Goal: Task Accomplishment & Management: Manage account settings

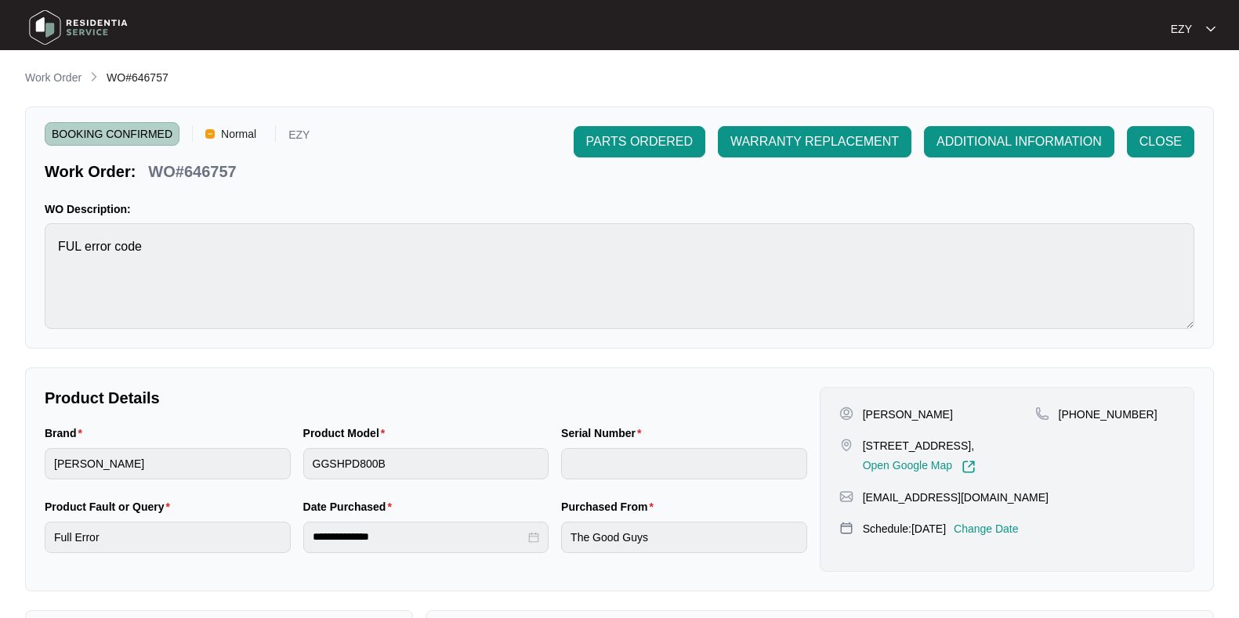
click at [55, 80] on p "Work Order" at bounding box center [53, 78] width 56 height 16
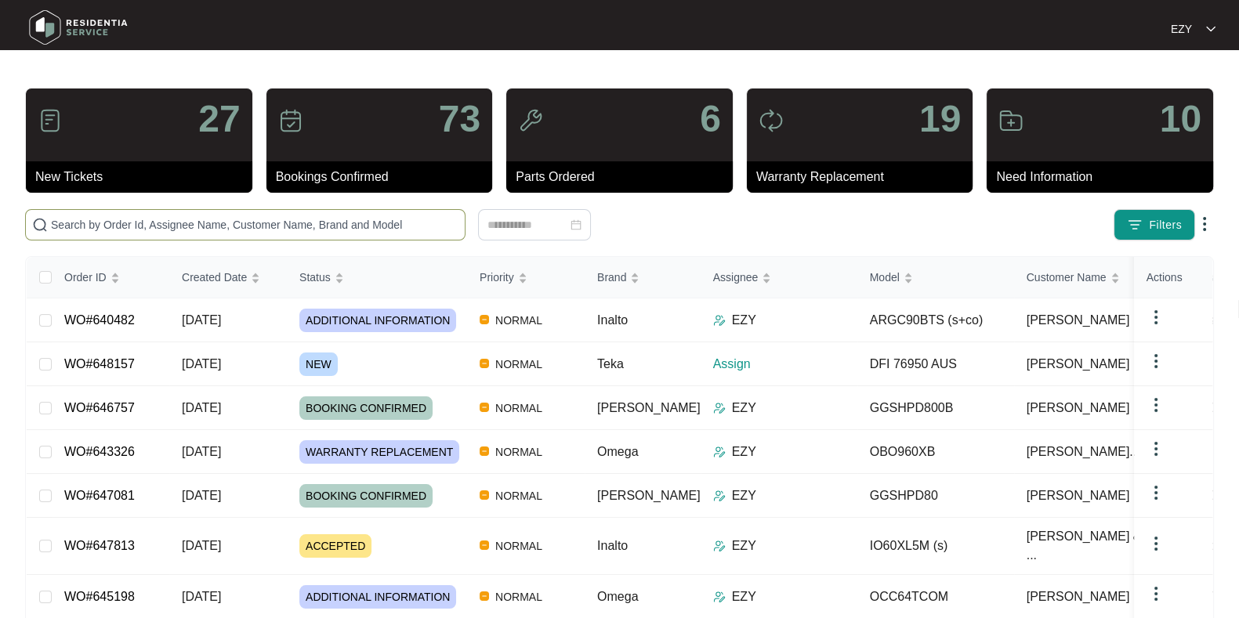
click at [291, 237] on span at bounding box center [245, 224] width 440 height 31
paste input "642326"
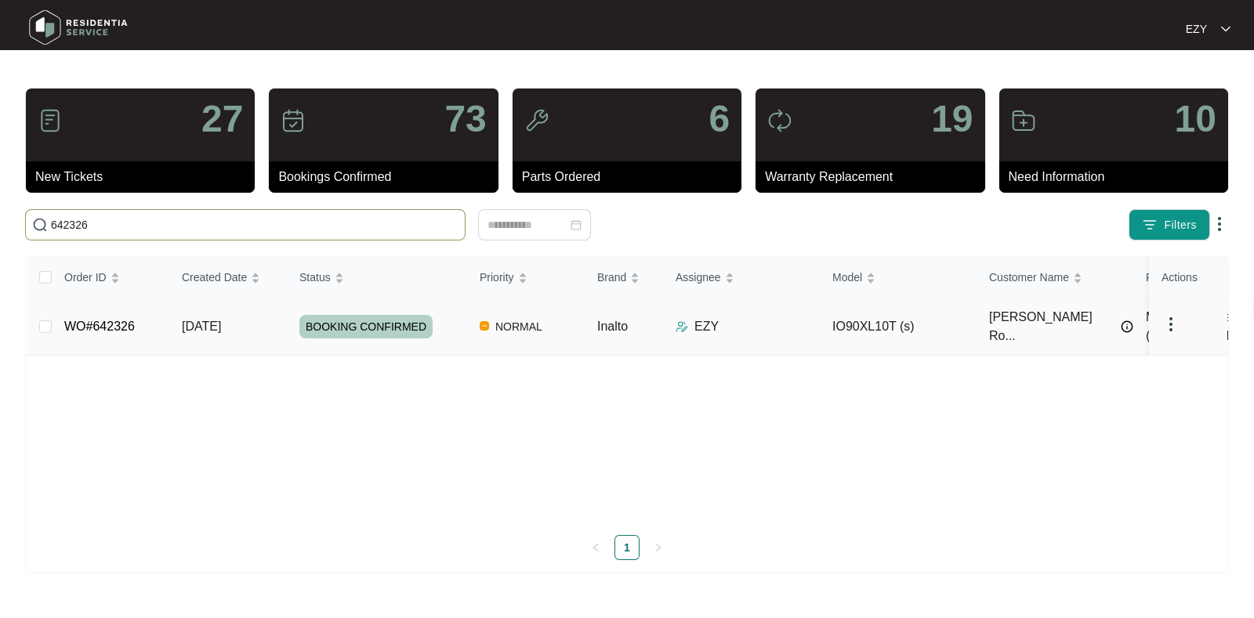
type input "642326"
click at [288, 326] on td "BOOKING CONFIRMED" at bounding box center [377, 327] width 180 height 57
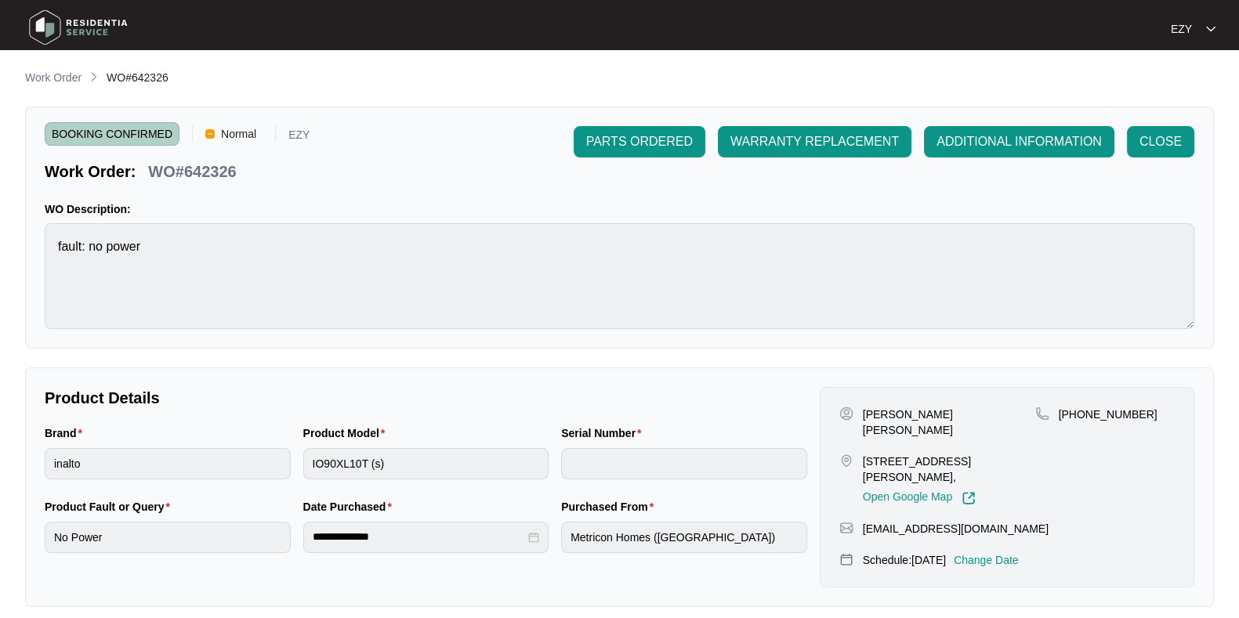
scroll to position [419, 0]
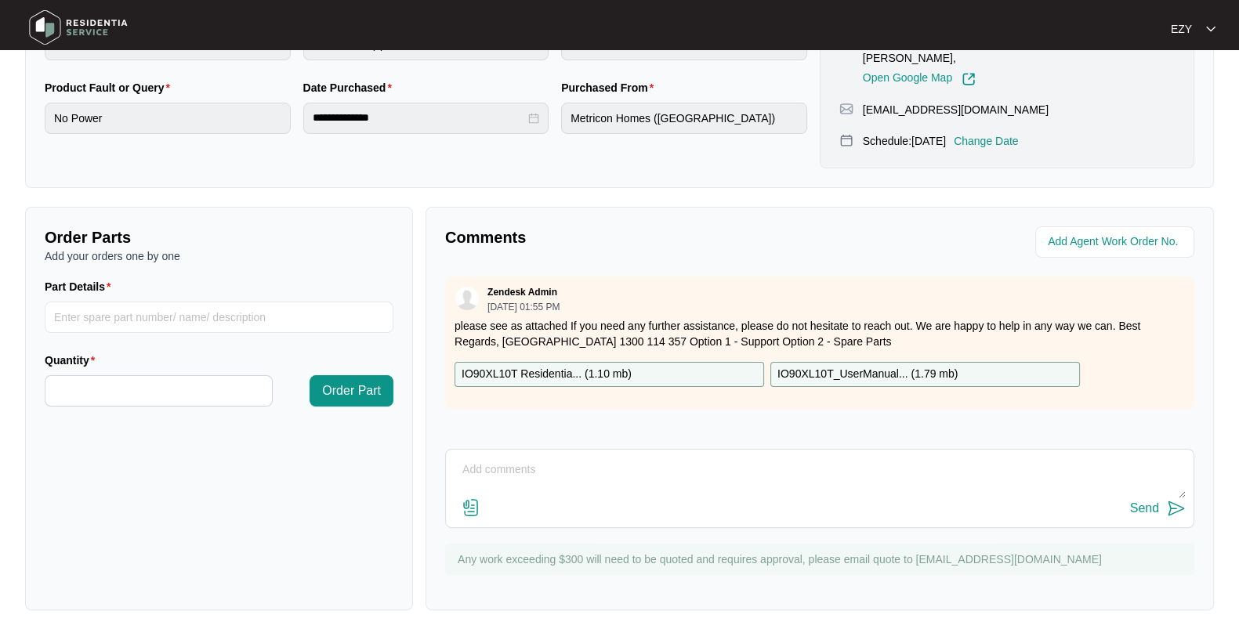
click at [617, 458] on textarea at bounding box center [820, 478] width 732 height 41
click at [899, 458] on textarea "Hi team, the customer has reached out to us asking to cancel the job please as …" at bounding box center [820, 478] width 732 height 41
type textarea "Hi team, the customer has reached out to us asking to cancel the job please as …"
click at [1157, 502] on div "Send" at bounding box center [1144, 509] width 29 height 14
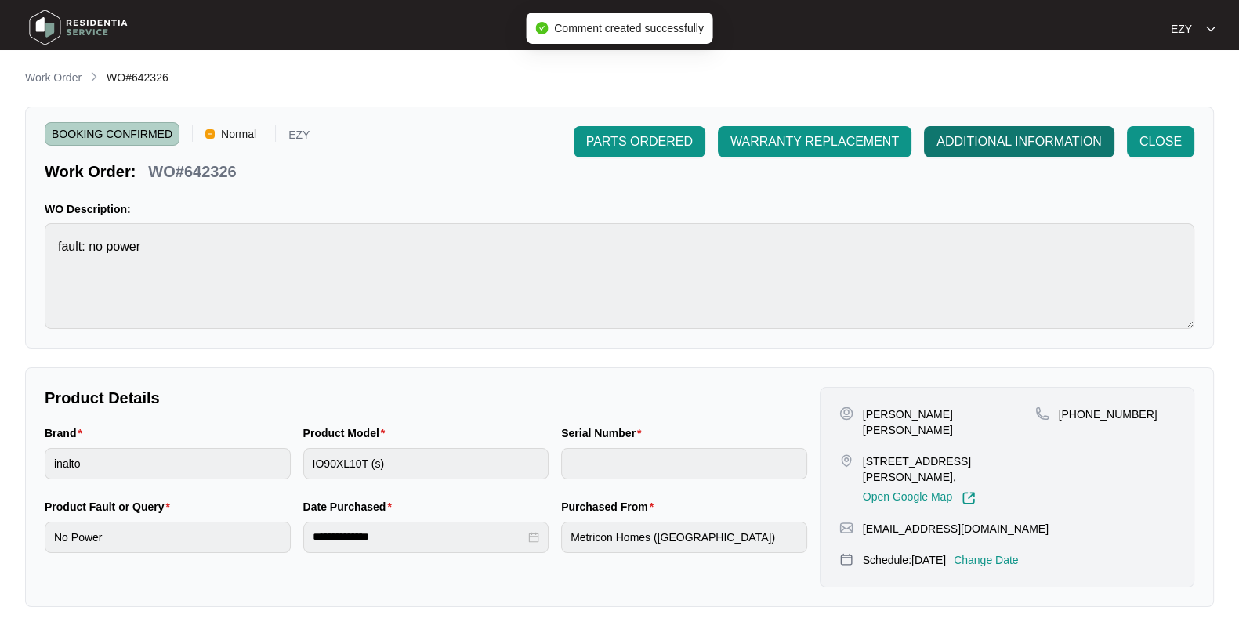
click at [994, 143] on span "ADDITIONAL INFORMATION" at bounding box center [1018, 141] width 165 height 19
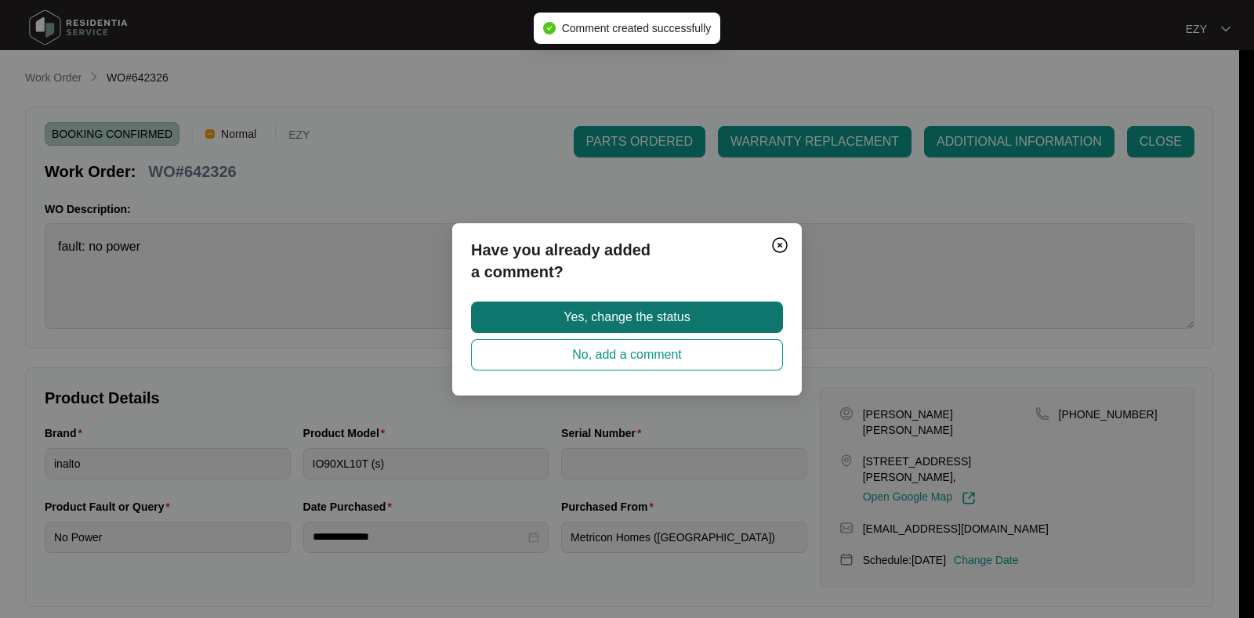
click at [748, 306] on button "Yes, change the status" at bounding box center [627, 317] width 312 height 31
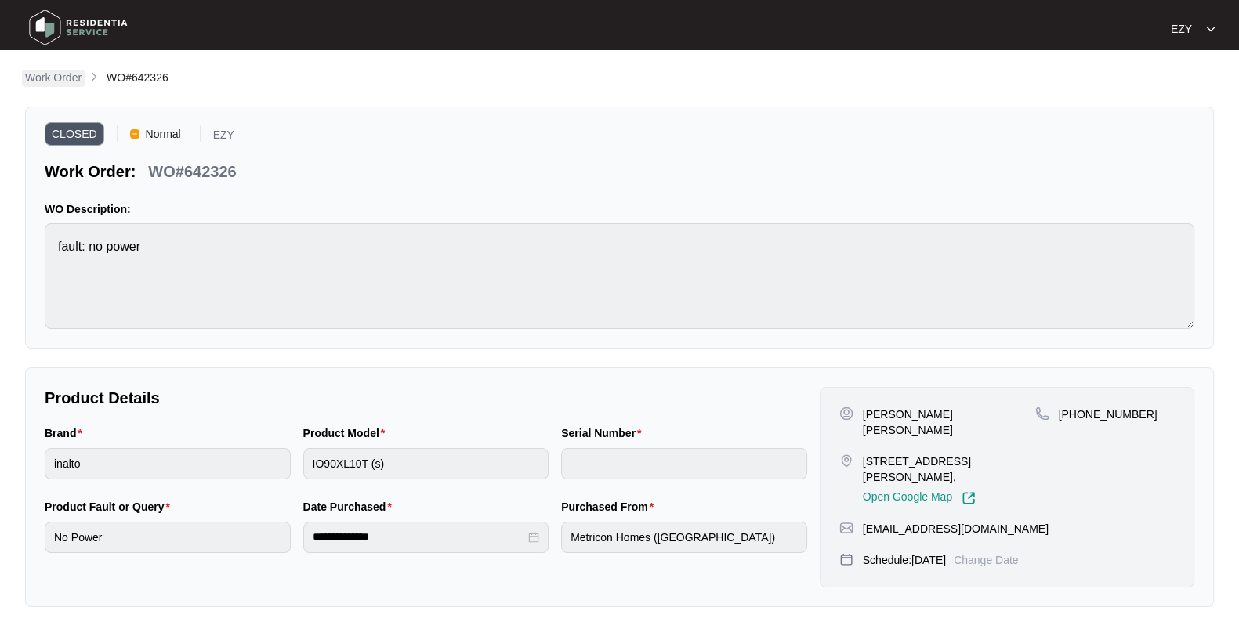
click at [44, 82] on p "Work Order" at bounding box center [53, 78] width 56 height 16
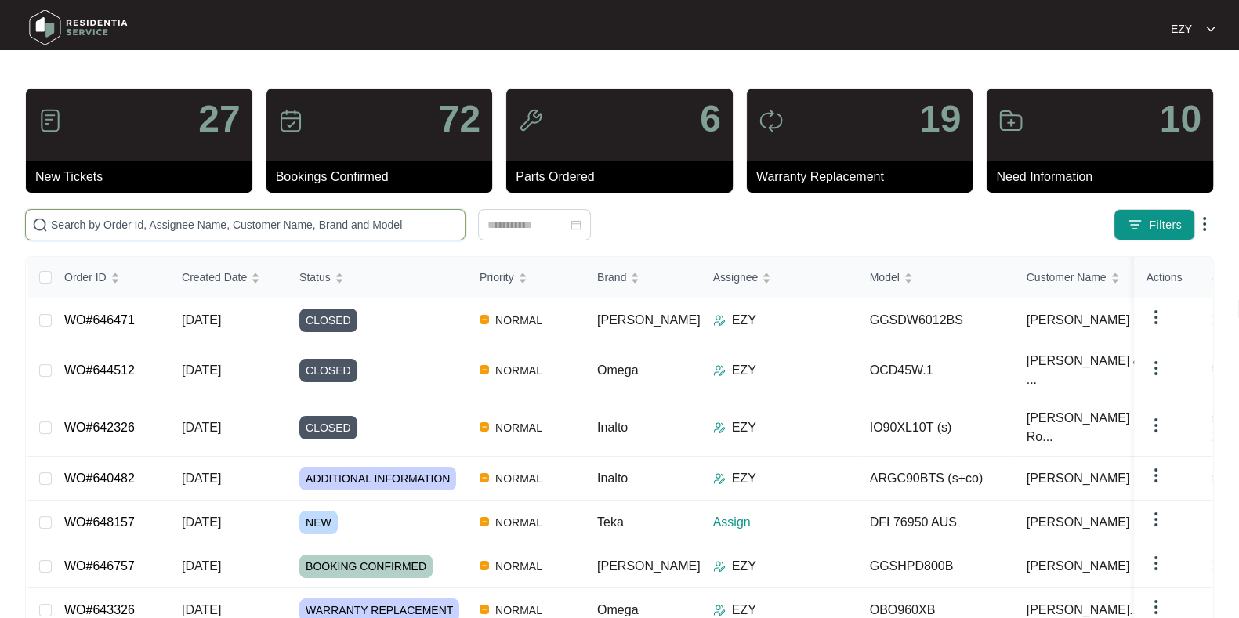
click at [357, 229] on input "text" at bounding box center [254, 224] width 407 height 17
paste input "631842"
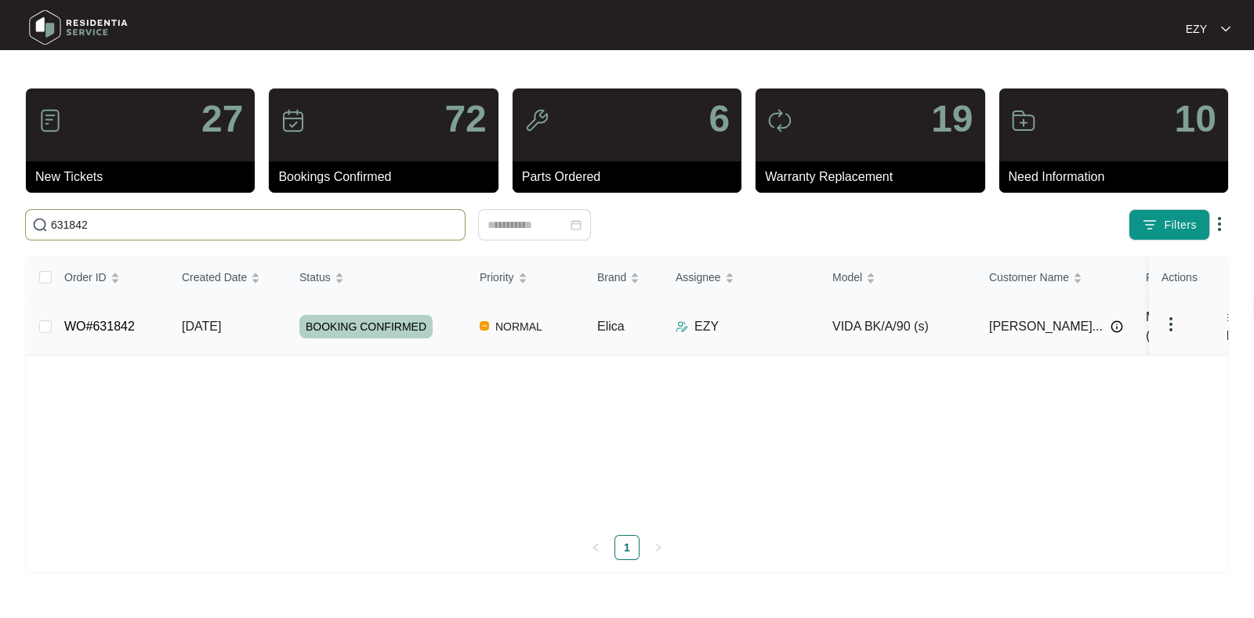
type input "631842"
click at [440, 324] on div "BOOKING CONFIRMED" at bounding box center [383, 327] width 168 height 24
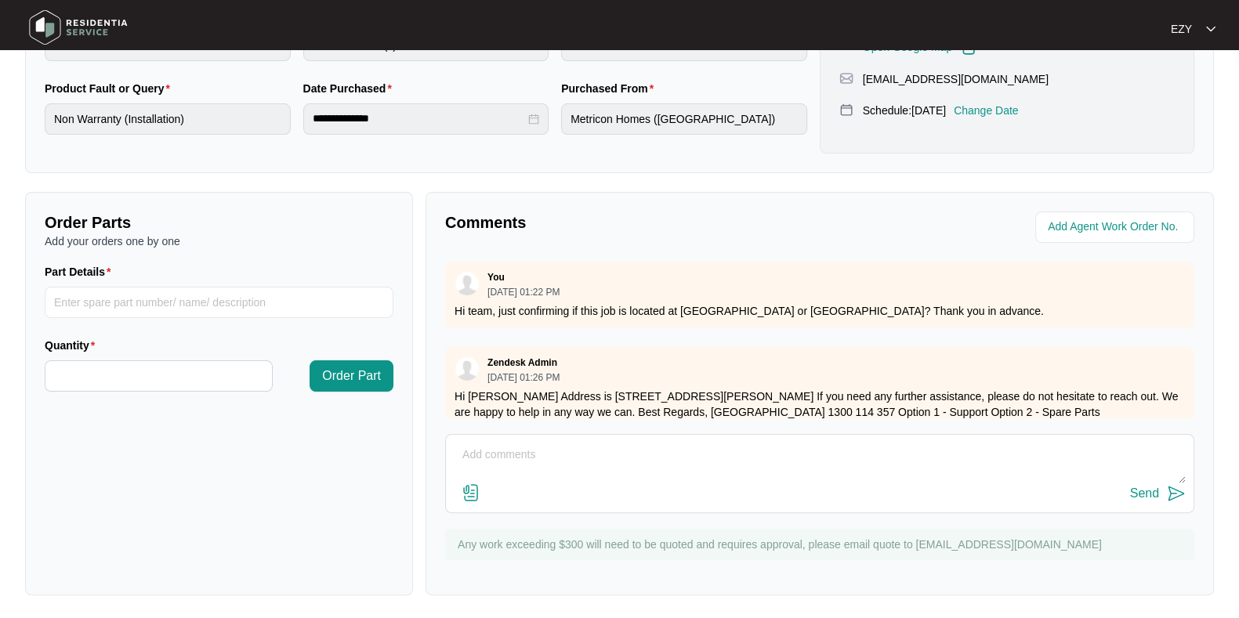
scroll to position [616, 0]
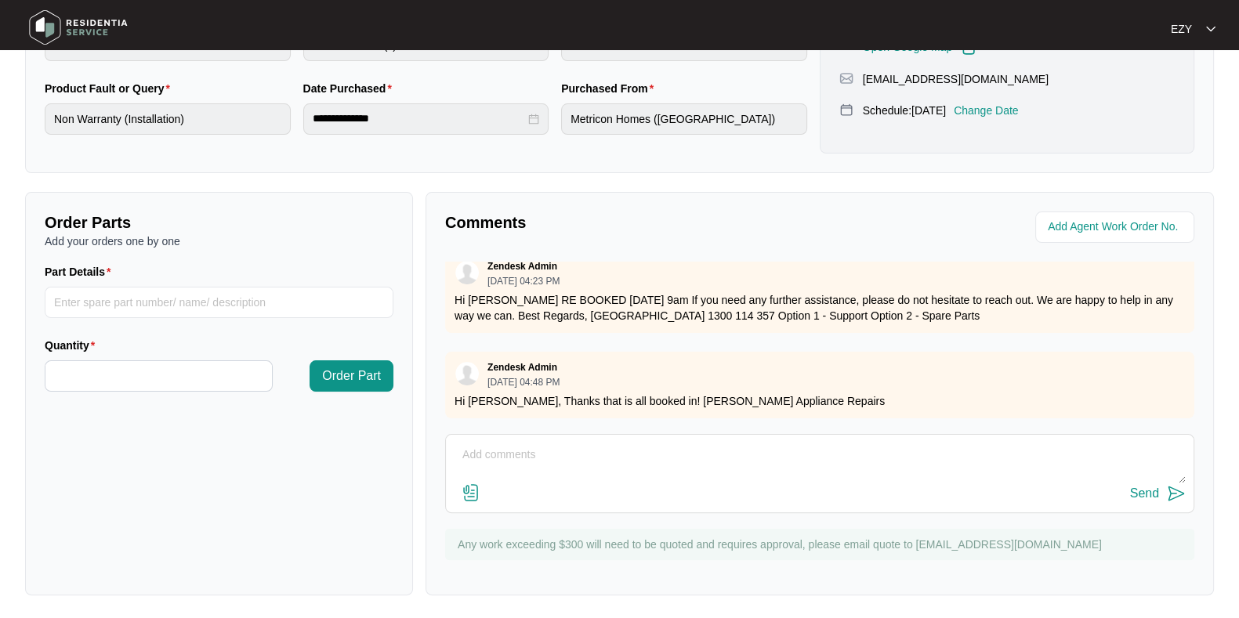
click at [654, 352] on div "Zendesk Admin 09/15/2025 at 04:48 PM Hi Marina, Thanks that is all booked in! C…" at bounding box center [819, 385] width 749 height 67
click at [568, 444] on textarea at bounding box center [820, 463] width 732 height 41
type textarea "Hi team, just confirming this is booked in for the 7/10 at 9am. Thank you."
click at [1156, 499] on div "Send" at bounding box center [1144, 494] width 29 height 14
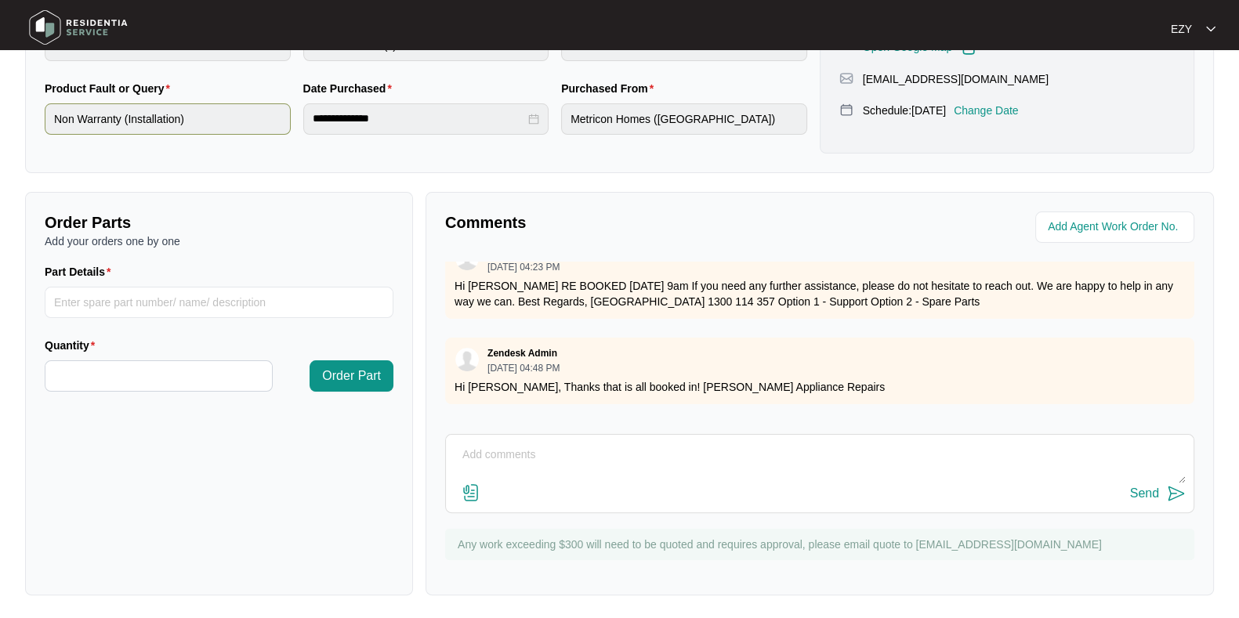
scroll to position [0, 0]
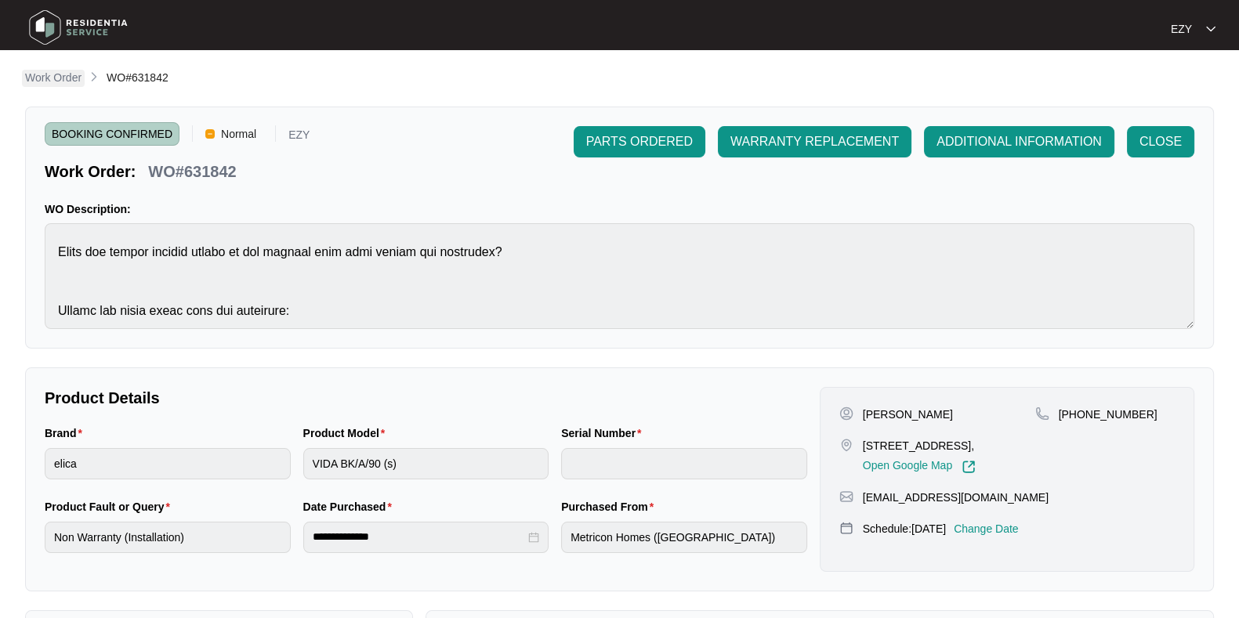
click at [59, 74] on p "Work Order" at bounding box center [53, 78] width 56 height 16
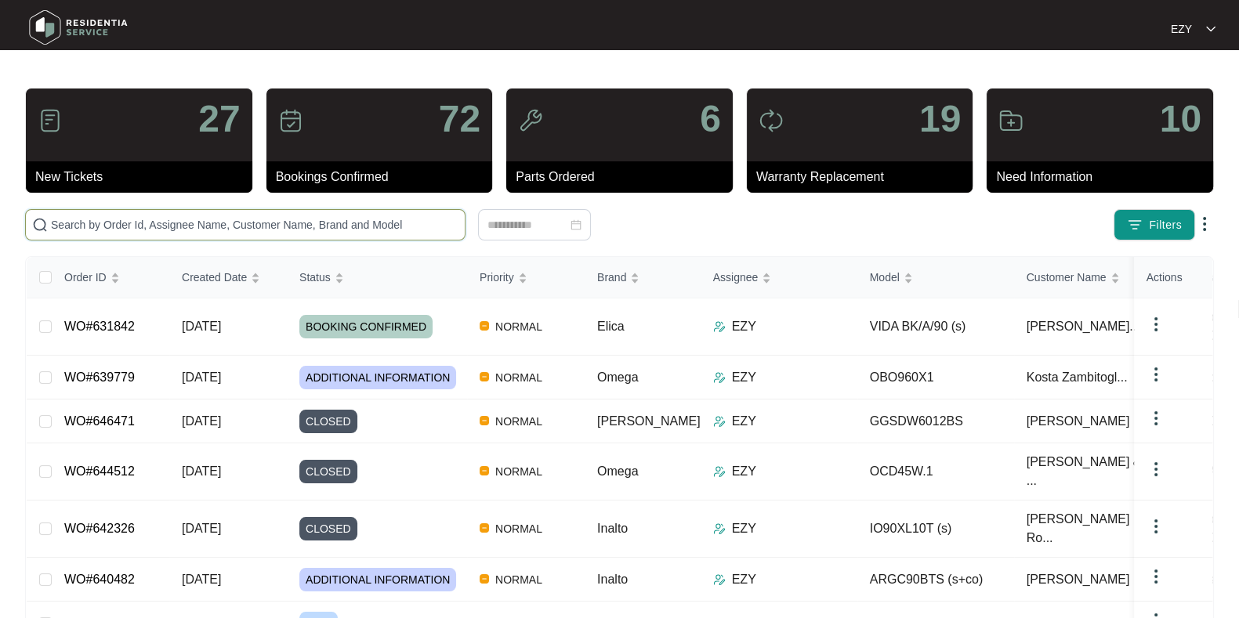
click at [361, 222] on input "text" at bounding box center [254, 224] width 407 height 17
paste input "647813"
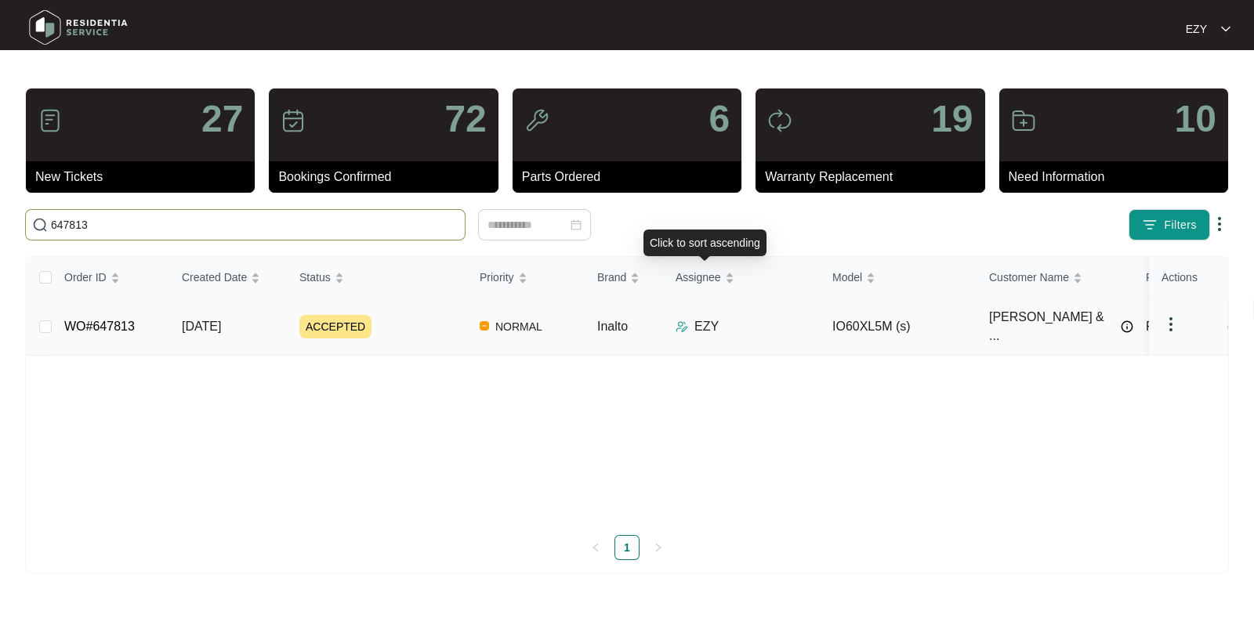
type input "647813"
click at [804, 317] on div "EZY" at bounding box center [747, 326] width 144 height 19
click at [768, 331] on td "EZY" at bounding box center [741, 327] width 157 height 57
click at [419, 330] on div "ACCEPTED" at bounding box center [383, 327] width 168 height 24
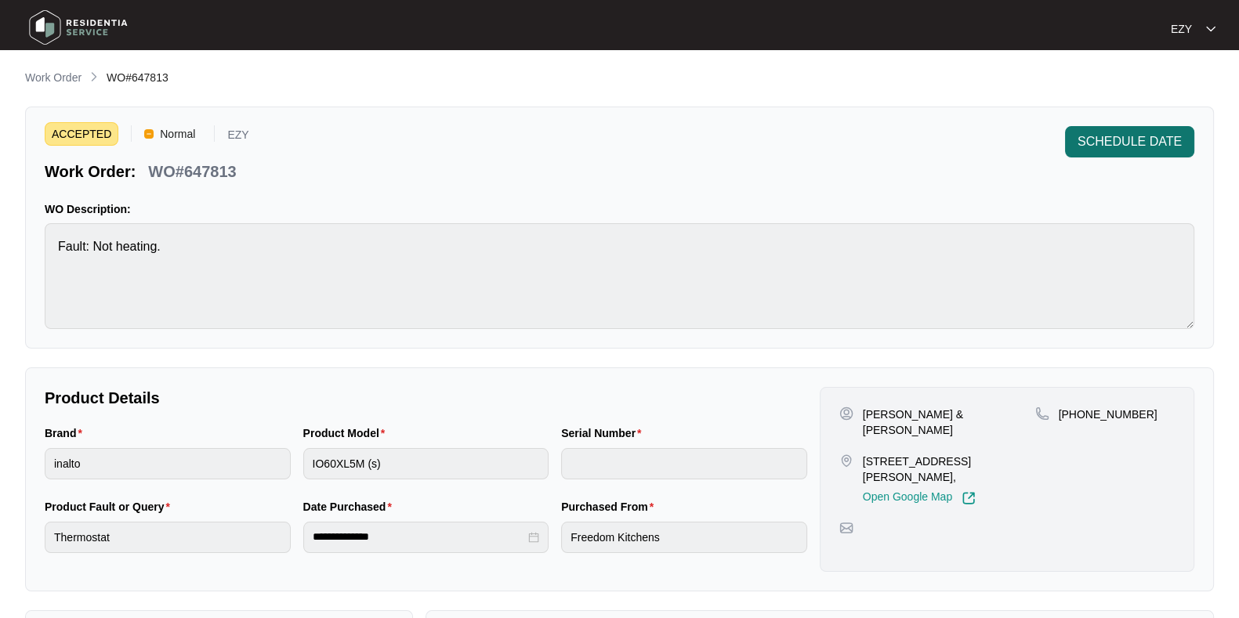
click at [1128, 140] on span "SCHEDULE DATE" at bounding box center [1129, 141] width 104 height 19
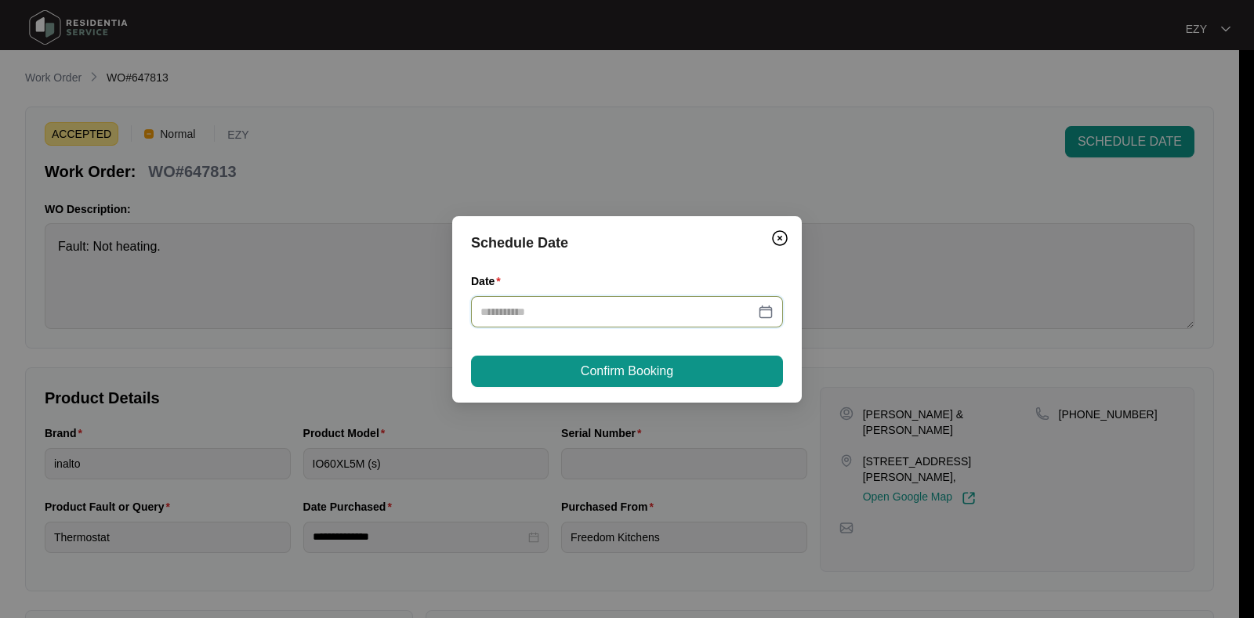
click at [619, 313] on input "Date" at bounding box center [617, 311] width 274 height 17
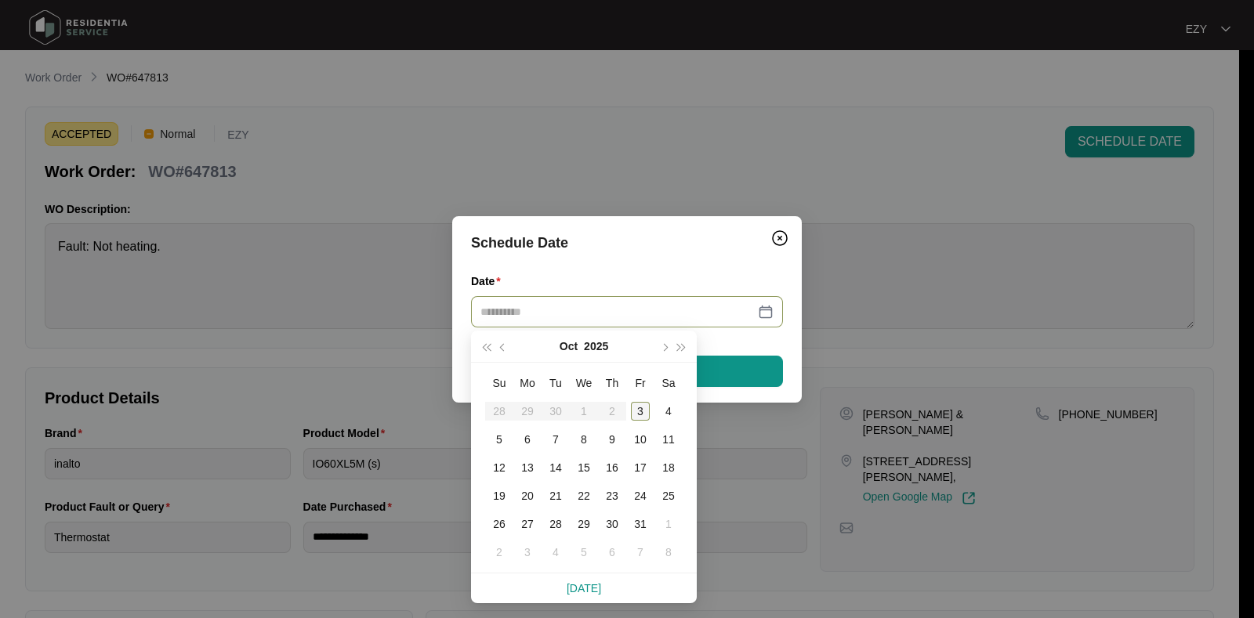
type input "**********"
click at [550, 444] on div "7" at bounding box center [555, 439] width 19 height 19
type input "**********"
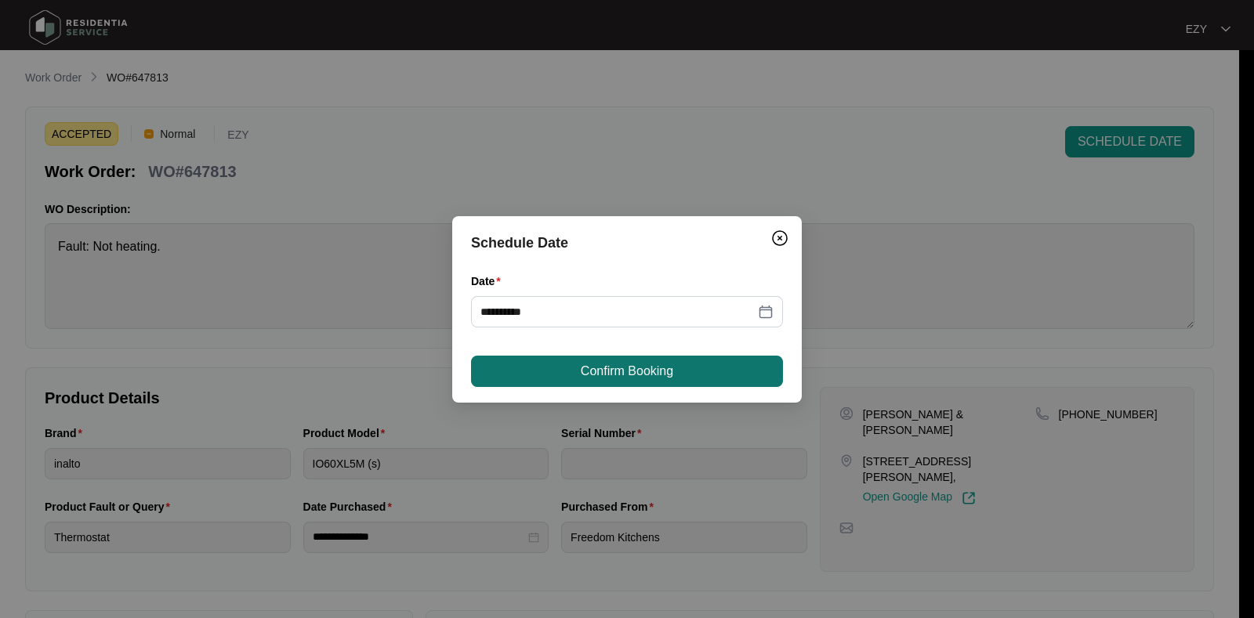
click at [729, 371] on button "Confirm Booking" at bounding box center [627, 371] width 312 height 31
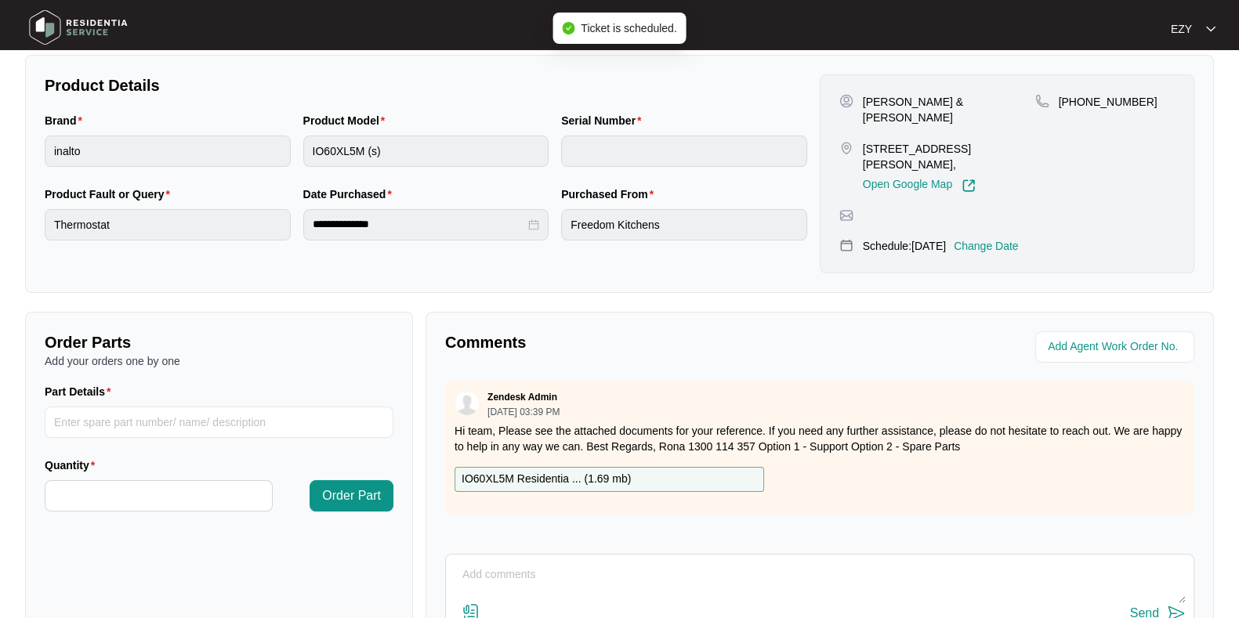
scroll to position [419, 0]
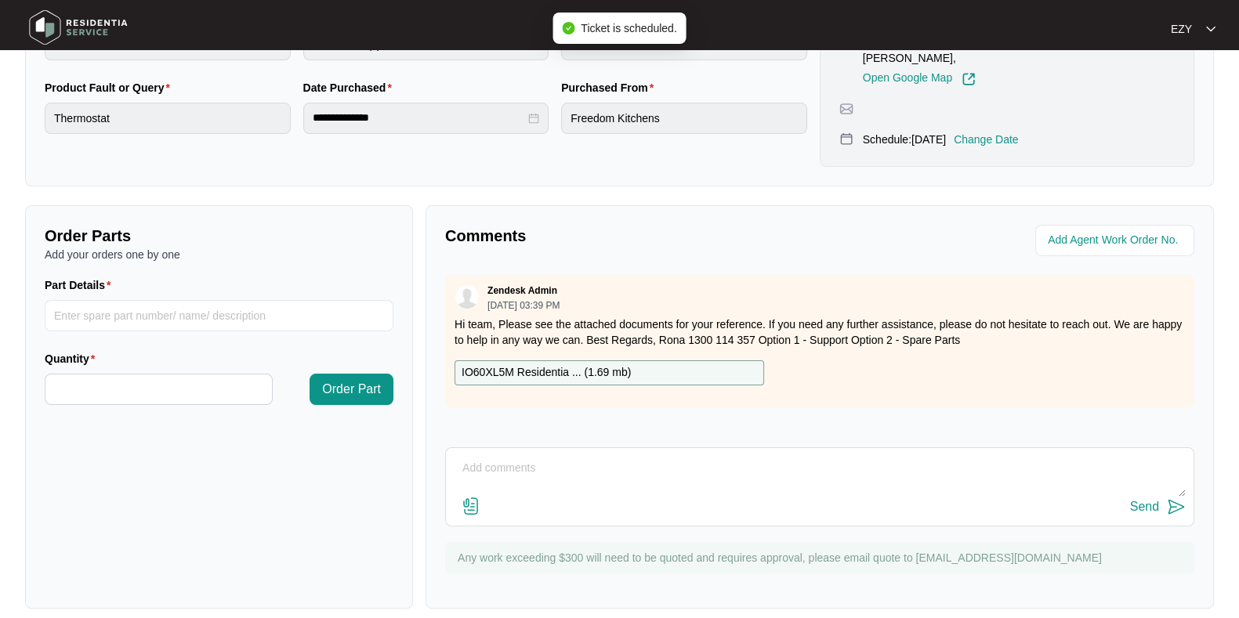
click at [701, 469] on textarea at bounding box center [820, 476] width 732 height 41
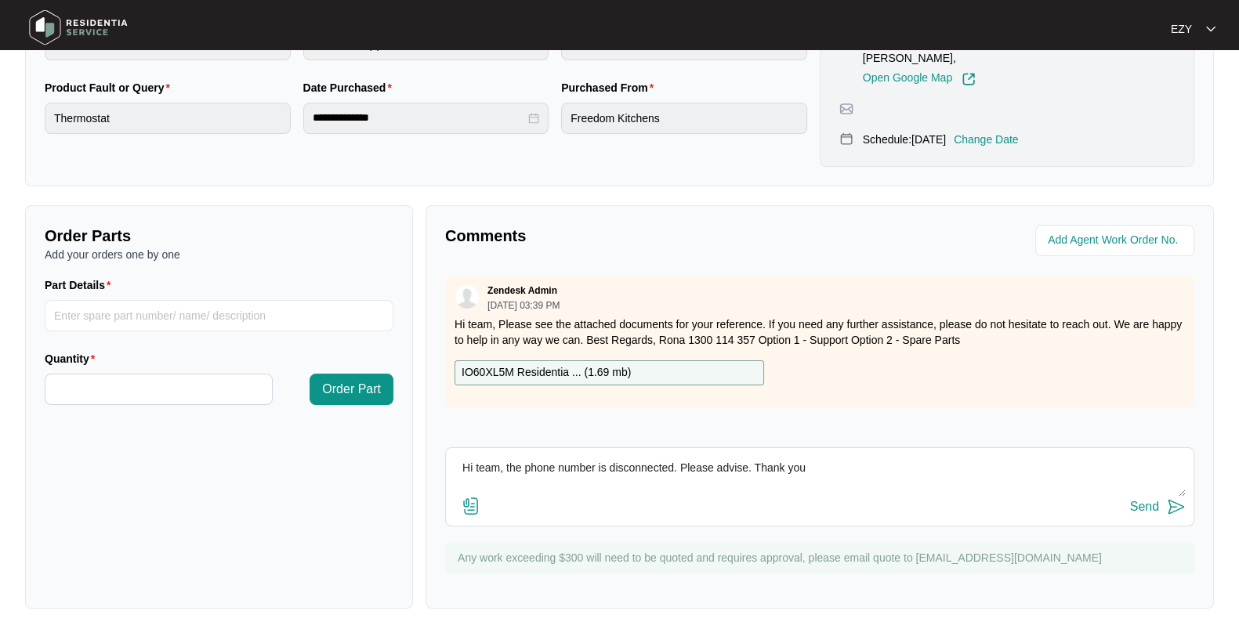
type textarea "Hi team, the phone number is disconnected. Please advise. Thank you"
click at [1164, 497] on button "Send" at bounding box center [1158, 507] width 56 height 21
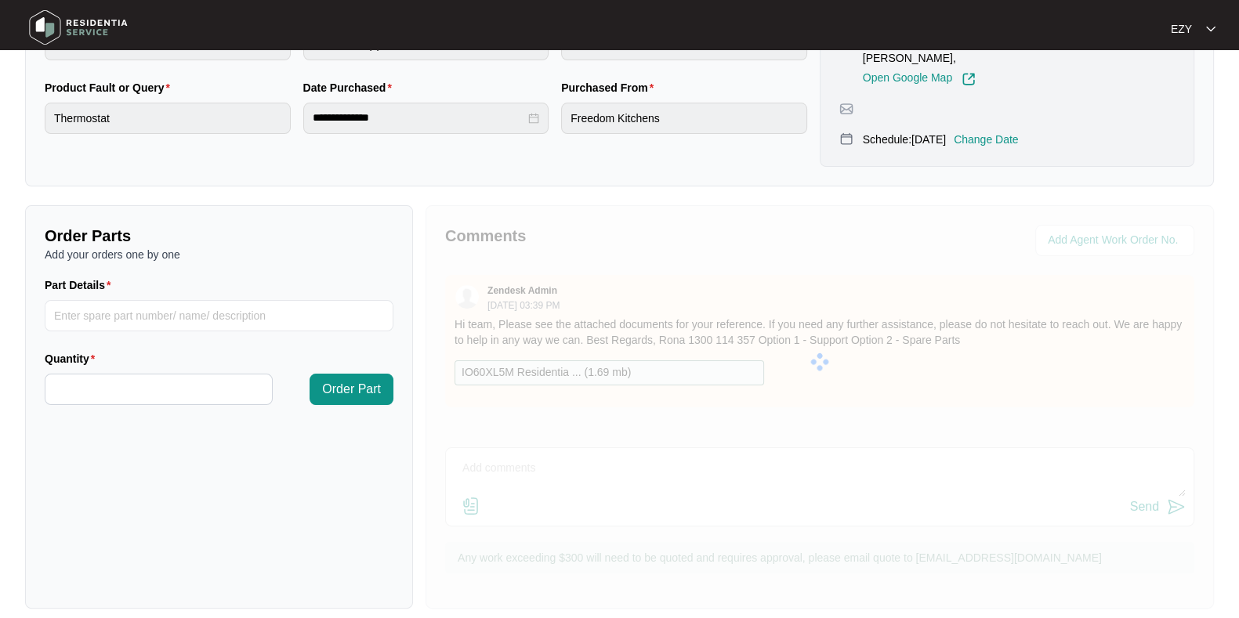
scroll to position [0, 0]
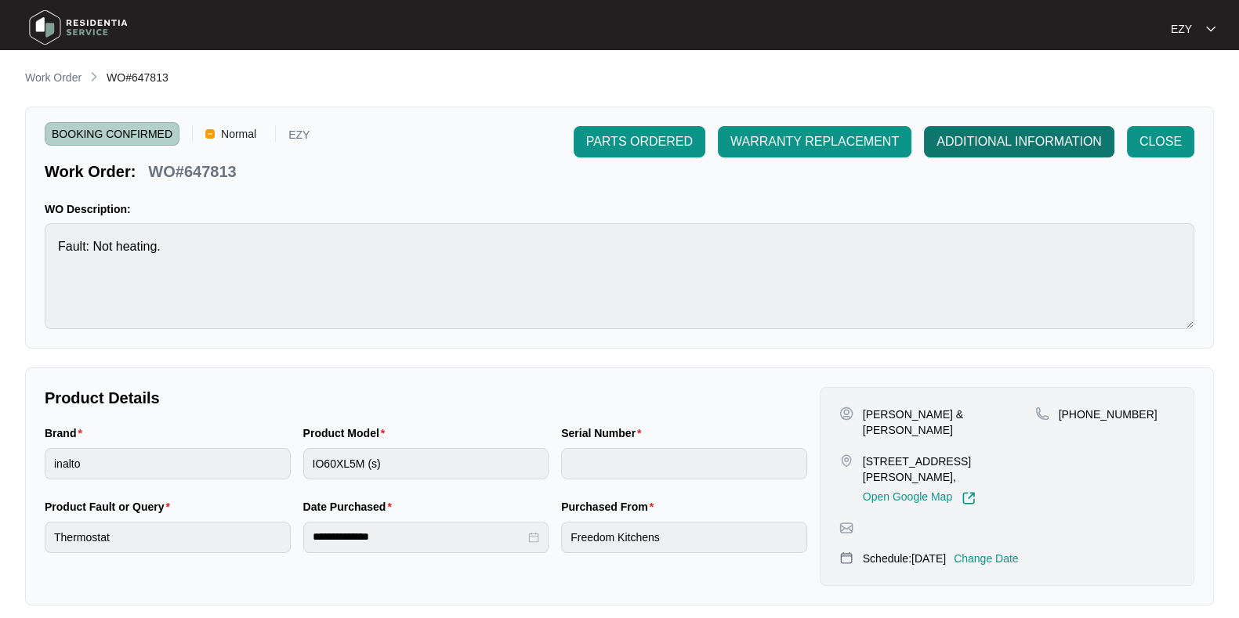
click at [987, 144] on span "ADDITIONAL INFORMATION" at bounding box center [1018, 141] width 165 height 19
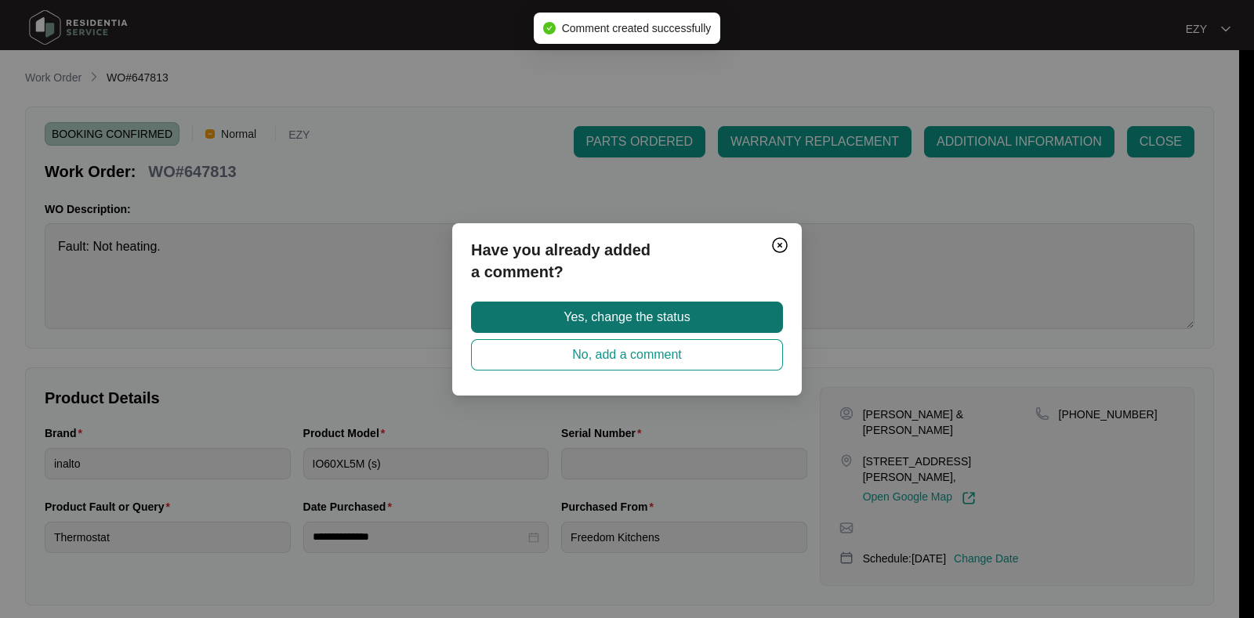
click at [711, 324] on button "Yes, change the status" at bounding box center [627, 317] width 312 height 31
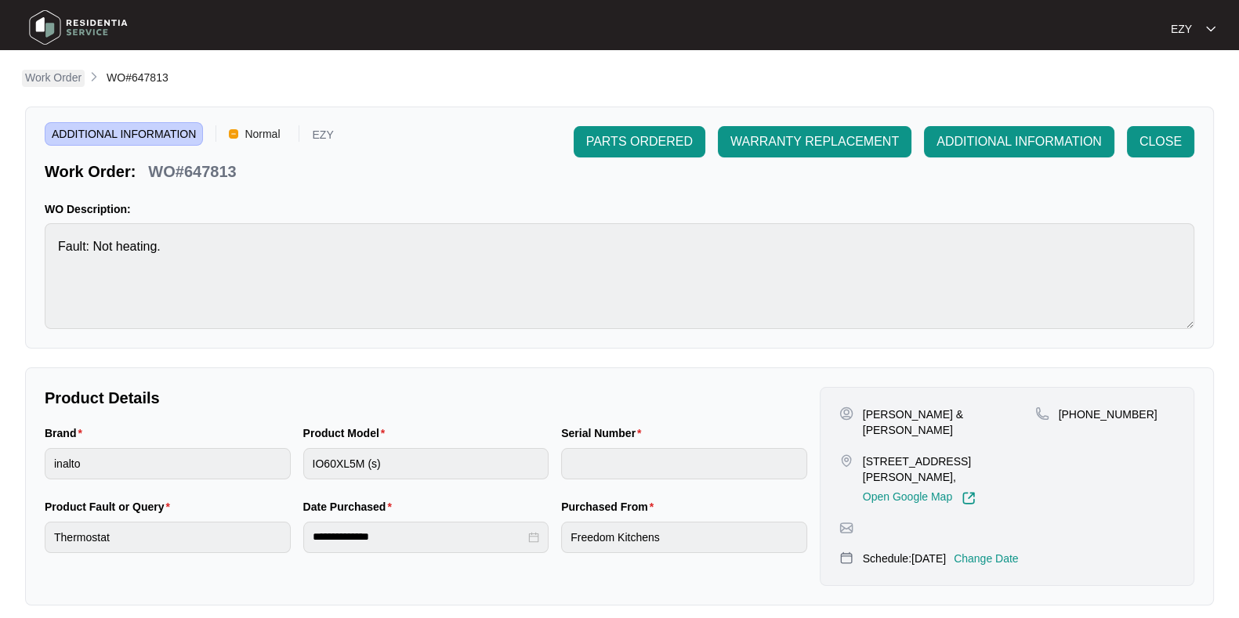
click at [47, 84] on p "Work Order" at bounding box center [53, 78] width 56 height 16
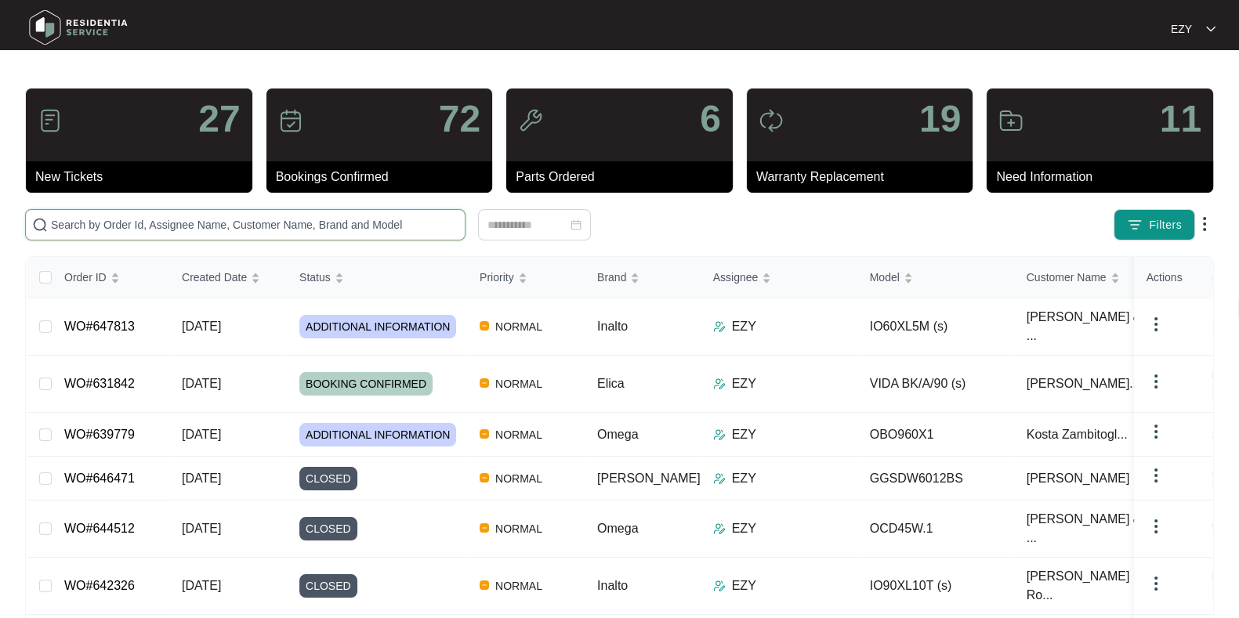
click at [235, 219] on input "text" at bounding box center [254, 224] width 407 height 17
paste input "646829"
type input "646829"
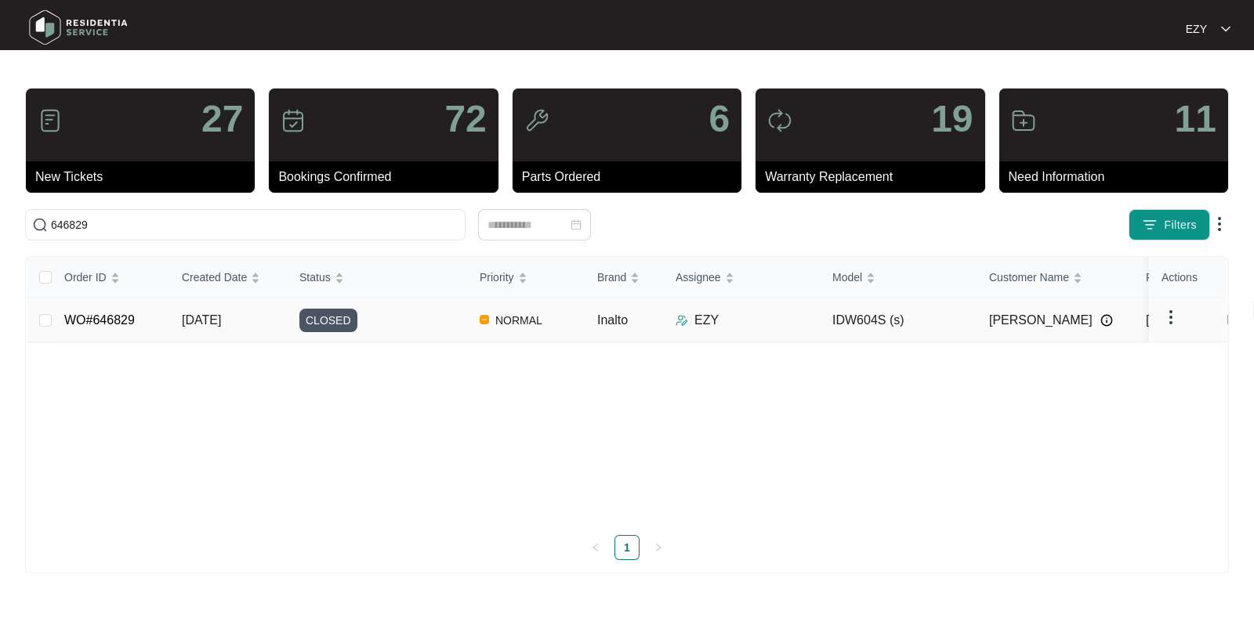
click at [410, 335] on td "CLOSED" at bounding box center [377, 321] width 180 height 44
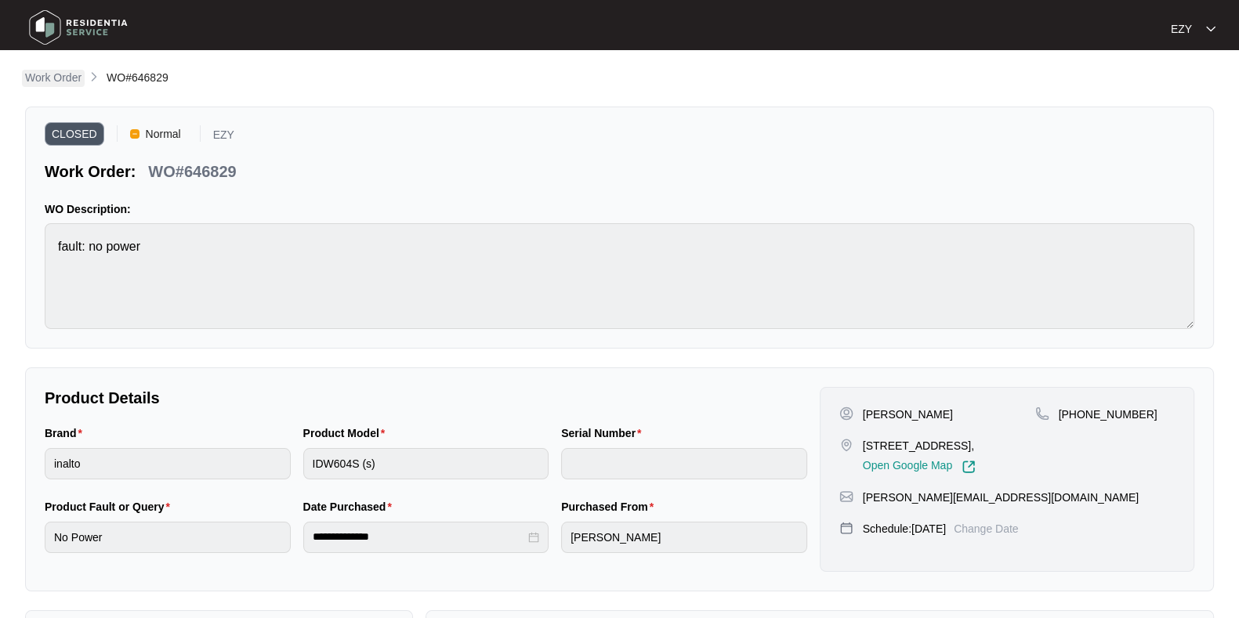
click at [67, 72] on p "Work Order" at bounding box center [53, 78] width 56 height 16
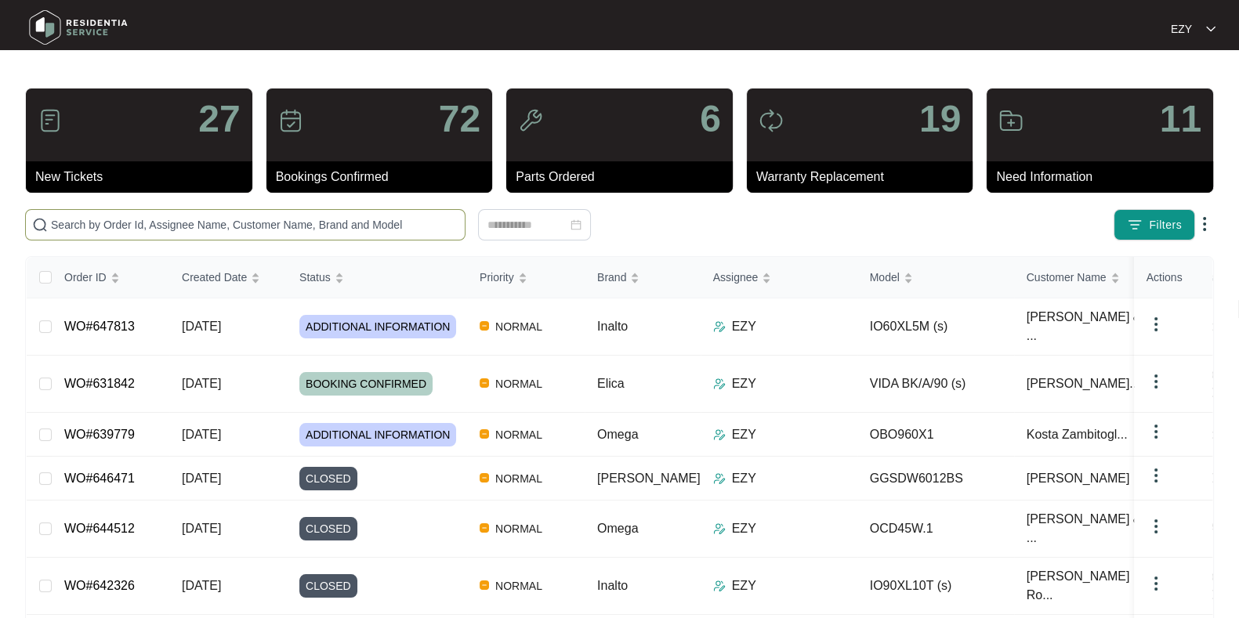
click at [259, 225] on input "text" at bounding box center [254, 224] width 407 height 17
paste input "646281"
type input "646281"
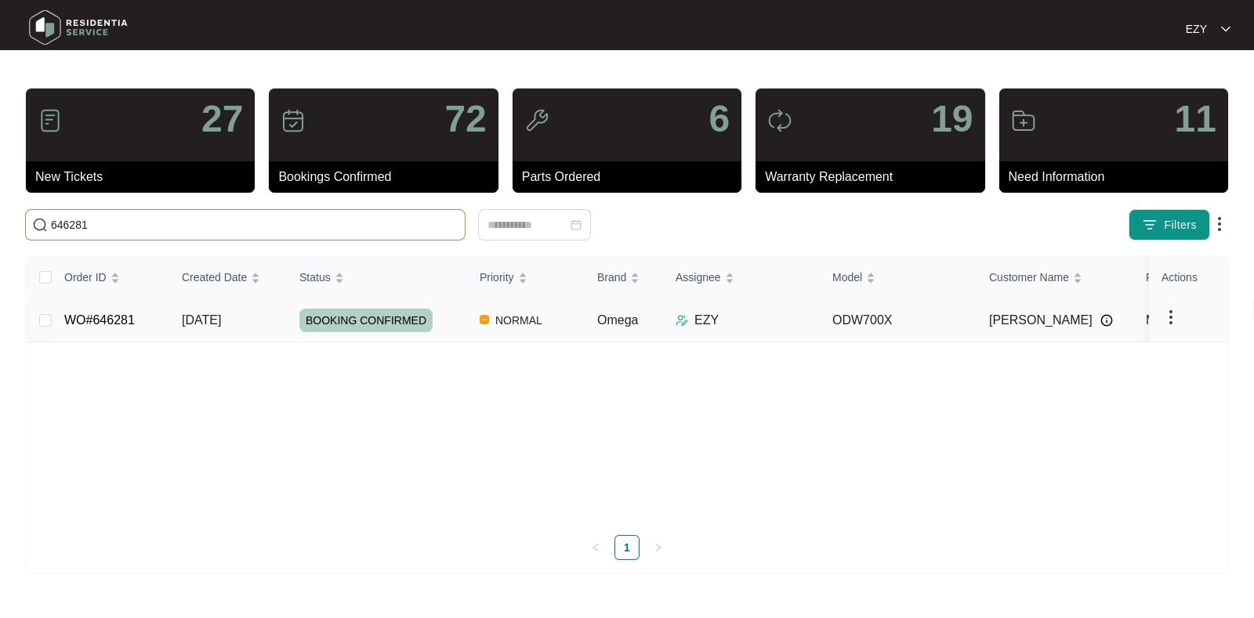
click at [136, 326] on td "WO#646281" at bounding box center [111, 321] width 118 height 44
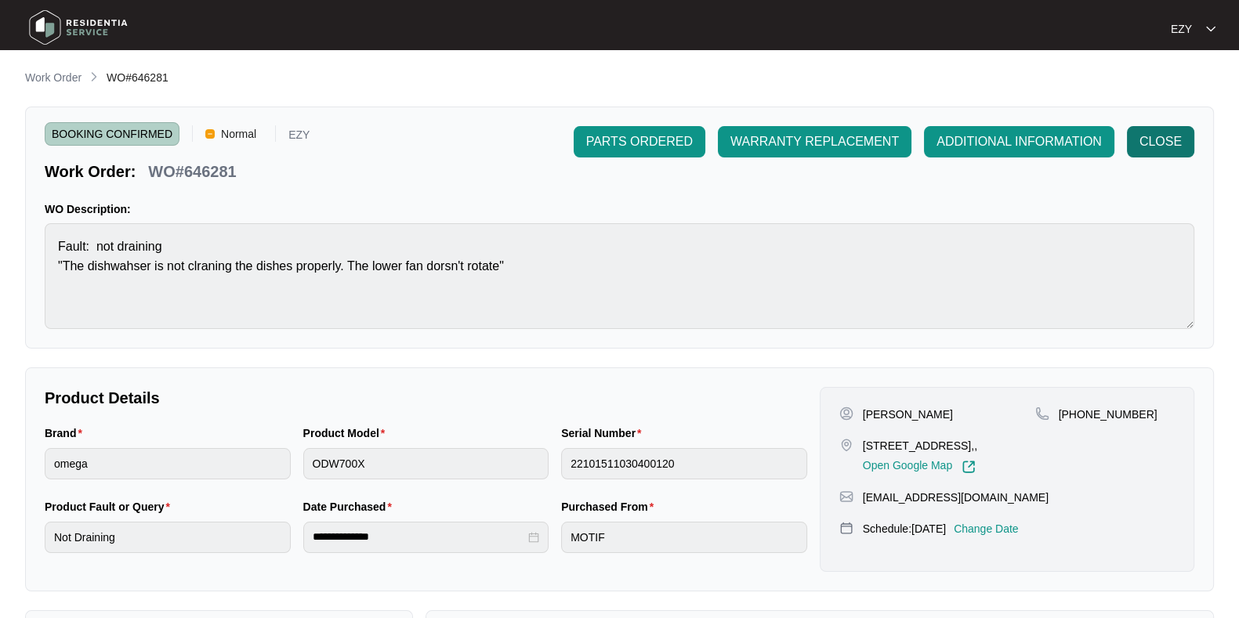
click at [1175, 138] on span "CLOSE" at bounding box center [1160, 141] width 42 height 19
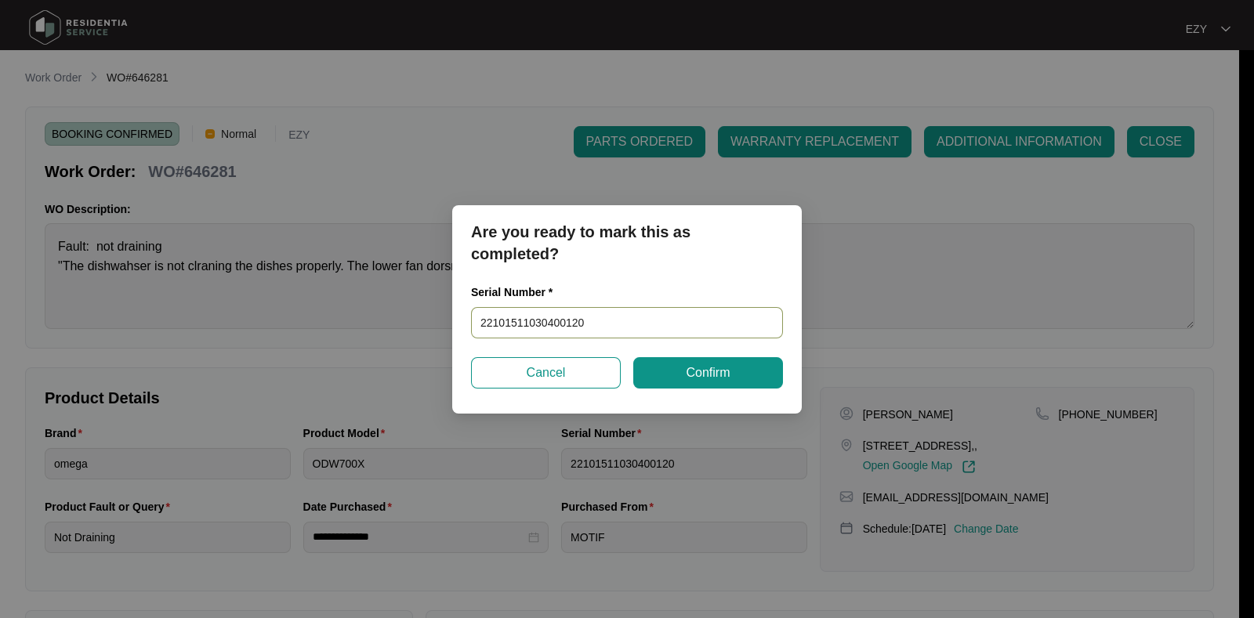
click at [594, 339] on div "Serial Number * 22101511030400120" at bounding box center [627, 321] width 324 height 74
click at [589, 324] on input "22101511030400120" at bounding box center [627, 322] width 312 height 31
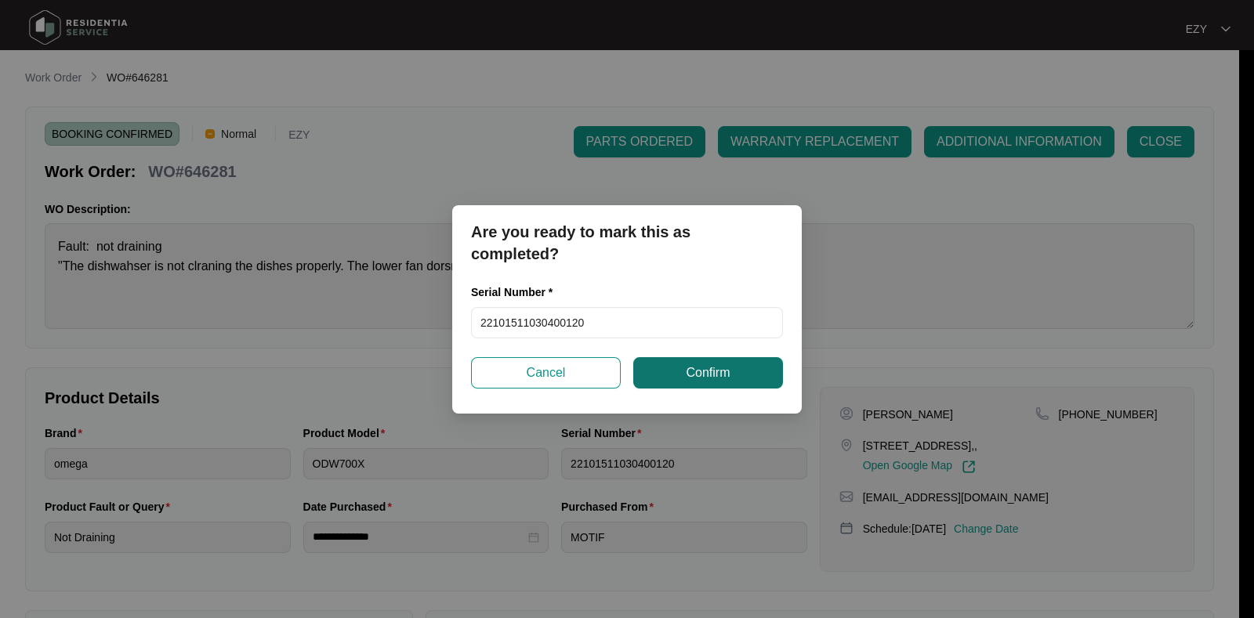
click at [695, 369] on span "Confirm" at bounding box center [708, 373] width 44 height 19
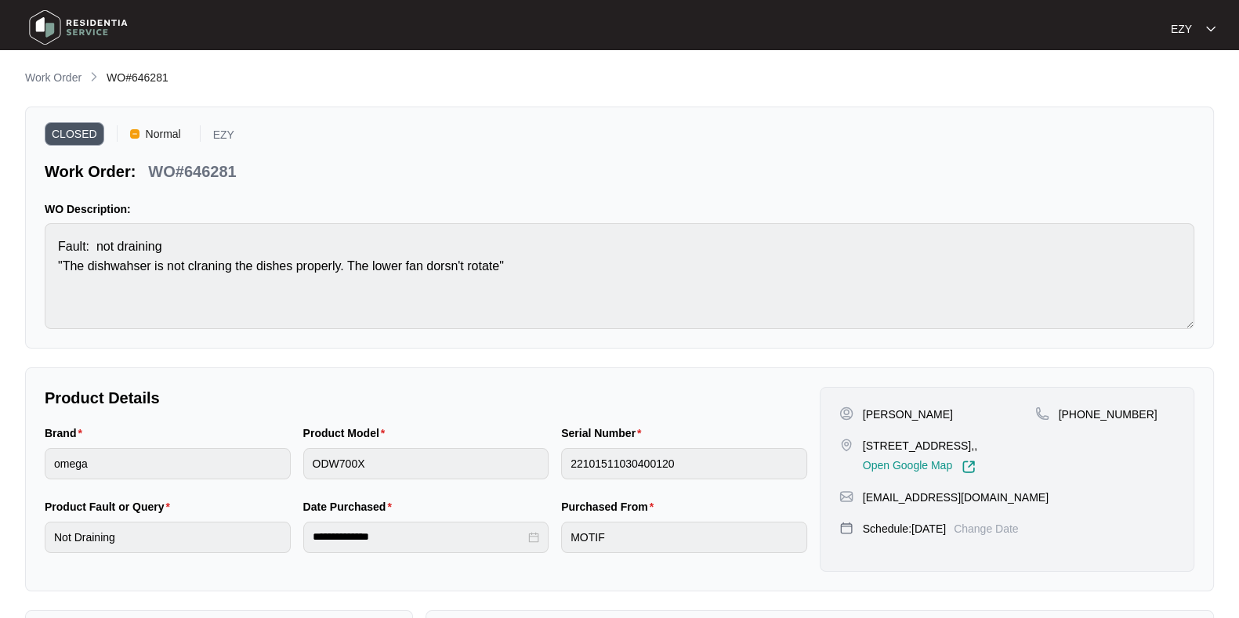
click at [51, 89] on div "**********" at bounding box center [619, 458] width 1189 height 778
click at [45, 80] on p "Work Order" at bounding box center [53, 78] width 56 height 16
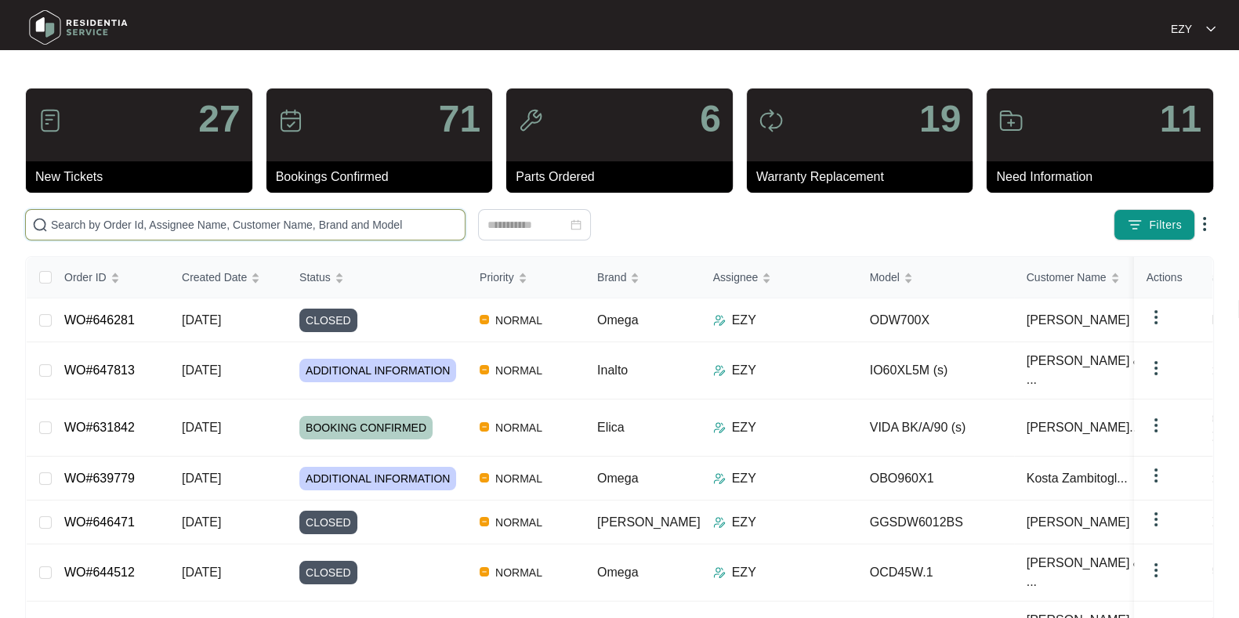
click at [287, 219] on input "text" at bounding box center [254, 224] width 407 height 17
paste input "646318"
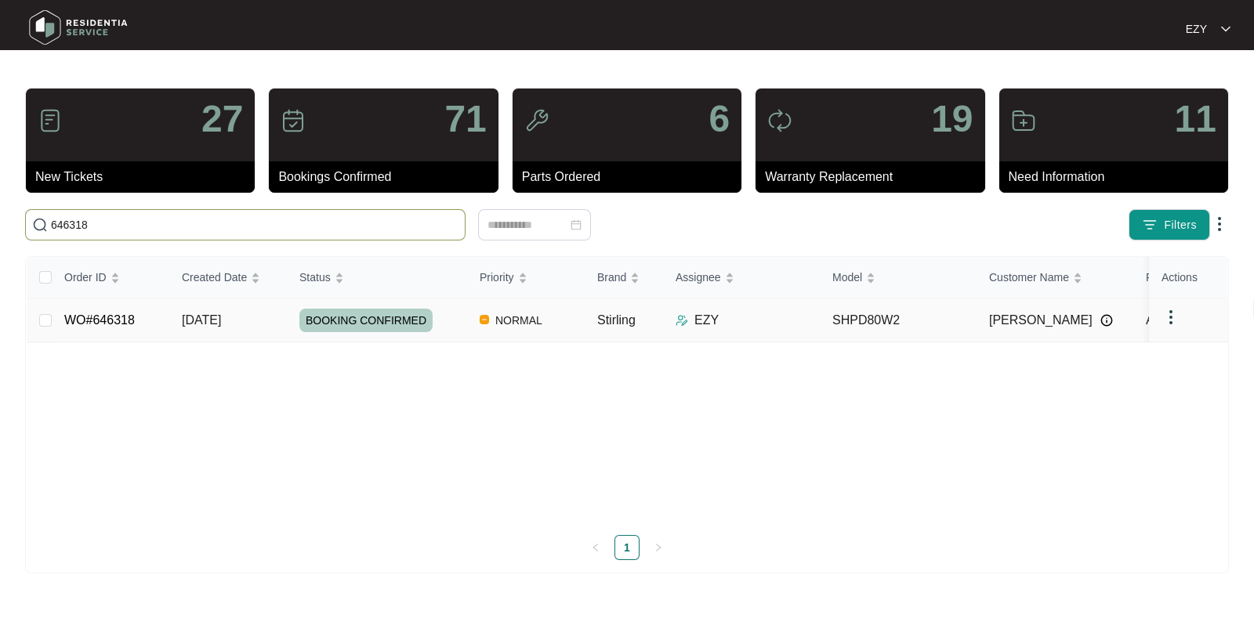
type input "646318"
click at [441, 312] on div "BOOKING CONFIRMED" at bounding box center [383, 321] width 168 height 24
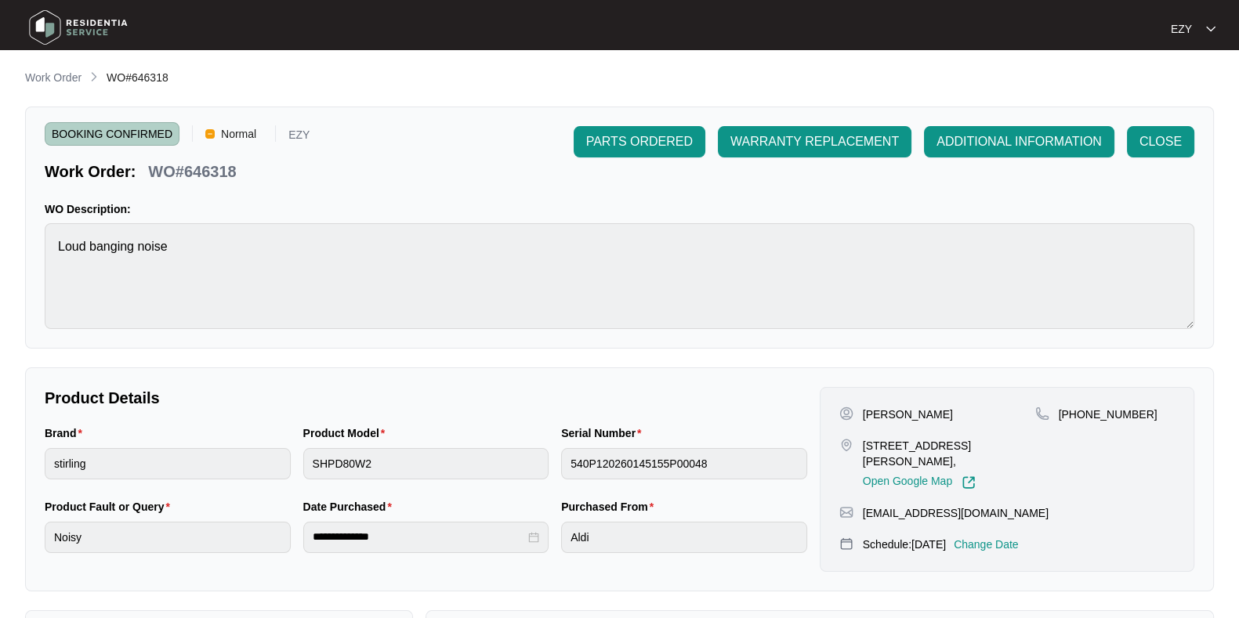
scroll to position [272, 0]
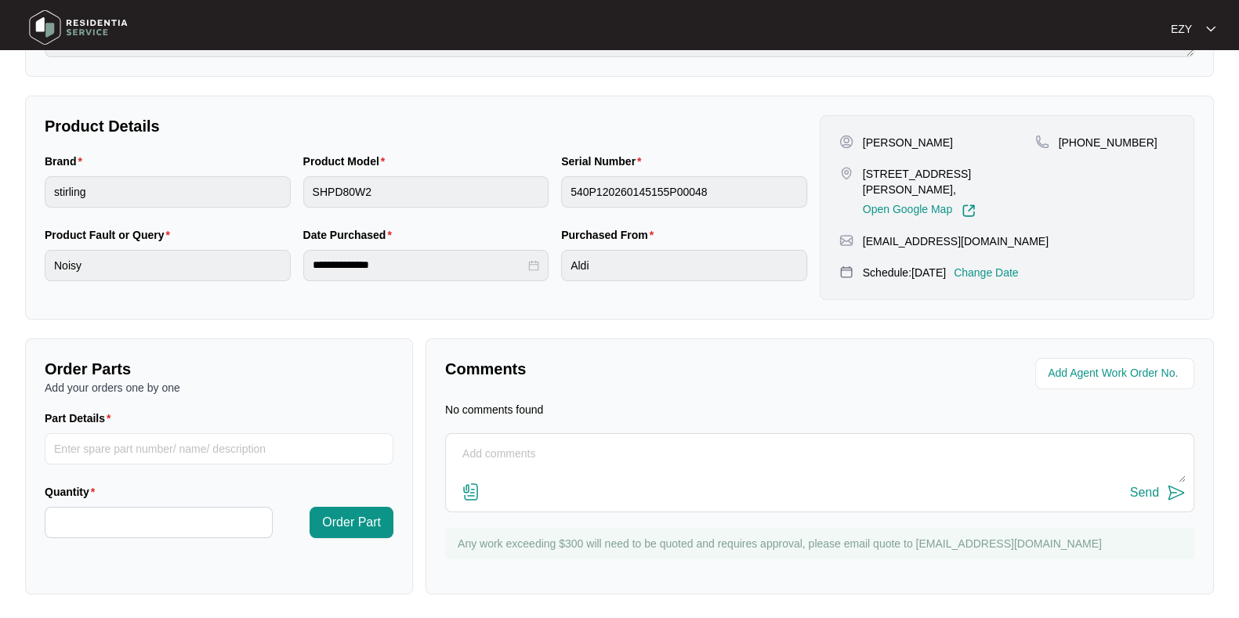
click at [573, 464] on textarea at bounding box center [820, 462] width 732 height 41
paste textarea "Checked and confirmed drum bearing has failed. Please advise"
click at [834, 454] on textarea "Hi team, Checked and confirmed drum bearing has failed. Please advise" at bounding box center [820, 462] width 732 height 41
type textarea "Hi team, Checked and confirmed drum bearing has failed. Please advise. Thank yo…"
click at [1166, 490] on button "Send" at bounding box center [1158, 493] width 56 height 21
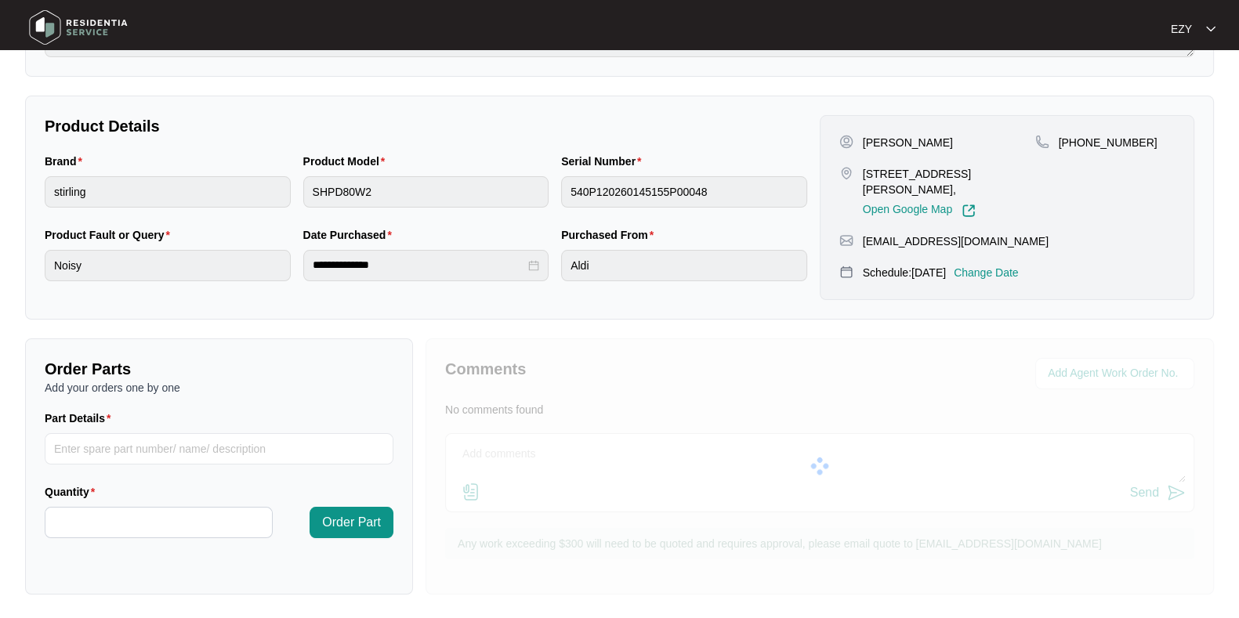
scroll to position [0, 0]
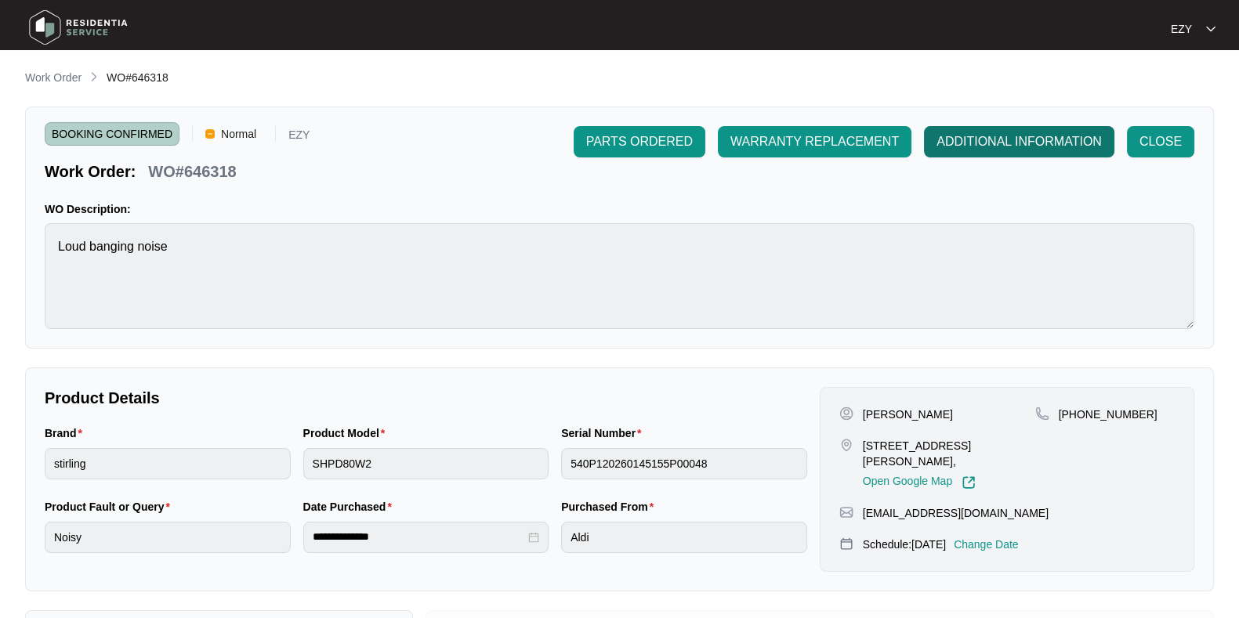
click at [1030, 143] on span "ADDITIONAL INFORMATION" at bounding box center [1018, 141] width 165 height 19
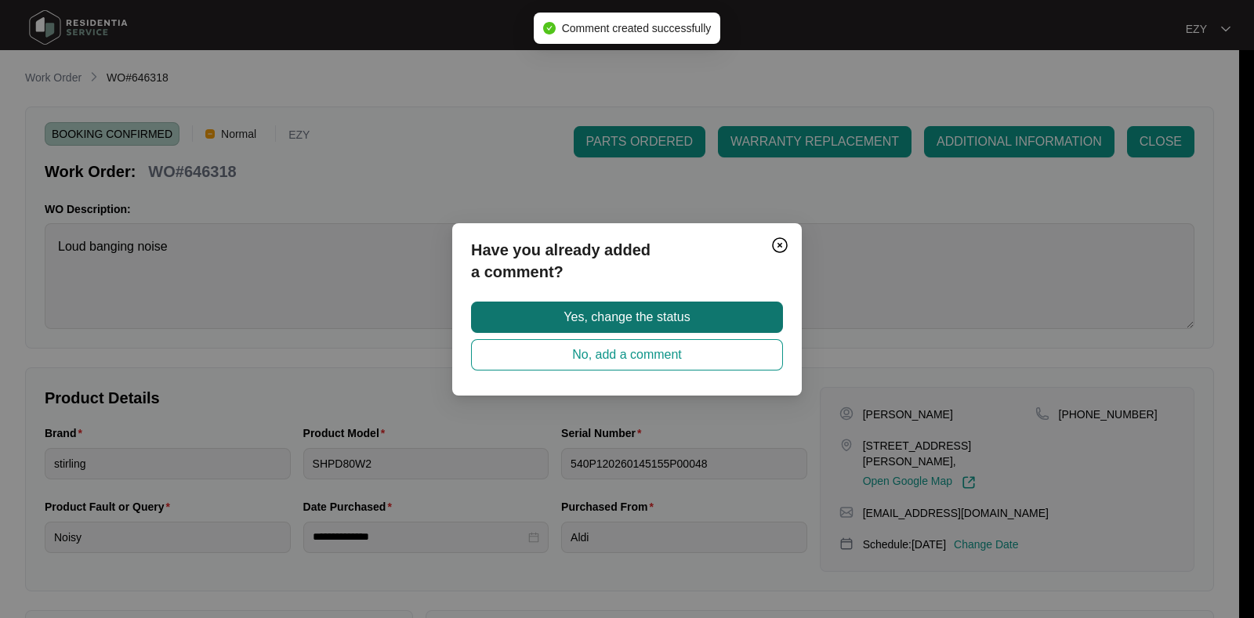
click at [705, 311] on button "Yes, change the status" at bounding box center [627, 317] width 312 height 31
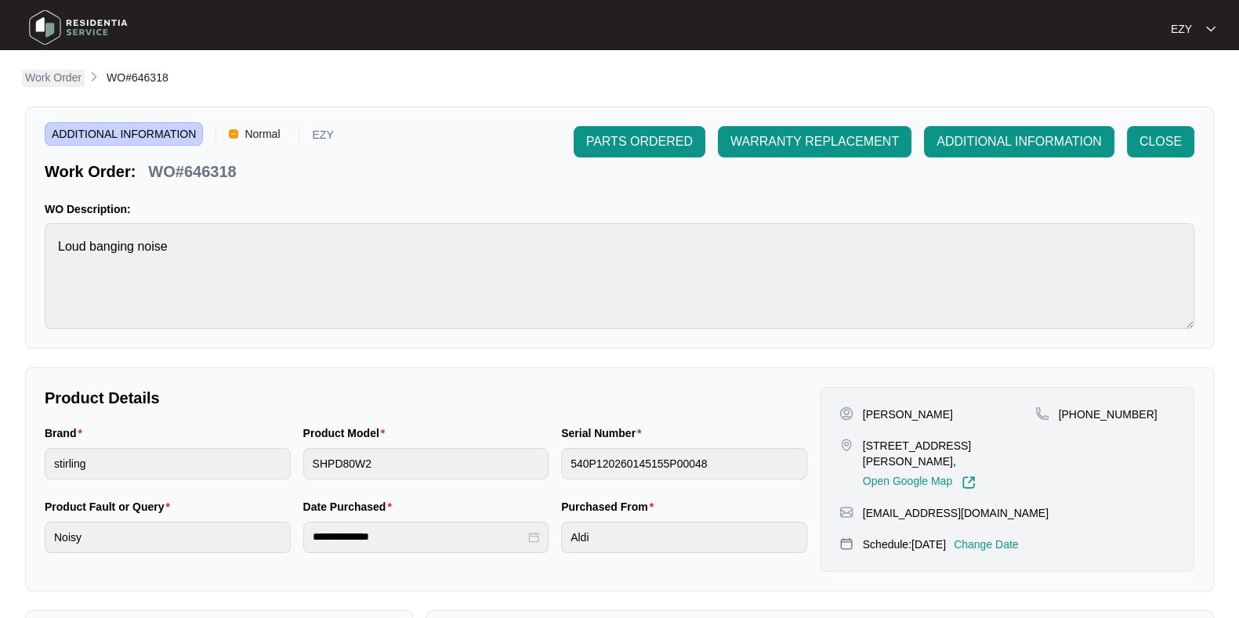
click at [59, 78] on p "Work Order" at bounding box center [53, 78] width 56 height 16
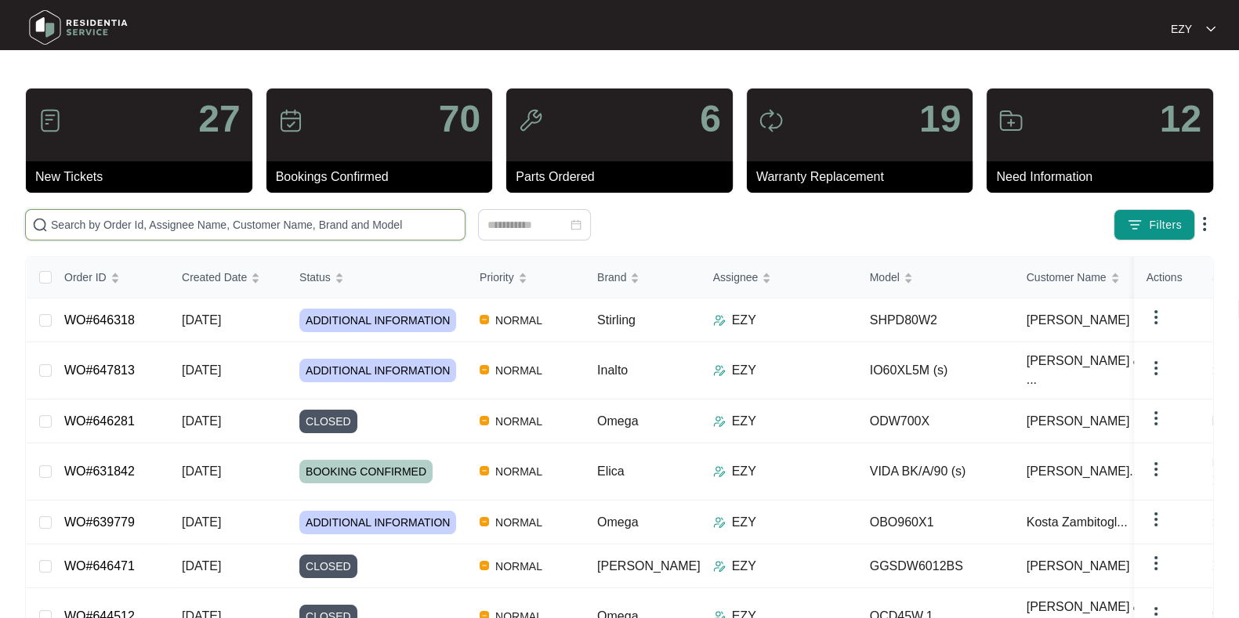
click at [160, 220] on input "text" at bounding box center [254, 224] width 407 height 17
paste input "647153"
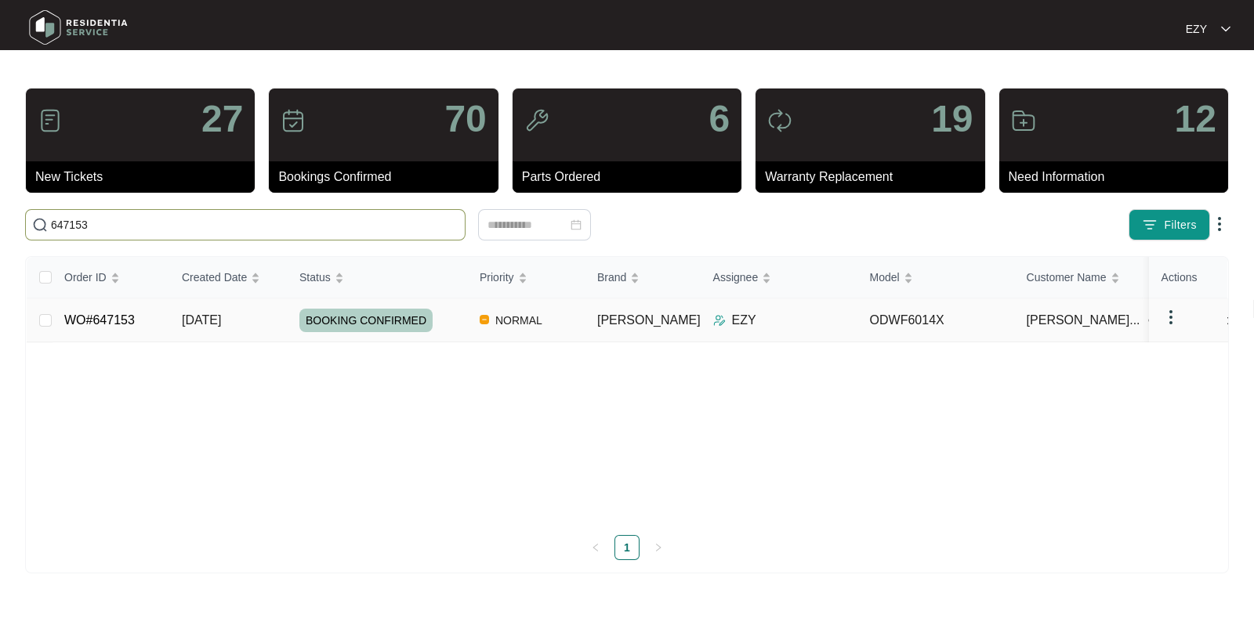
type input "647153"
click at [139, 321] on td "WO#647153" at bounding box center [111, 321] width 118 height 44
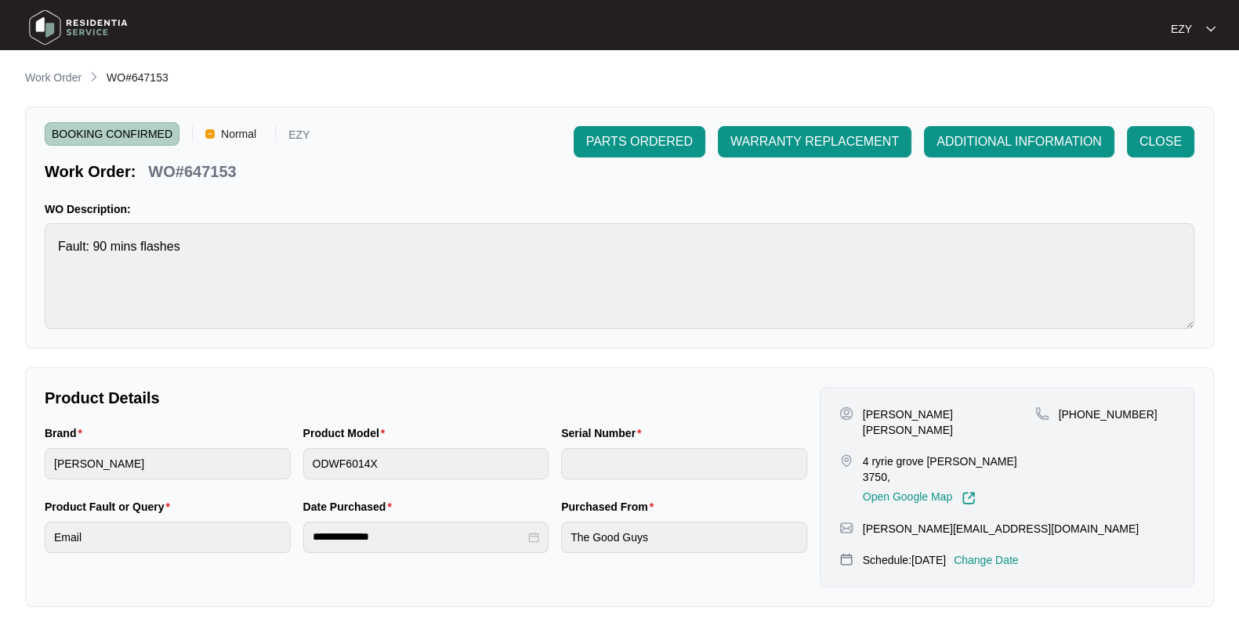
scroll to position [419, 0]
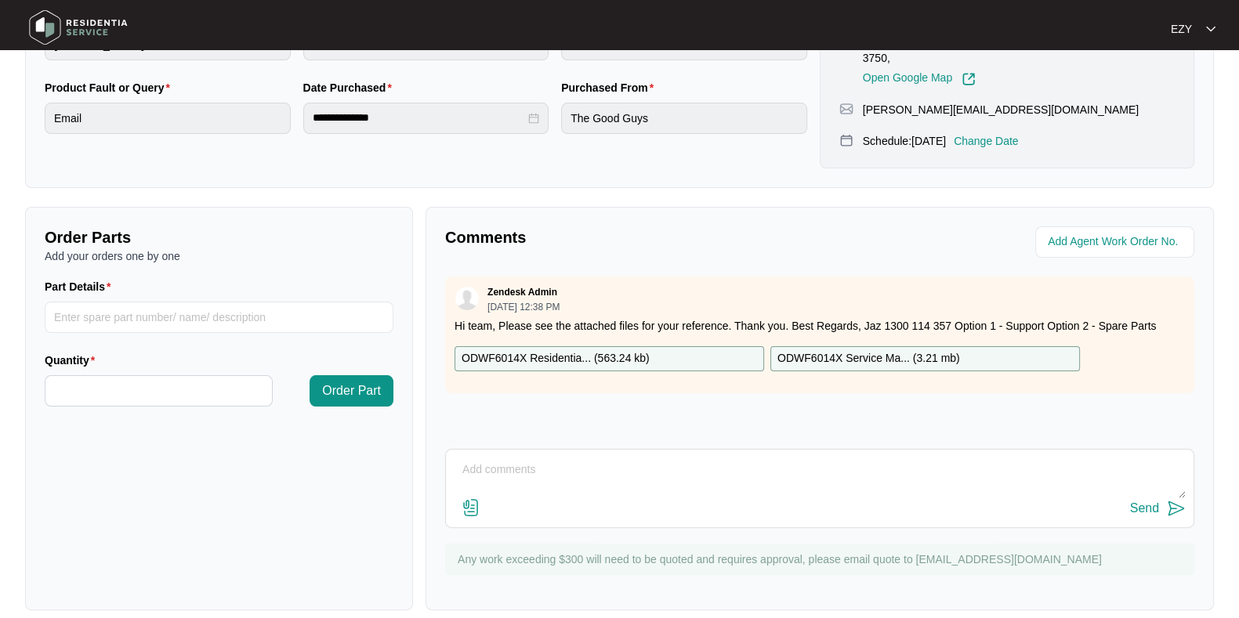
click at [556, 458] on textarea at bounding box center [820, 478] width 732 height 41
paste textarea "Checked and confirmed machine leaking from the back of the frame due to manufac…"
click at [1094, 458] on textarea "Hi team, Checked and confirmed machine leaking from the back of the frame due t…" at bounding box center [820, 478] width 732 height 41
type textarea "Hi team, Checked and confirmed machine leaking from the back of the frame due t…"
click at [1138, 502] on div "Send" at bounding box center [1144, 509] width 29 height 14
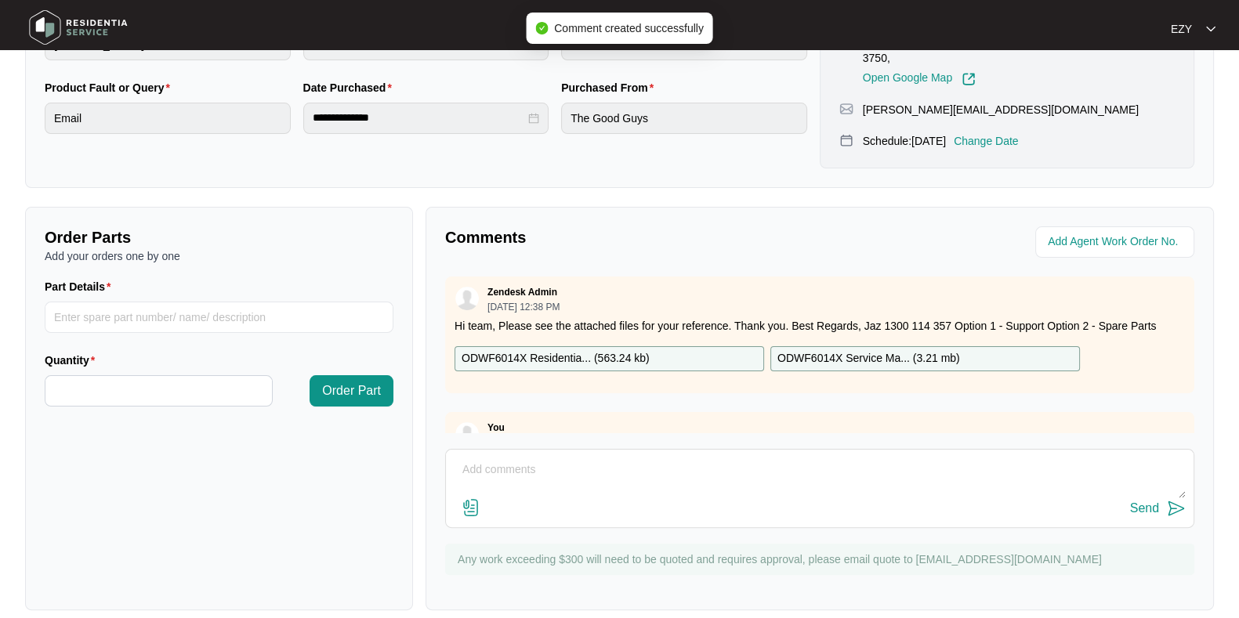
scroll to position [0, 0]
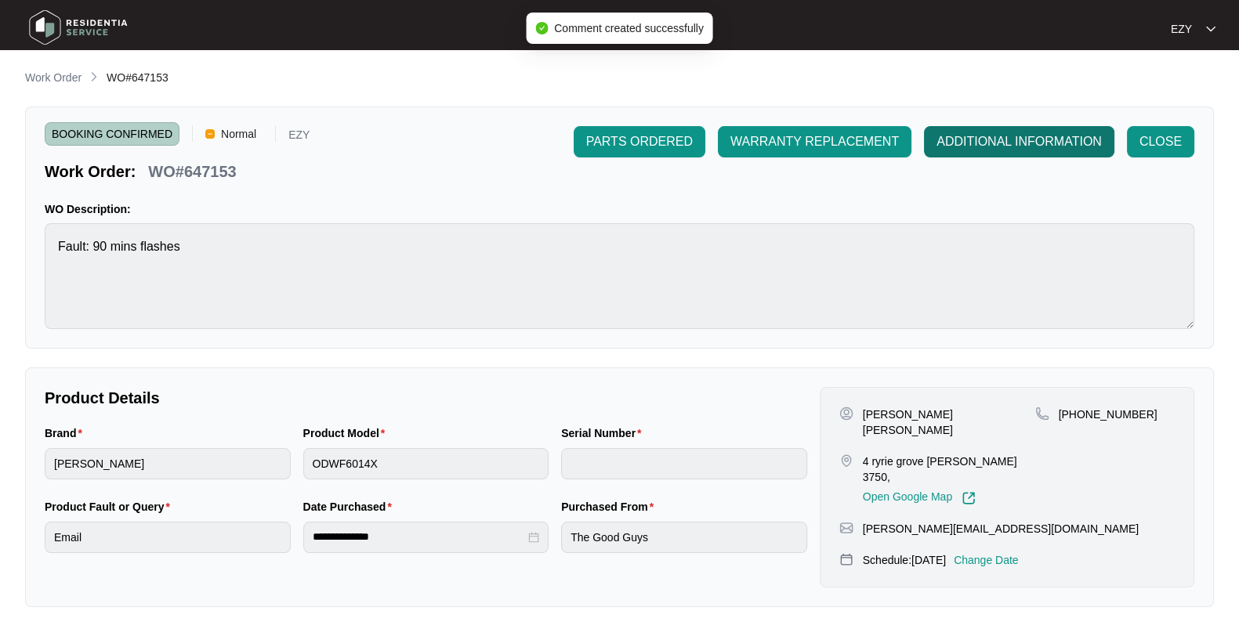
click at [961, 143] on span "ADDITIONAL INFORMATION" at bounding box center [1018, 141] width 165 height 19
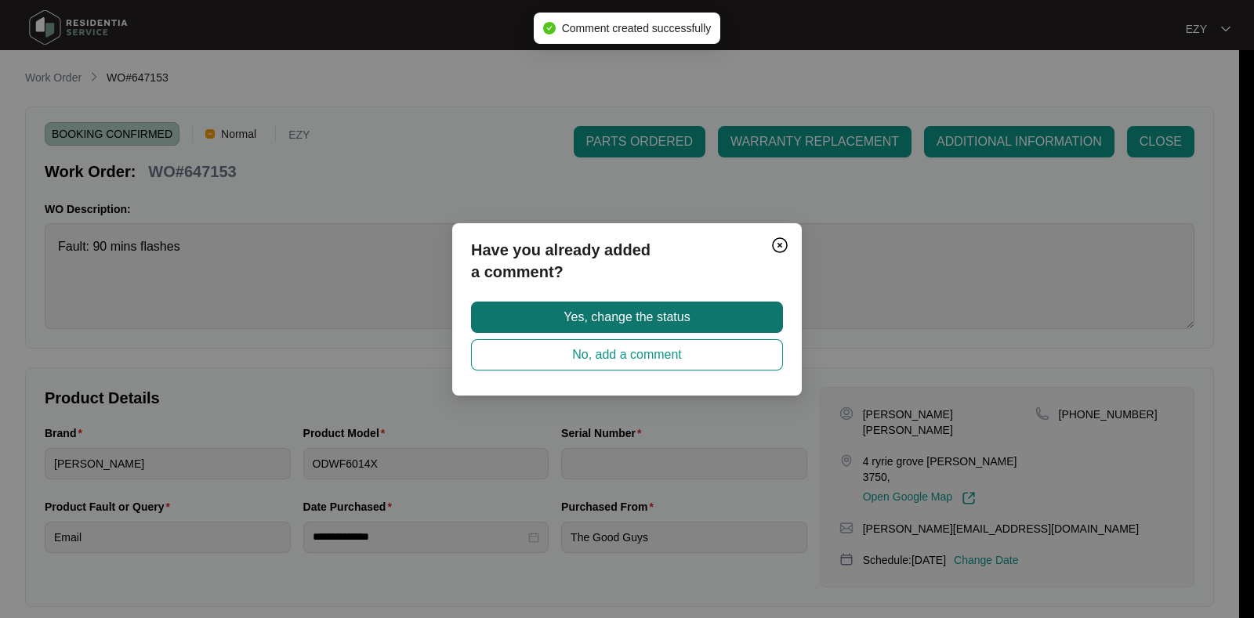
click at [710, 310] on button "Yes, change the status" at bounding box center [627, 317] width 312 height 31
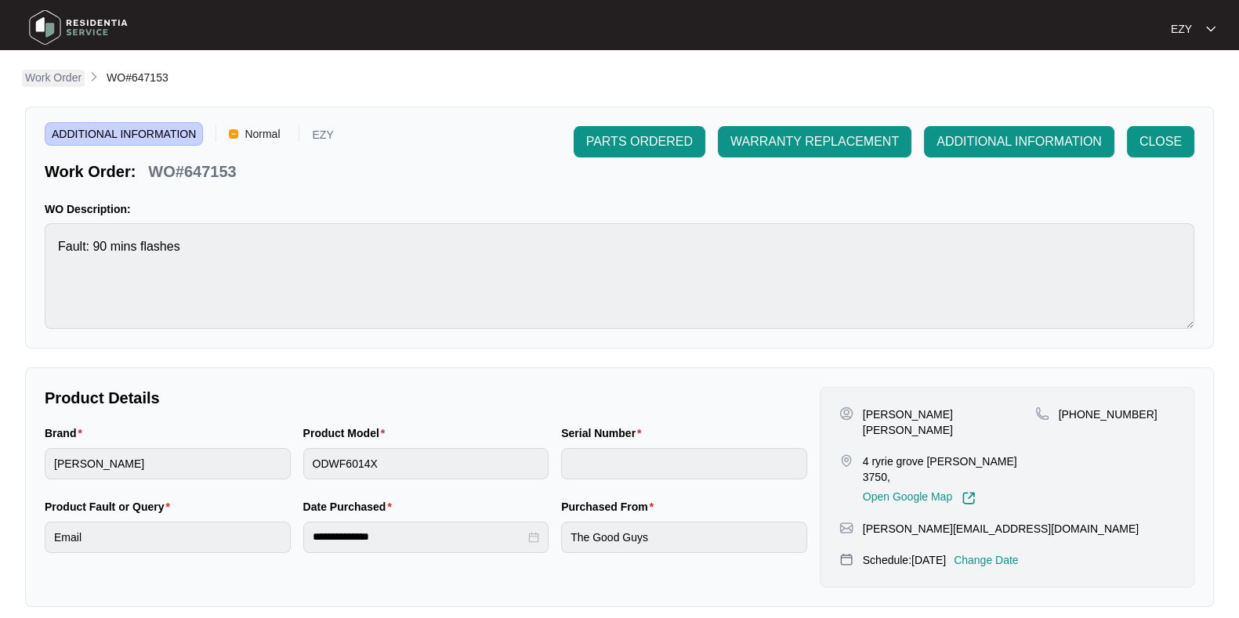
click at [45, 71] on p "Work Order" at bounding box center [53, 78] width 56 height 16
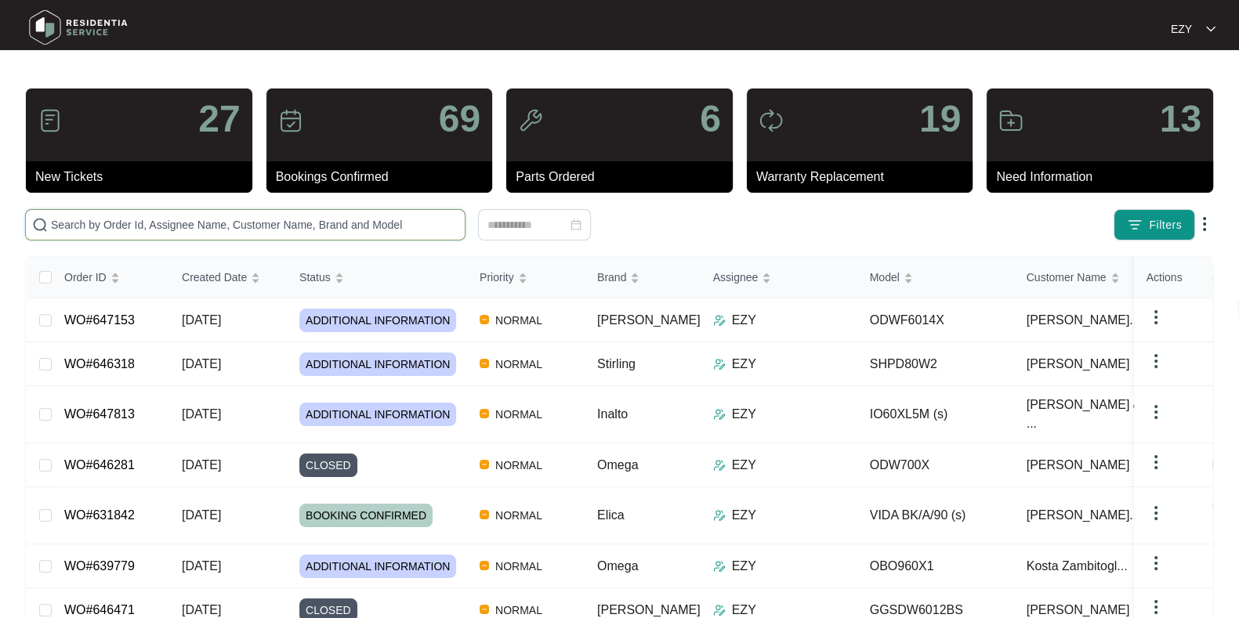
click at [295, 224] on input "text" at bounding box center [254, 224] width 407 height 17
paste input "641504"
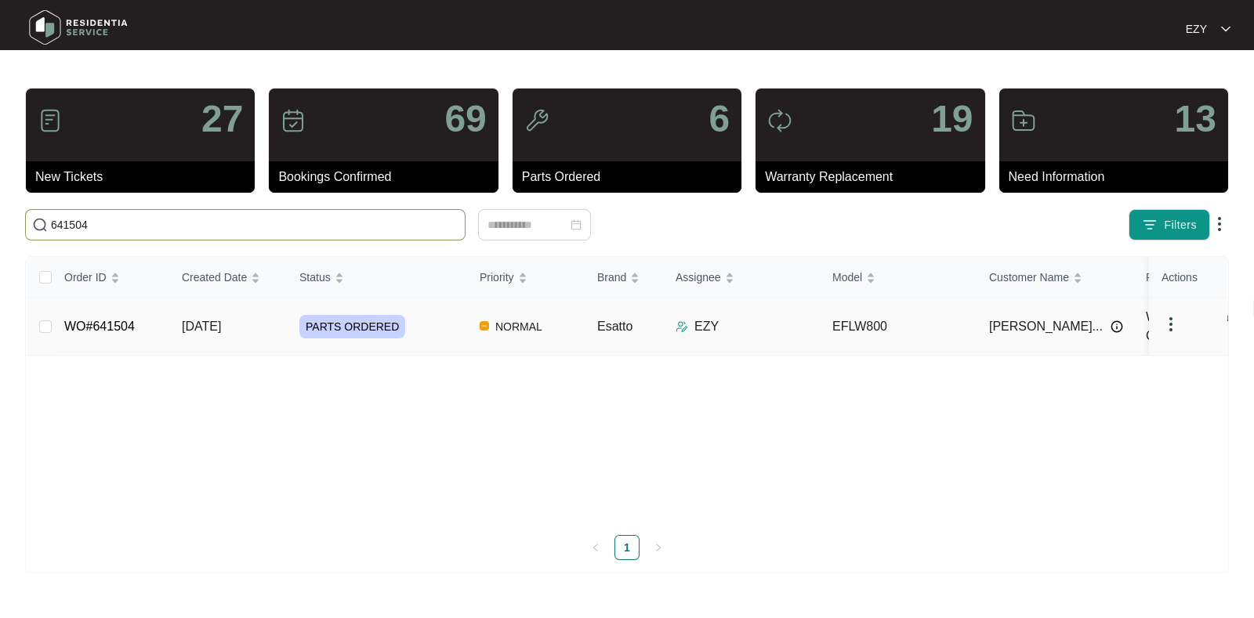
type input "641504"
click at [431, 329] on div "PARTS ORDERED" at bounding box center [383, 327] width 168 height 24
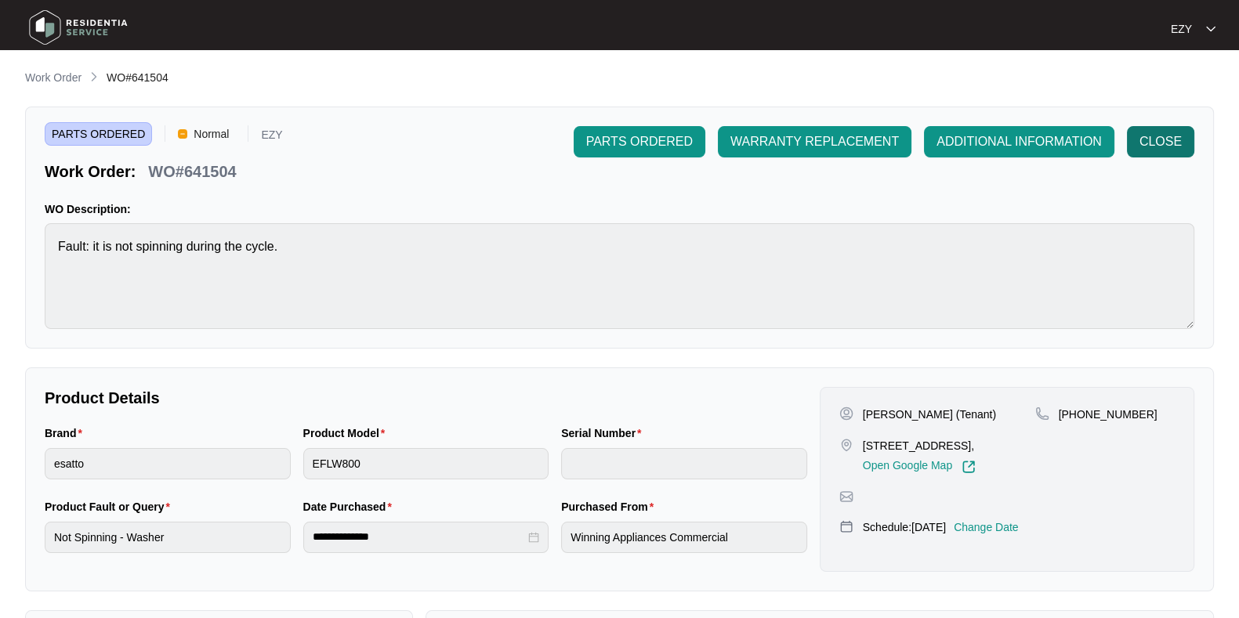
click at [1148, 148] on span "CLOSE" at bounding box center [1160, 141] width 42 height 19
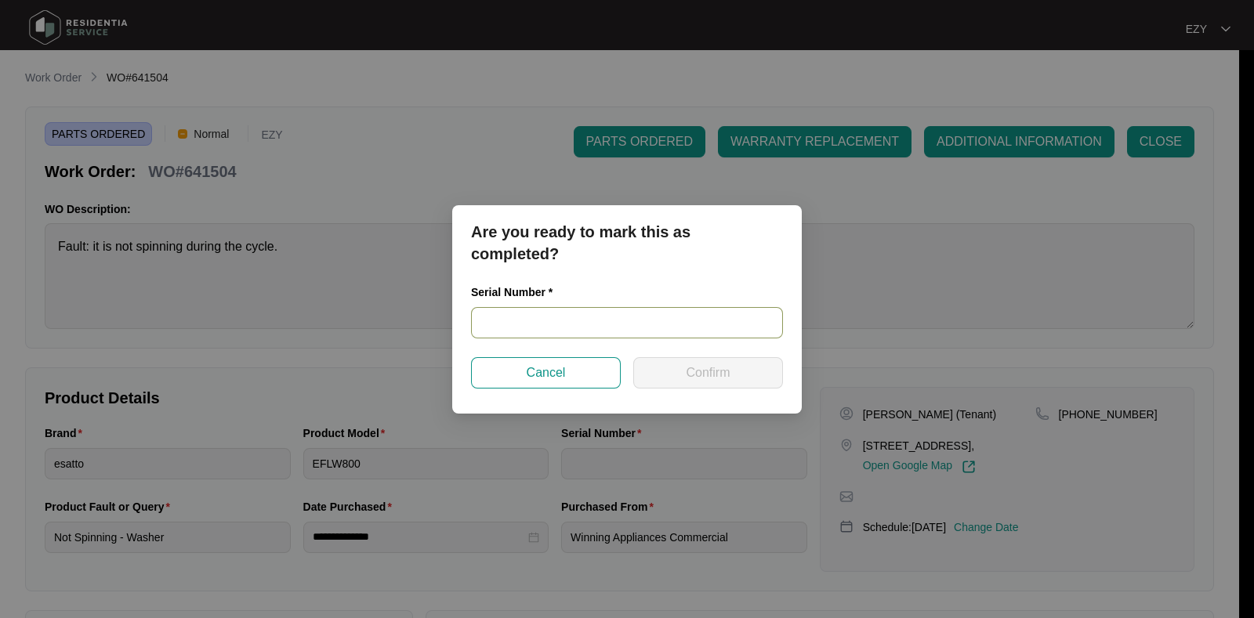
click at [528, 329] on input "text" at bounding box center [627, 322] width 312 height 31
paste input "5406580920127275F00067"
type input "5406580920127275F00067"
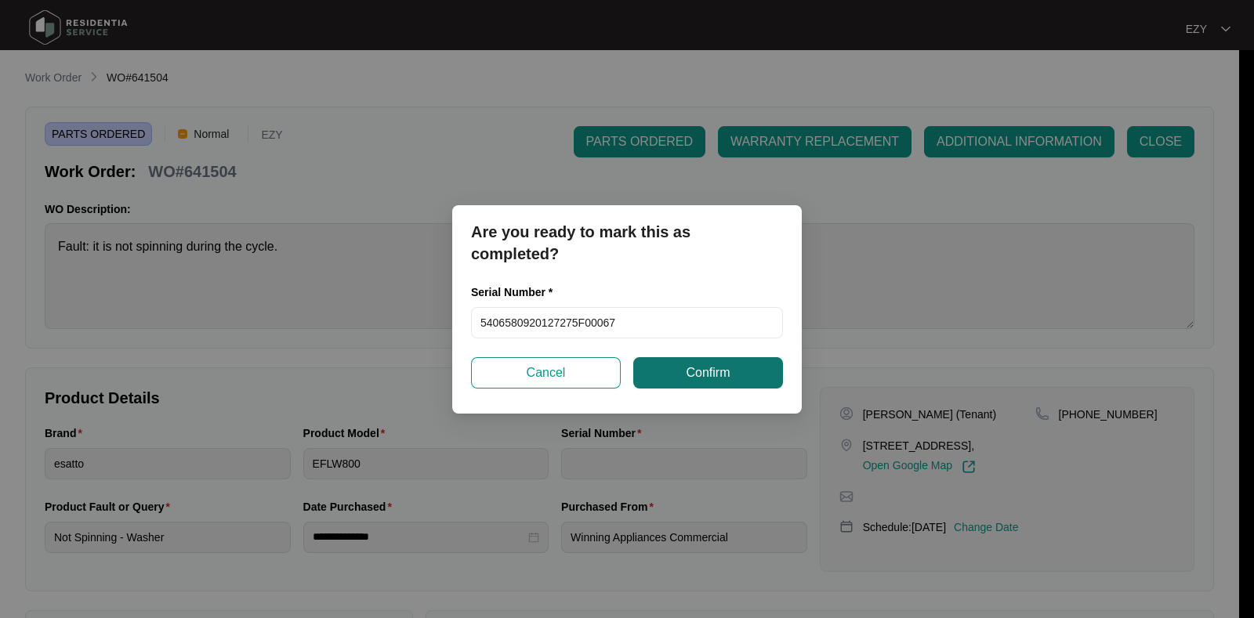
click at [744, 366] on button "Confirm" at bounding box center [708, 372] width 150 height 31
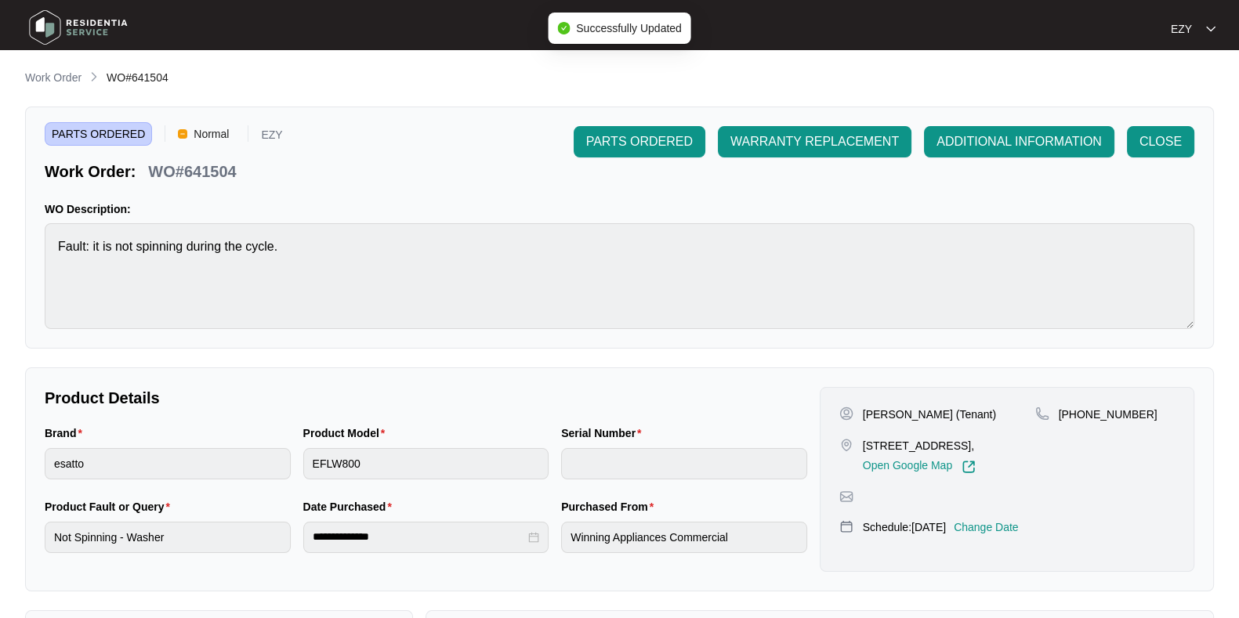
type input "5406580920127275F00067"
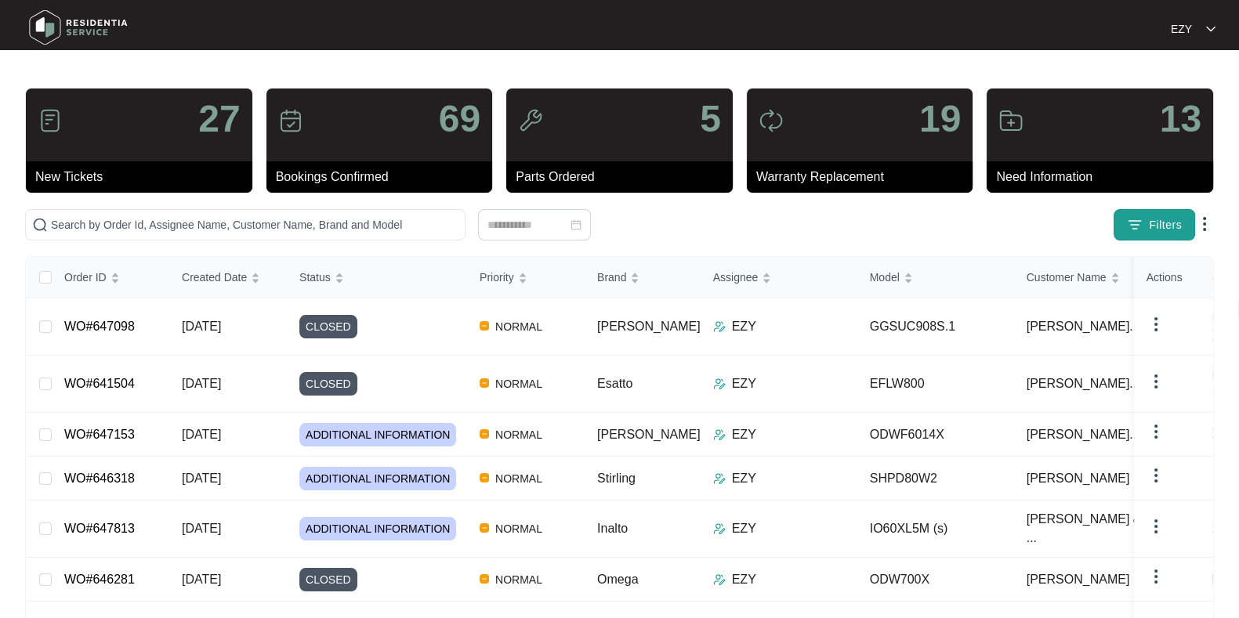
click at [1174, 221] on span "Filters" at bounding box center [1165, 225] width 33 height 16
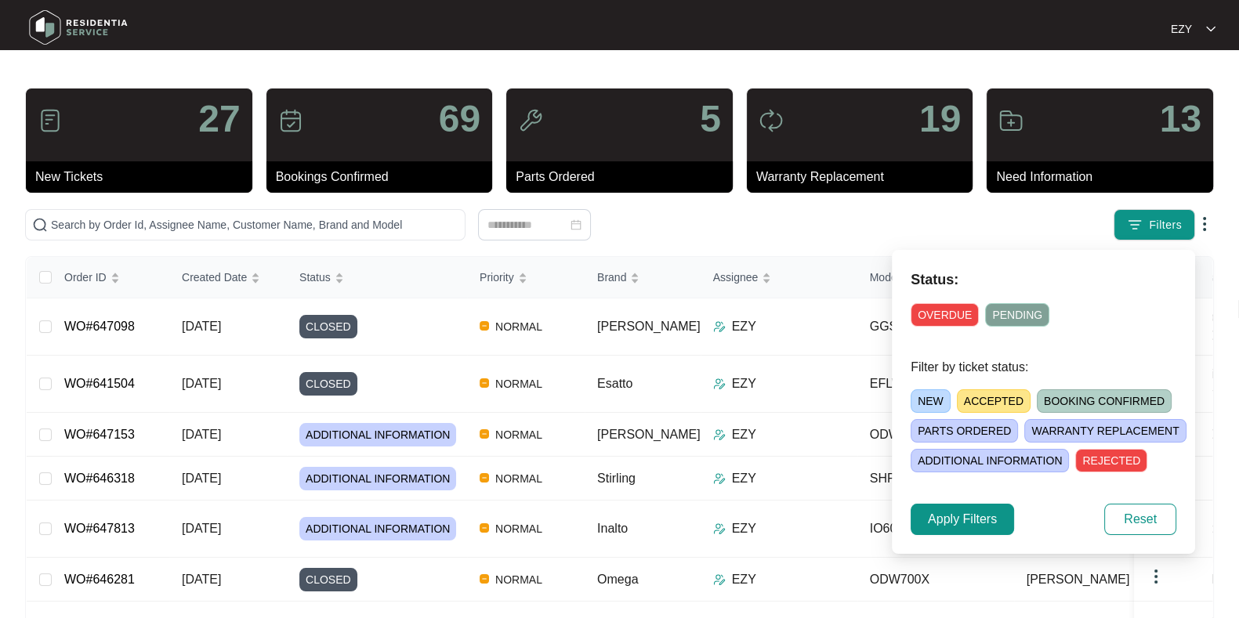
click at [929, 401] on span "NEW" at bounding box center [931, 401] width 40 height 24
click at [982, 515] on span "Apply Filters" at bounding box center [962, 519] width 69 height 19
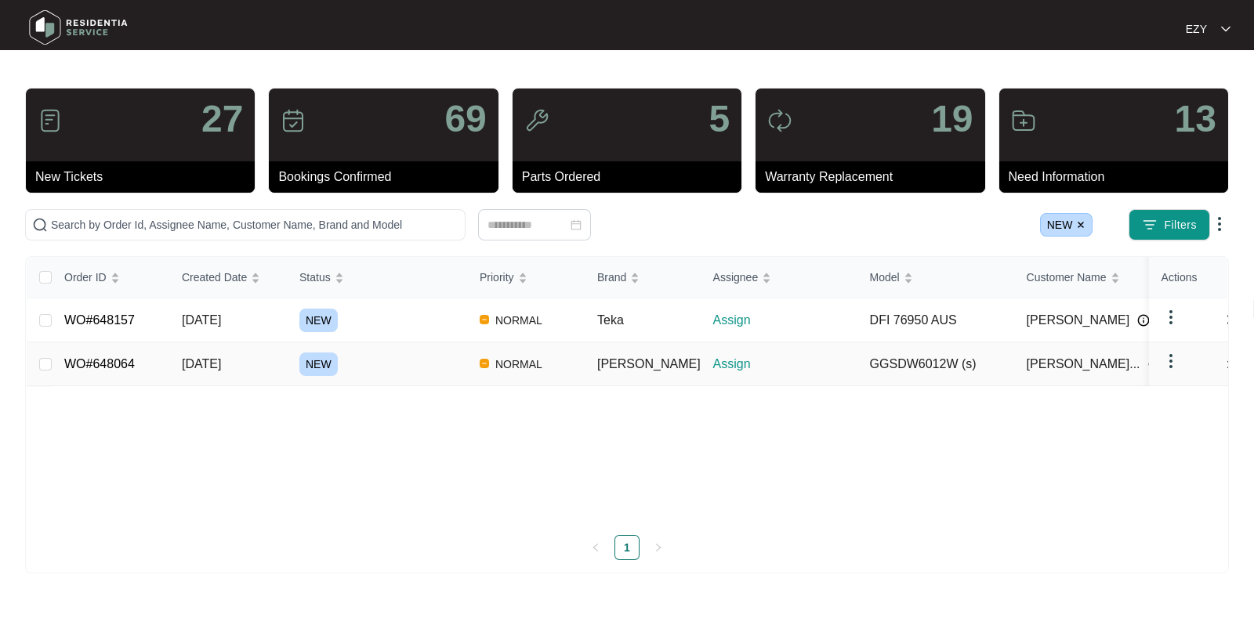
click at [393, 371] on div "NEW" at bounding box center [383, 365] width 168 height 24
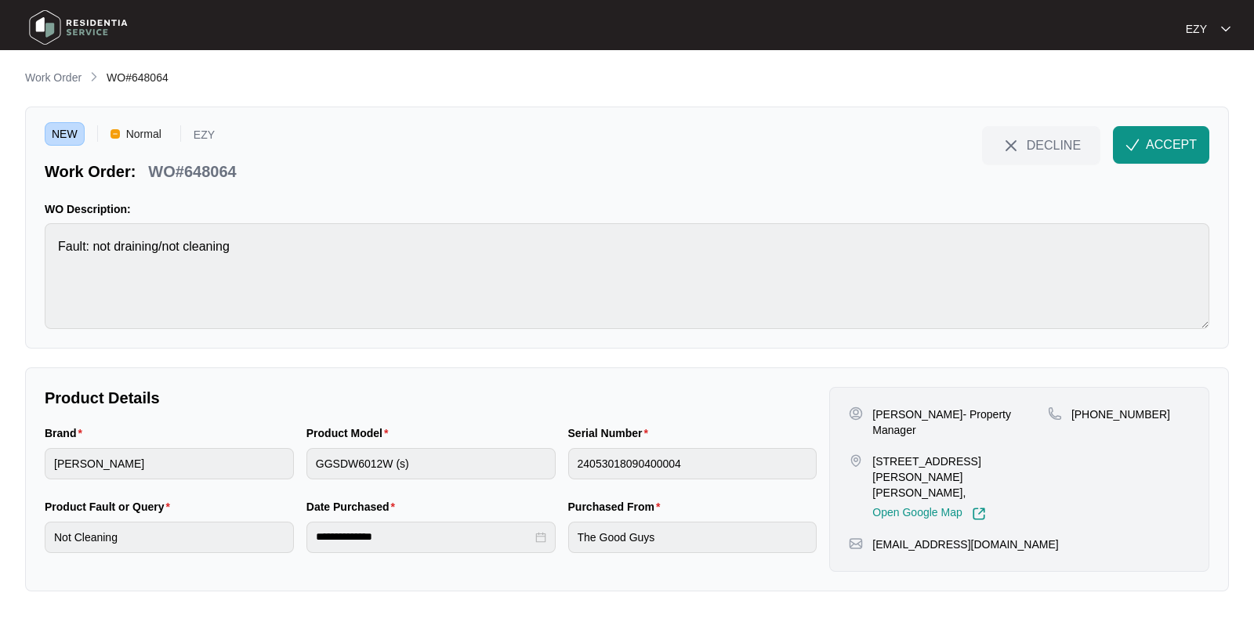
click at [205, 170] on p "WO#648064" at bounding box center [192, 172] width 88 height 22
copy div "WO#648064 DECLINE ACCEPT"
click at [288, 328] on div "NEW Normal EZY Work Order: WO#648064 DECLINE ACCEPT WO Description: Fault: not …" at bounding box center [627, 228] width 1204 height 242
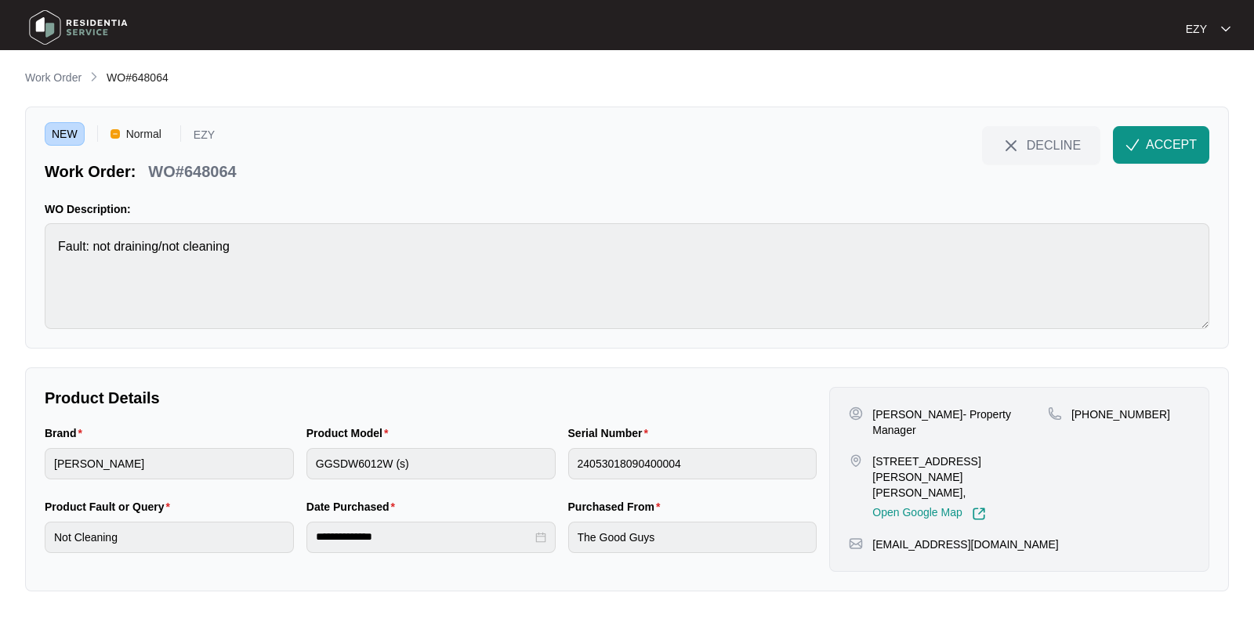
click at [288, 328] on div "NEW Normal EZY Work Order: WO#648064 DECLINE ACCEPT WO Description: Fault: not …" at bounding box center [627, 228] width 1204 height 242
drag, startPoint x: 874, startPoint y: 409, endPoint x: 968, endPoint y: 413, distance: 94.1
click at [968, 413] on p "[PERSON_NAME]- Property Manager" at bounding box center [960, 422] width 176 height 31
copy p "[PERSON_NAME]"
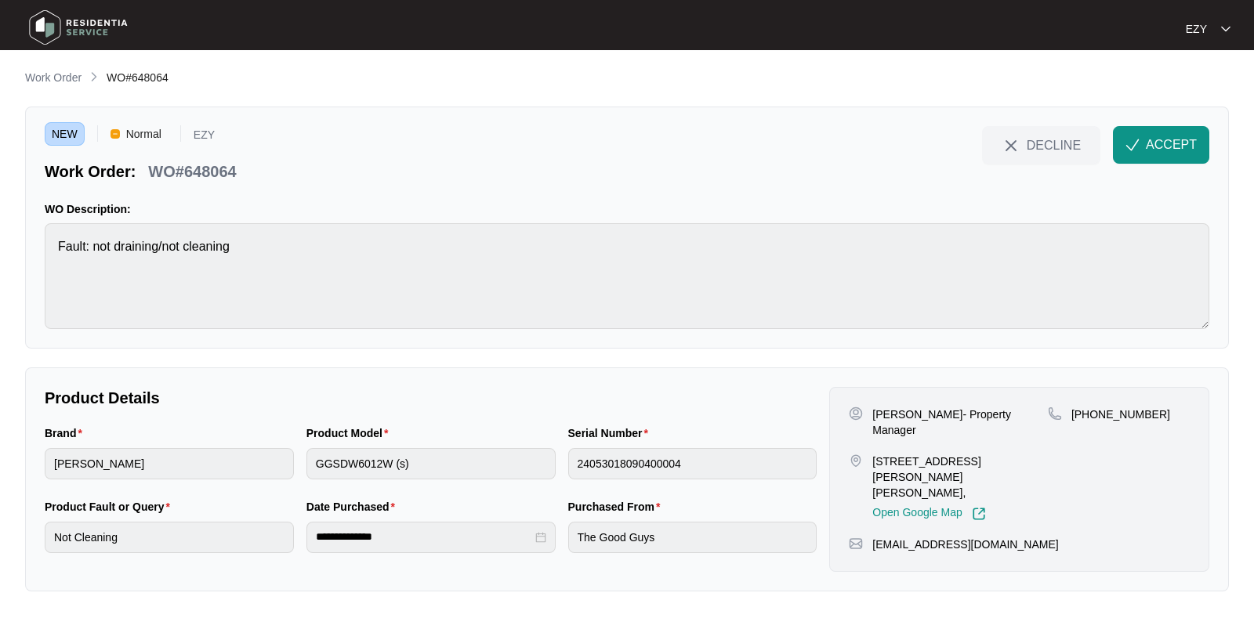
click at [918, 456] on p "[STREET_ADDRESS][PERSON_NAME][PERSON_NAME]," at bounding box center [960, 477] width 176 height 47
copy p "[STREET_ADDRESS][PERSON_NAME][PERSON_NAME],"
drag, startPoint x: 1240, startPoint y: 429, endPoint x: 1092, endPoint y: 422, distance: 148.3
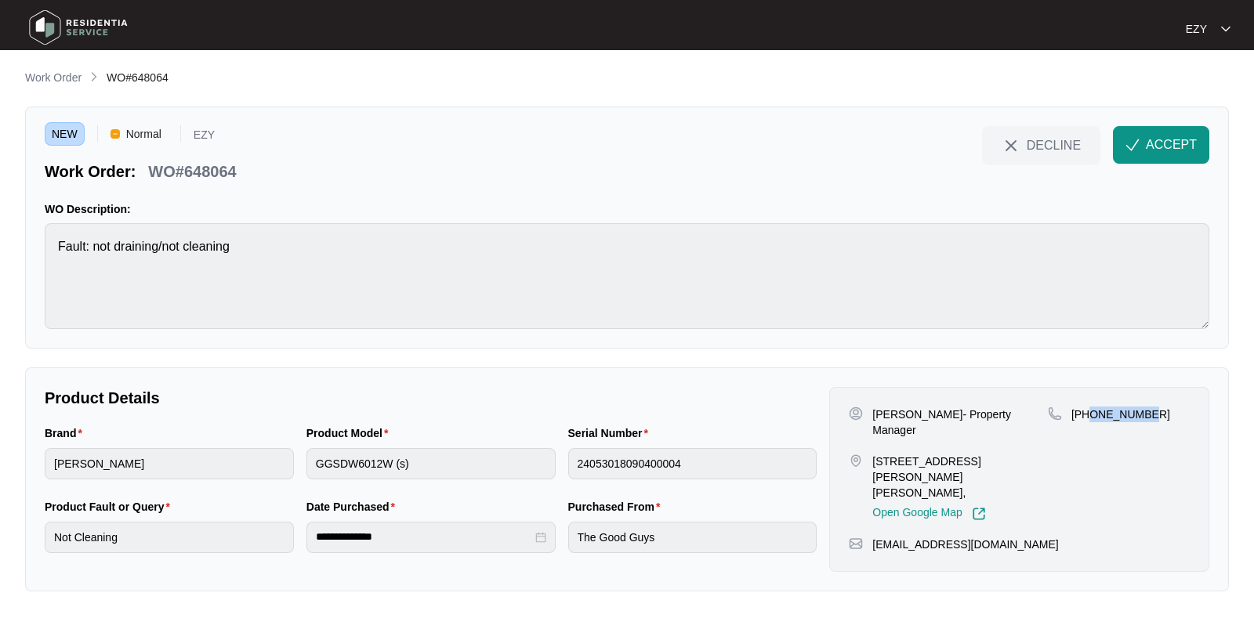
click at [1092, 422] on main "**********" at bounding box center [627, 309] width 1254 height 618
copy p "488065824"
click at [1151, 150] on span "ACCEPT" at bounding box center [1171, 145] width 51 height 19
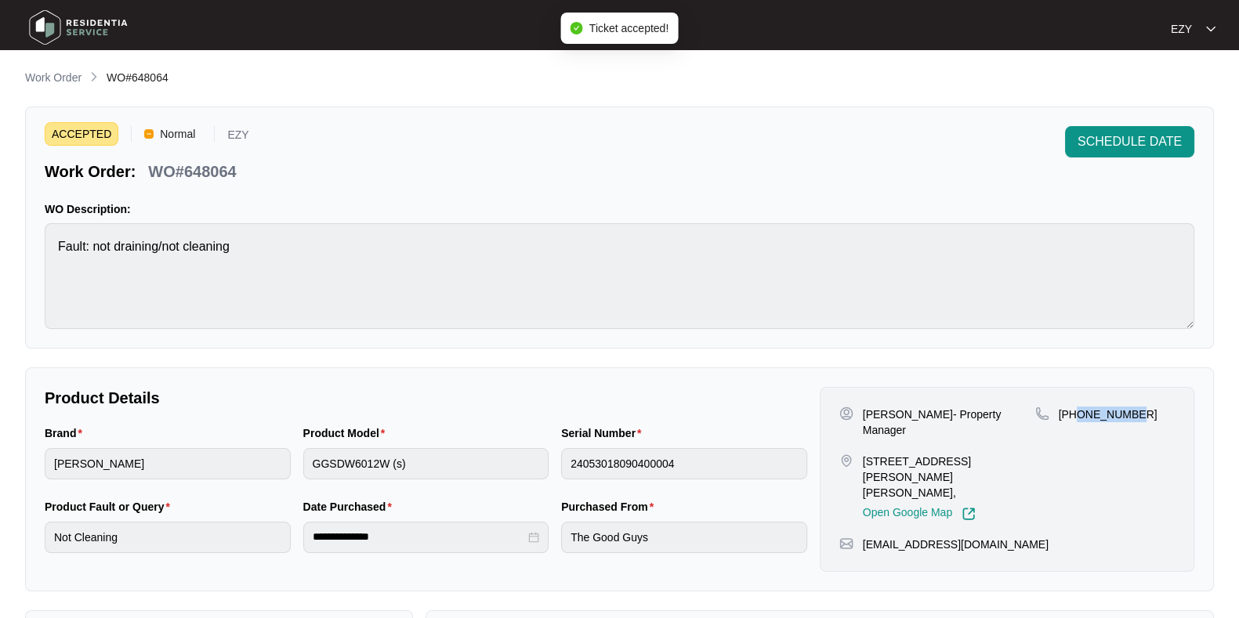
scroll to position [419, 0]
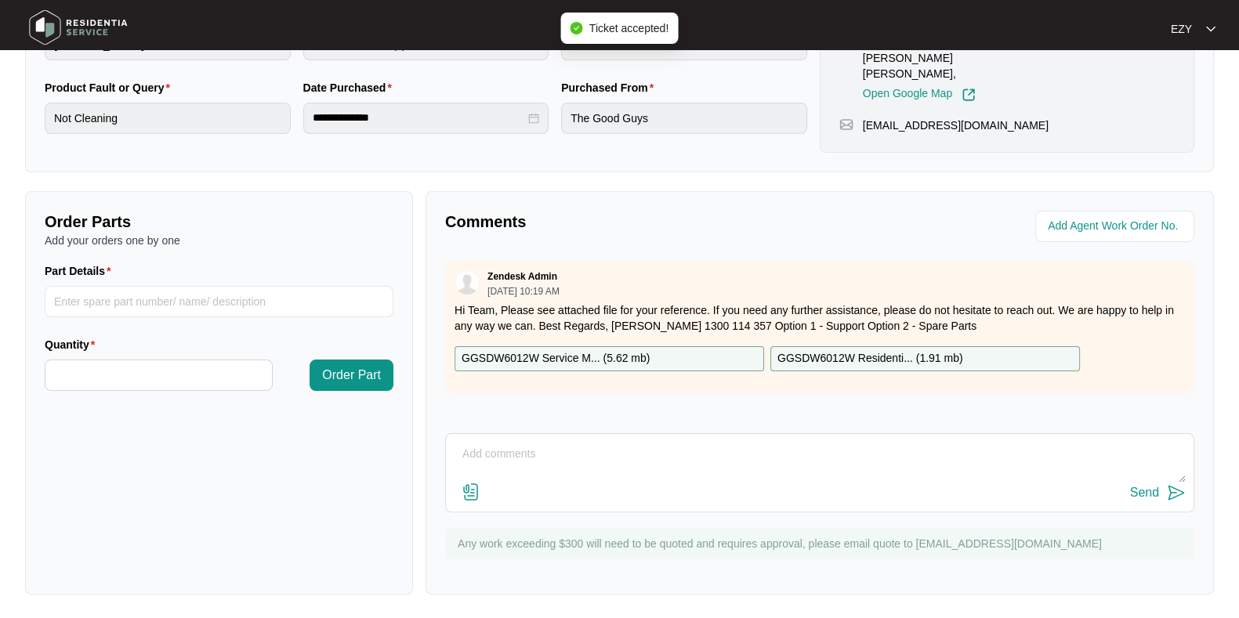
click at [588, 354] on p "GGSDW6012W Service M... ( 5.62 mb )" at bounding box center [556, 358] width 188 height 17
click at [849, 358] on p "GGSDW6012W Residenti... ( 1.91 mb )" at bounding box center [870, 358] width 186 height 17
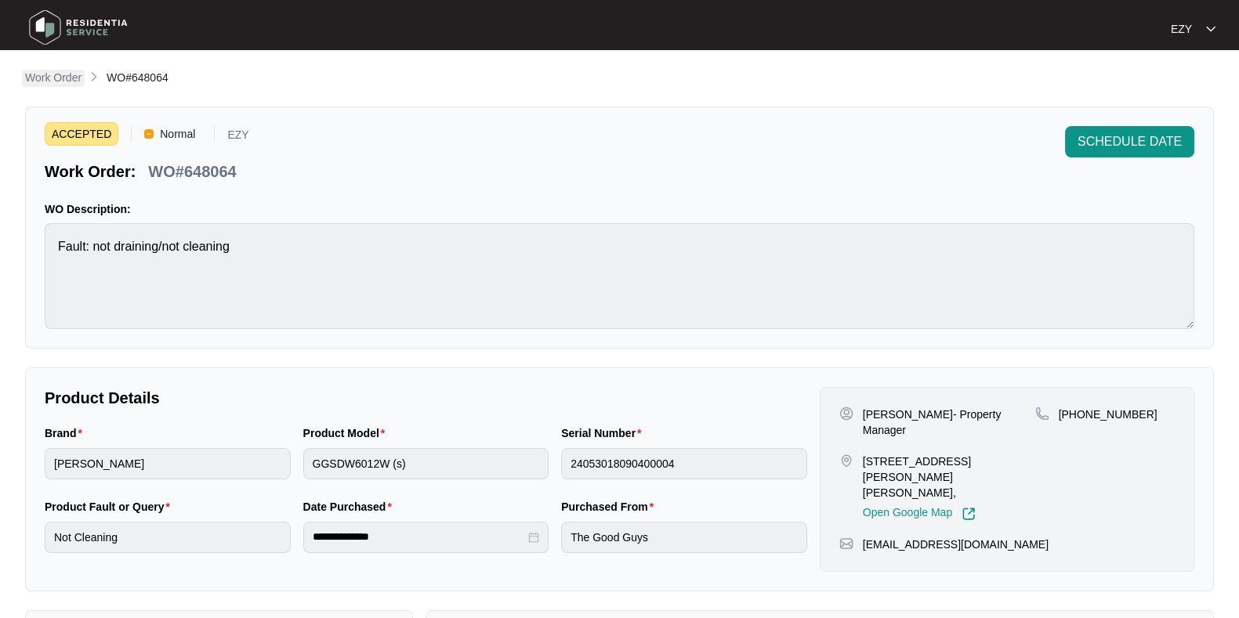
click at [38, 74] on p "Work Order" at bounding box center [53, 78] width 56 height 16
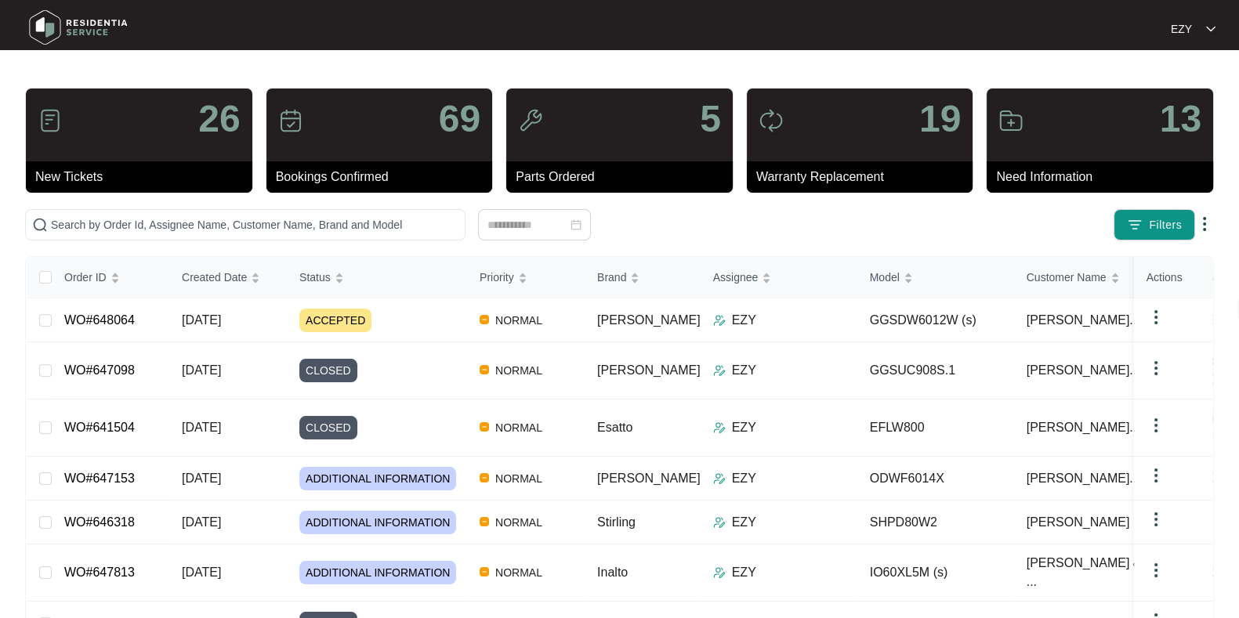
click at [1159, 241] on div "26 New Tickets 69 Bookings Confirmed 5 Parts Ordered 19 Warranty Replacement 13…" at bounding box center [619, 465] width 1189 height 754
click at [1157, 229] on span "Filters" at bounding box center [1165, 225] width 33 height 16
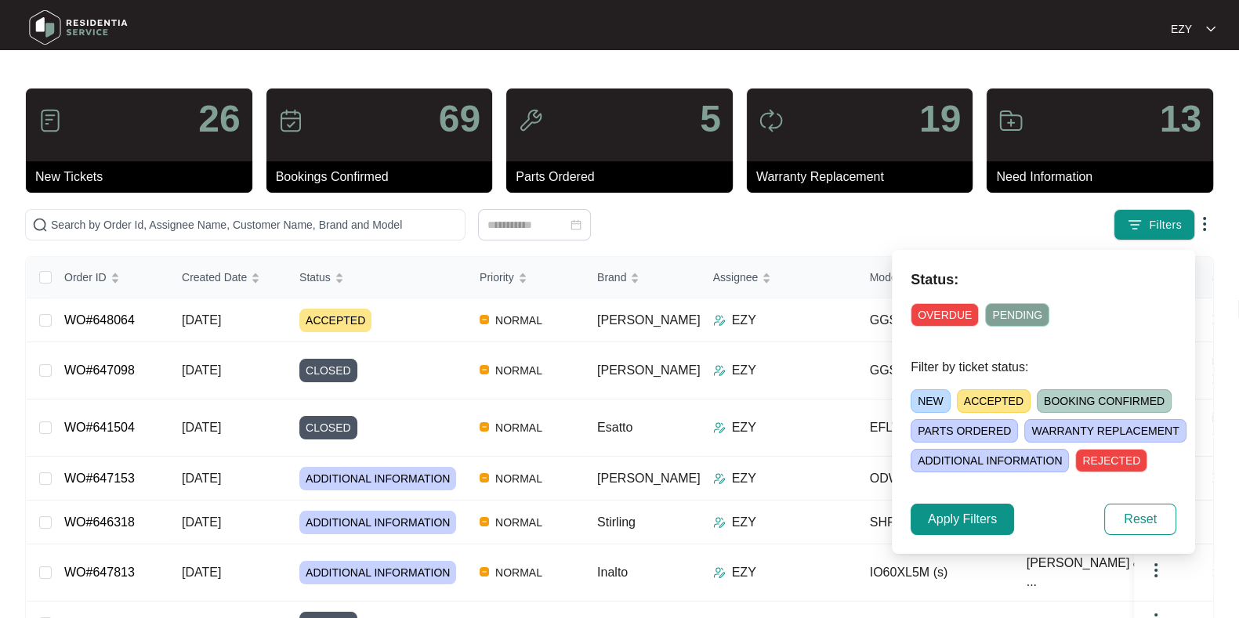
click at [945, 398] on span "NEW" at bounding box center [931, 401] width 40 height 24
click at [987, 518] on span "Apply Filters" at bounding box center [962, 519] width 69 height 19
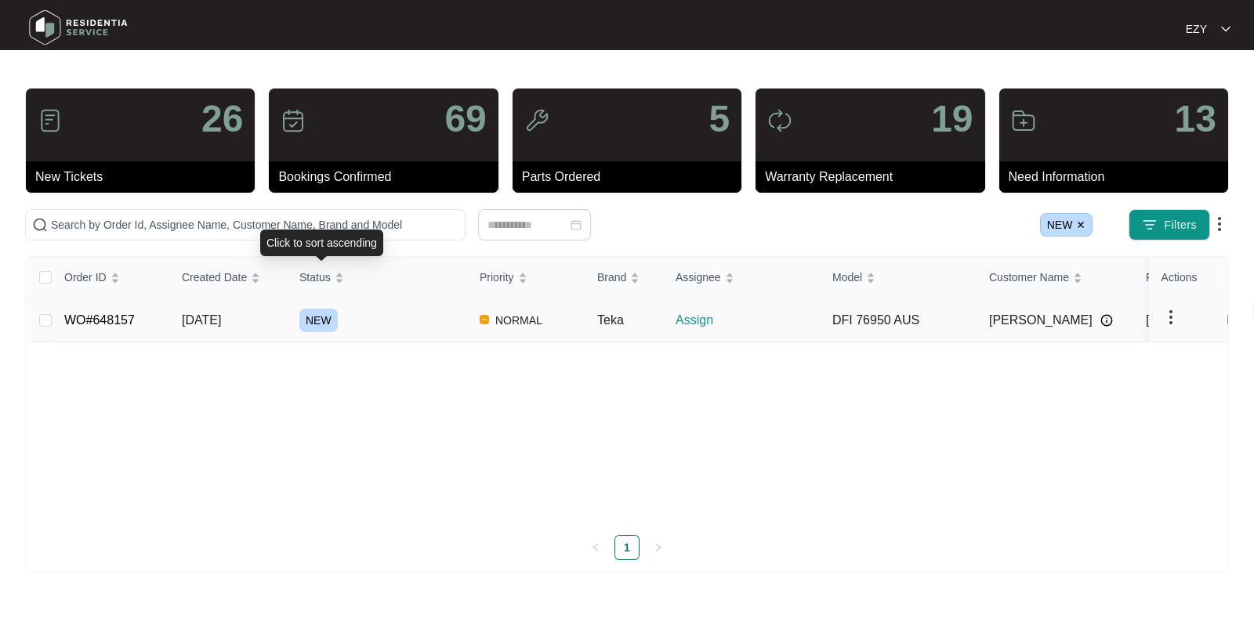
click at [425, 311] on div "NEW" at bounding box center [383, 321] width 168 height 24
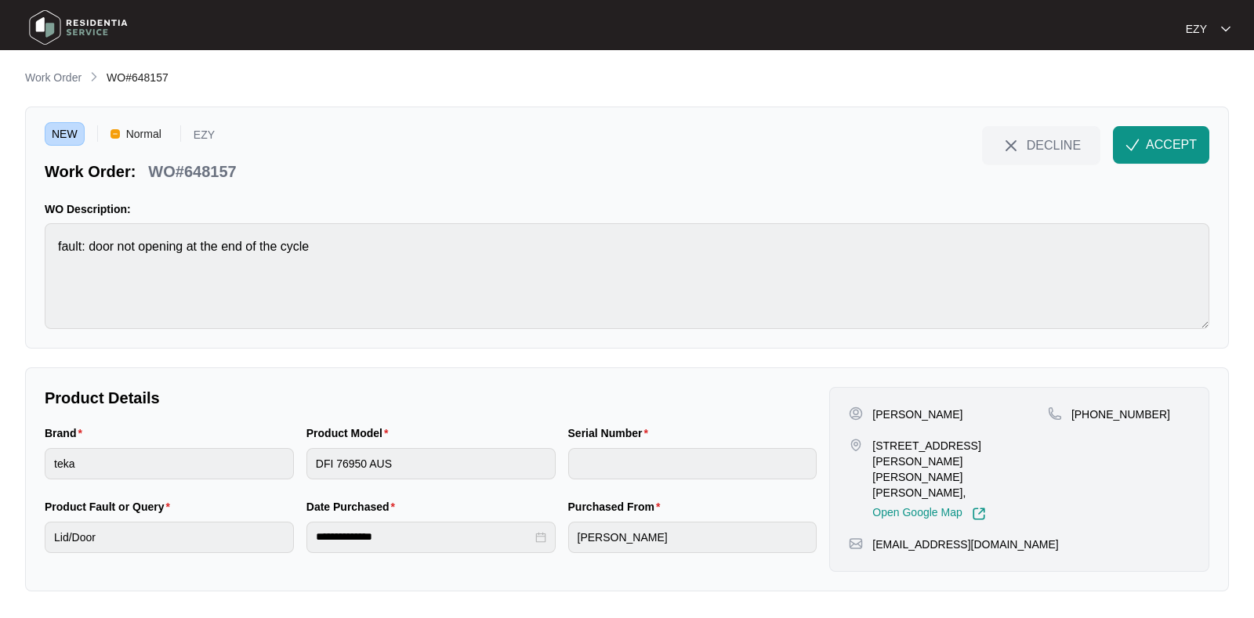
click at [182, 173] on p "WO#648157" at bounding box center [192, 172] width 88 height 22
copy div "WO#648157 DECLINE ACCEPT"
click at [167, 444] on div "Brand" at bounding box center [169, 437] width 249 height 24
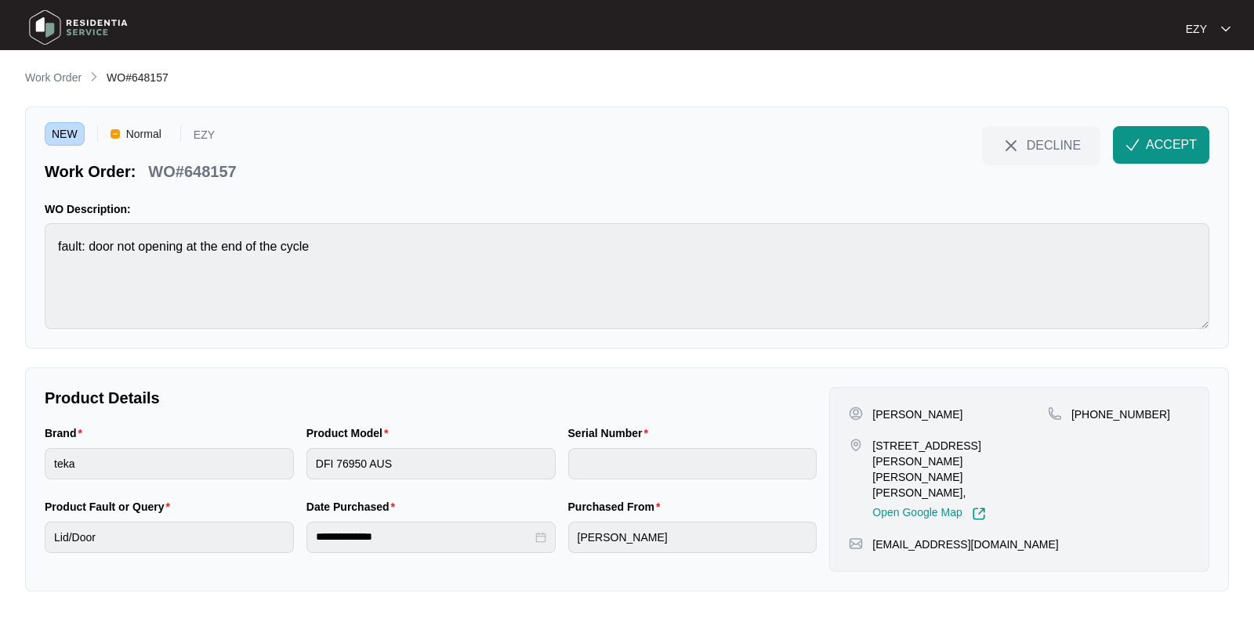
click at [167, 444] on div "Brand" at bounding box center [169, 437] width 249 height 24
click at [894, 411] on p "[PERSON_NAME]" at bounding box center [917, 415] width 90 height 16
copy p "[PERSON_NAME]"
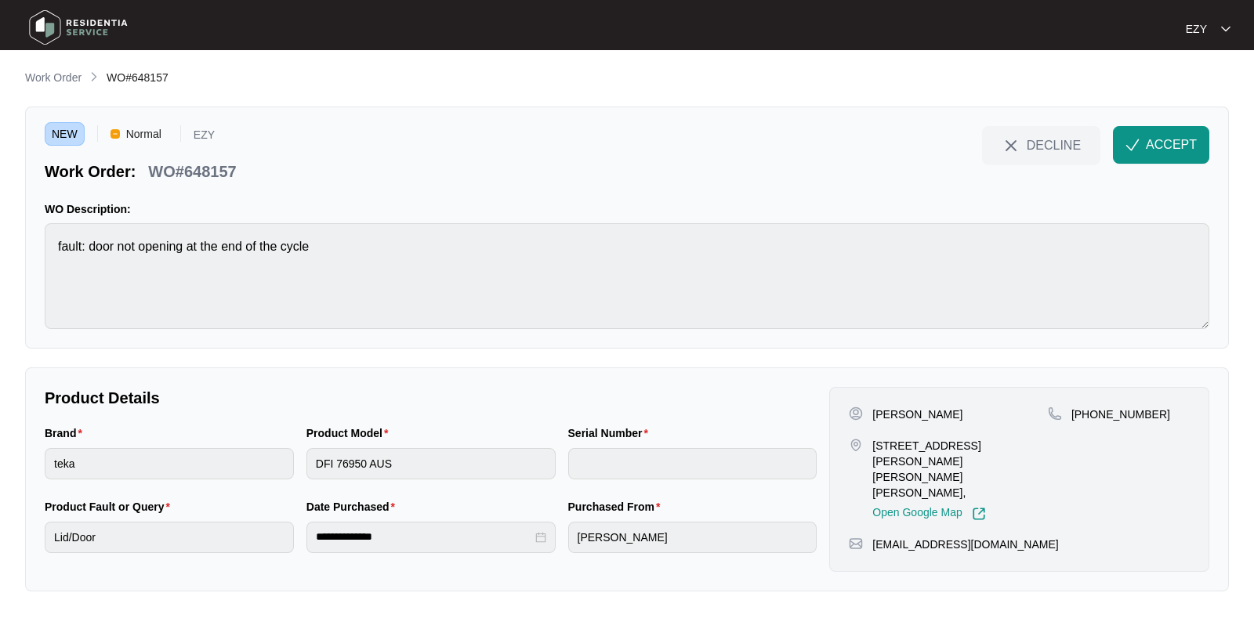
click at [878, 453] on p "[STREET_ADDRESS][PERSON_NAME][PERSON_NAME][PERSON_NAME]," at bounding box center [960, 469] width 176 height 63
copy p "[STREET_ADDRESS][PERSON_NAME][PERSON_NAME][PERSON_NAME],"
drag, startPoint x: 1160, startPoint y: 417, endPoint x: 1091, endPoint y: 409, distance: 69.4
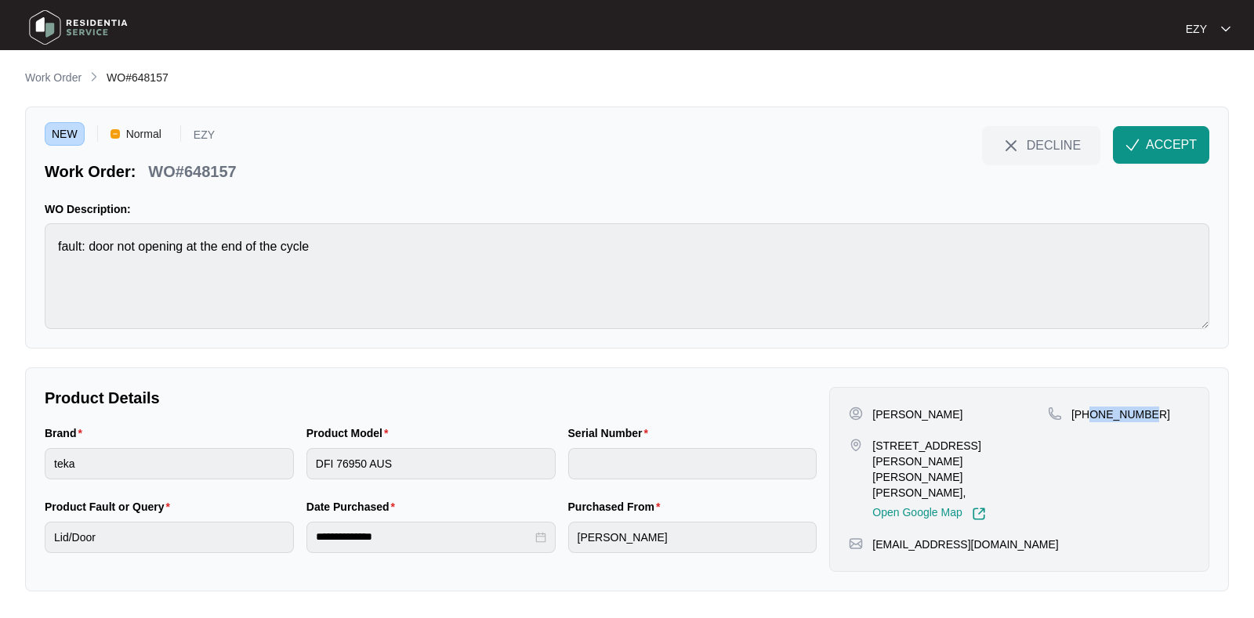
click at [1091, 409] on div "[PHONE_NUMBER]" at bounding box center [1119, 415] width 142 height 16
copy p "433333458"
click at [1149, 142] on span "ACCEPT" at bounding box center [1171, 145] width 51 height 19
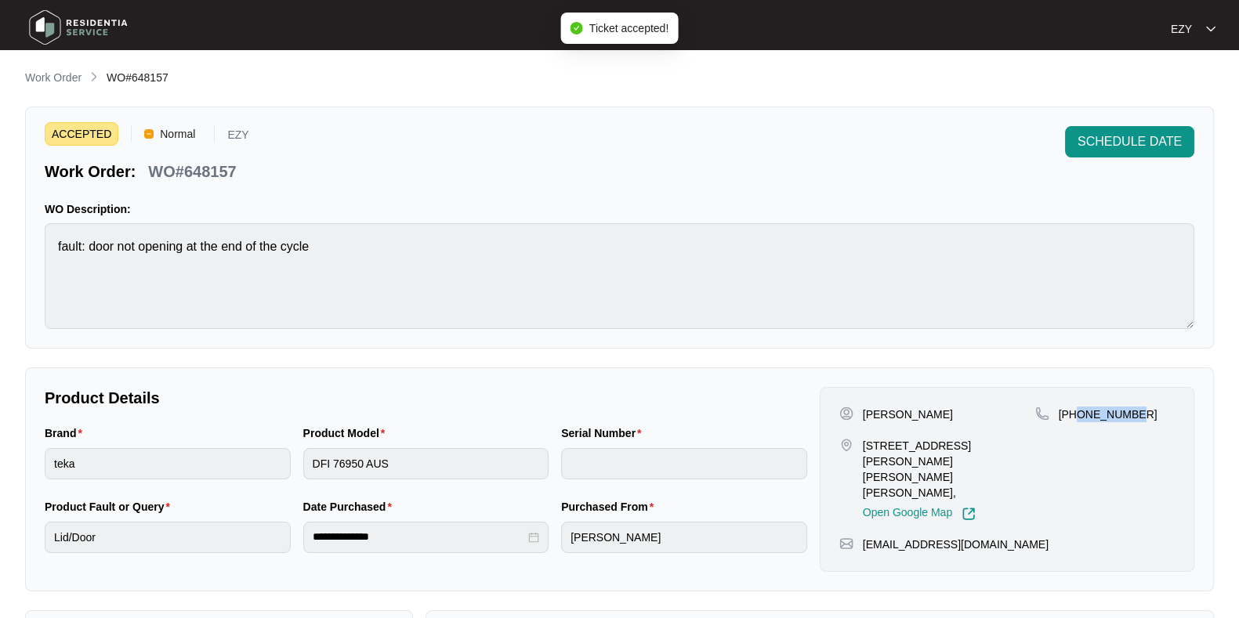
scroll to position [419, 0]
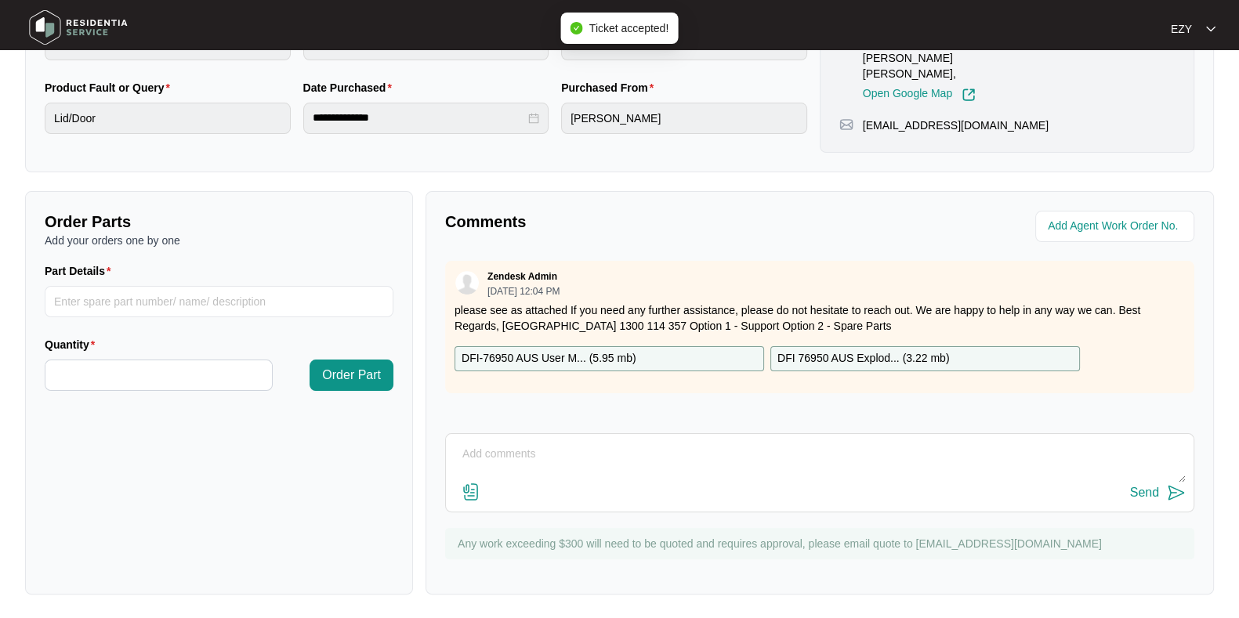
click at [653, 361] on div "DFI-76950 AUS User M... ( 5.95 mb )" at bounding box center [609, 358] width 310 height 25
click at [921, 356] on p "DFI 76950 AUS Explod... ( 3.22 mb )" at bounding box center [863, 358] width 172 height 17
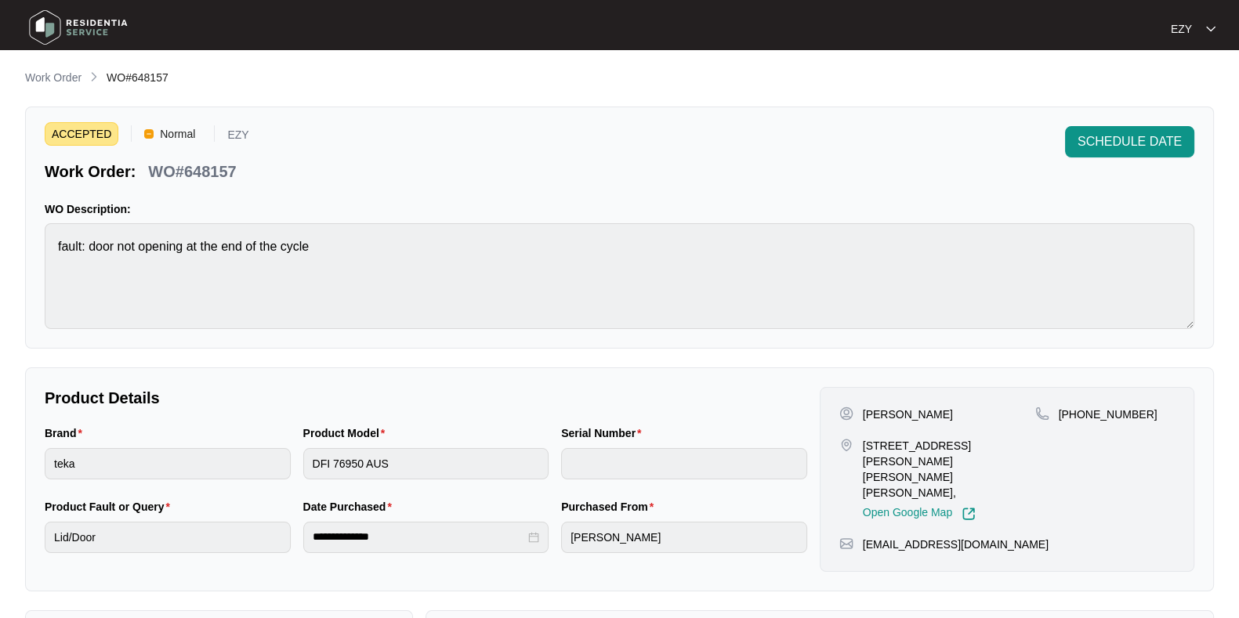
click at [63, 64] on main "**********" at bounding box center [619, 519] width 1239 height 1039
click at [56, 73] on p "Work Order" at bounding box center [53, 78] width 56 height 16
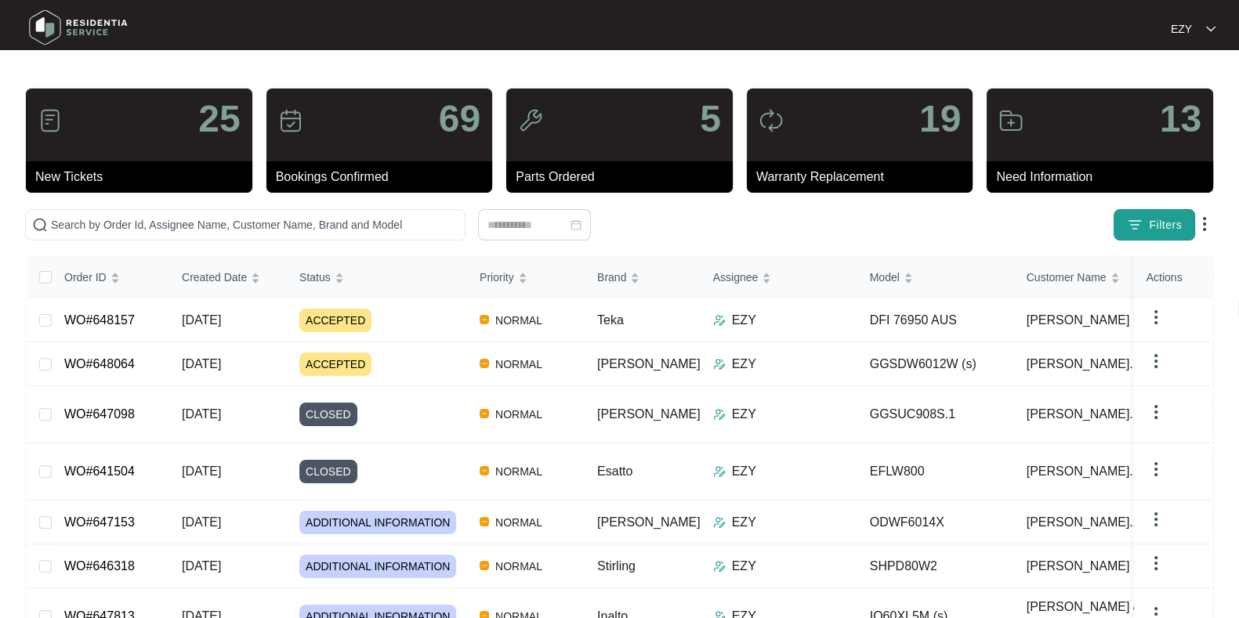
click at [1132, 209] on button "Filters" at bounding box center [1153, 224] width 81 height 31
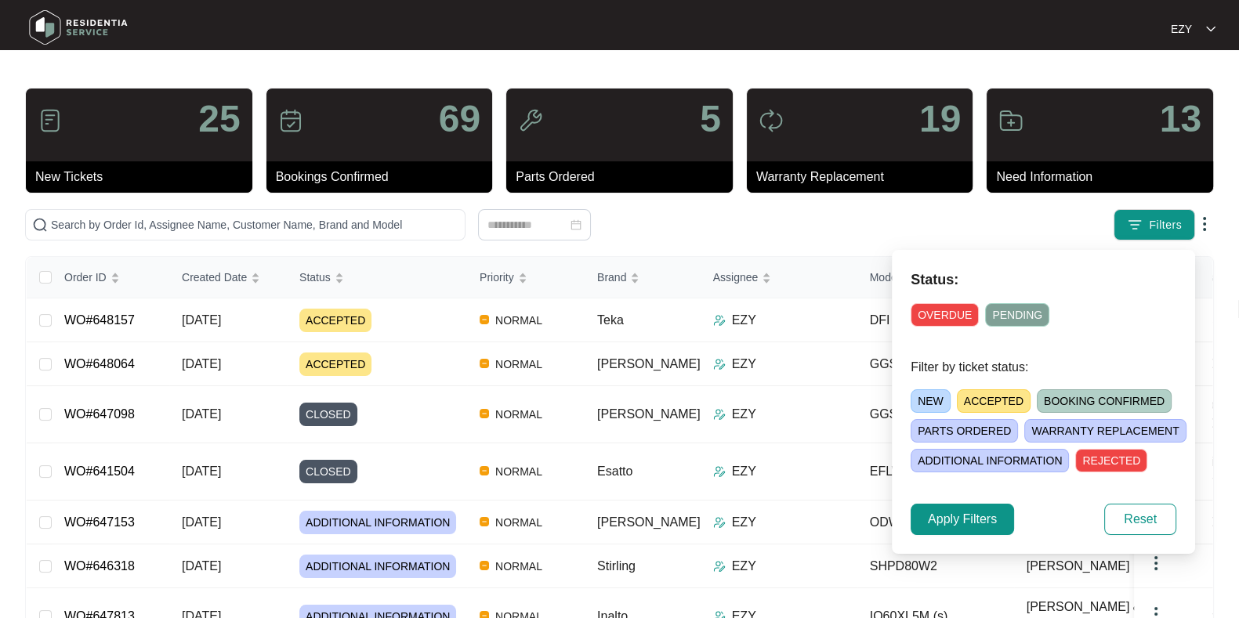
click at [976, 404] on span "ACCEPTED" at bounding box center [994, 401] width 74 height 24
click at [932, 520] on span "Apply Filters" at bounding box center [962, 519] width 69 height 19
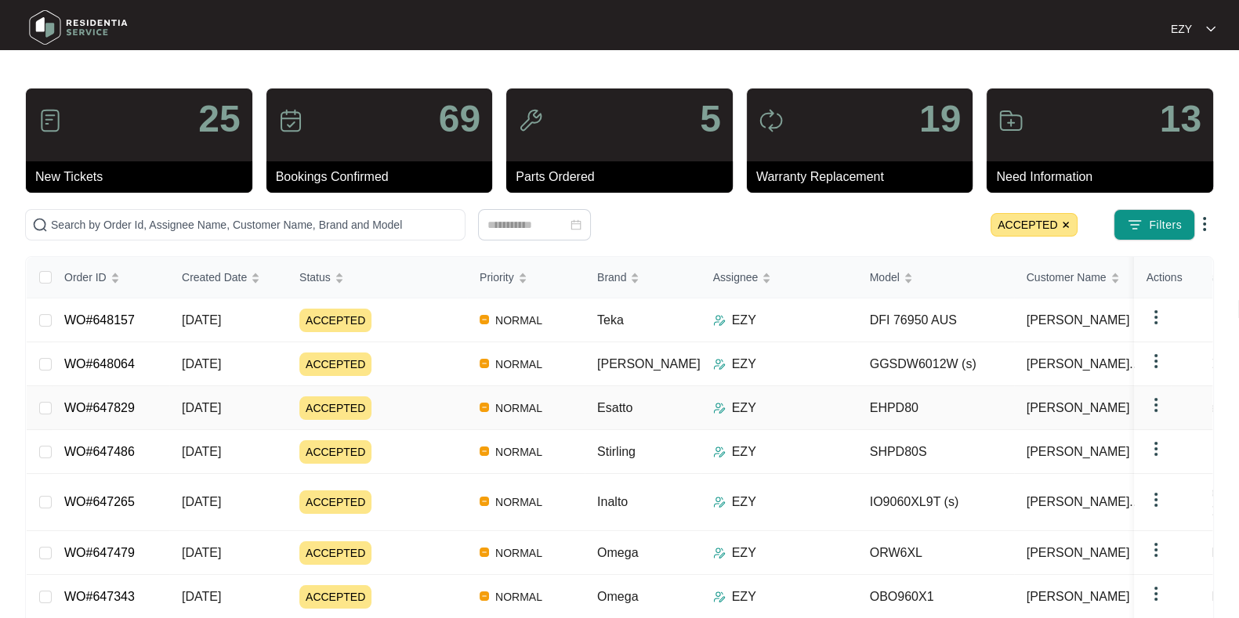
scroll to position [71, 0]
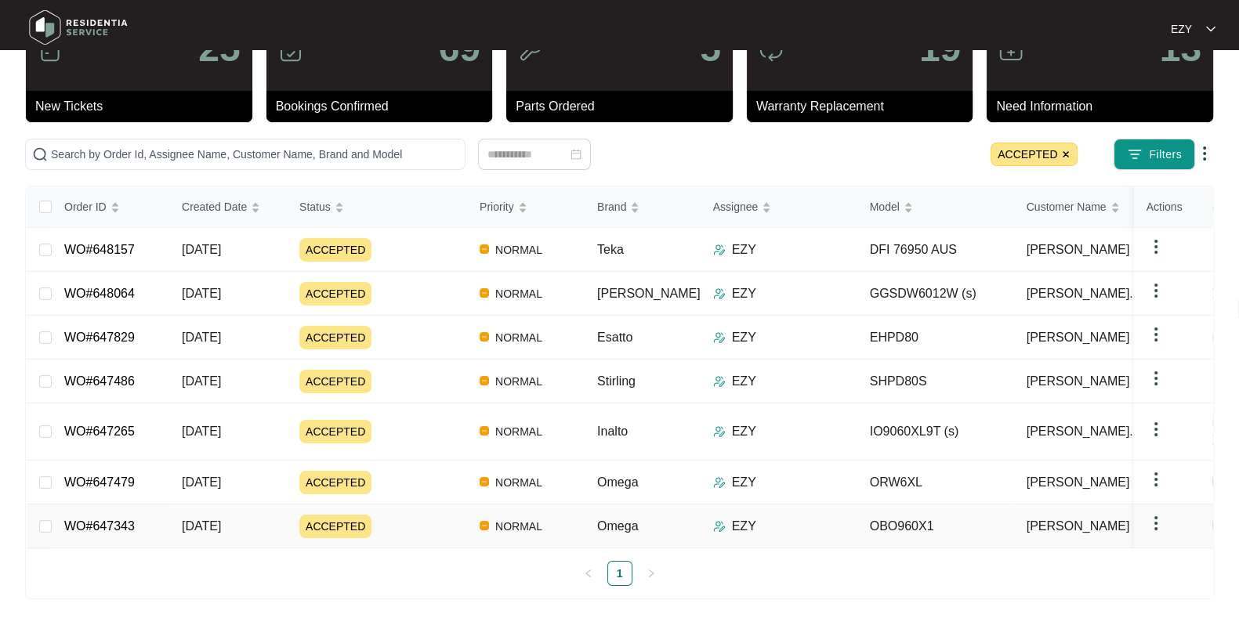
click at [418, 515] on div "ACCEPTED" at bounding box center [383, 527] width 168 height 24
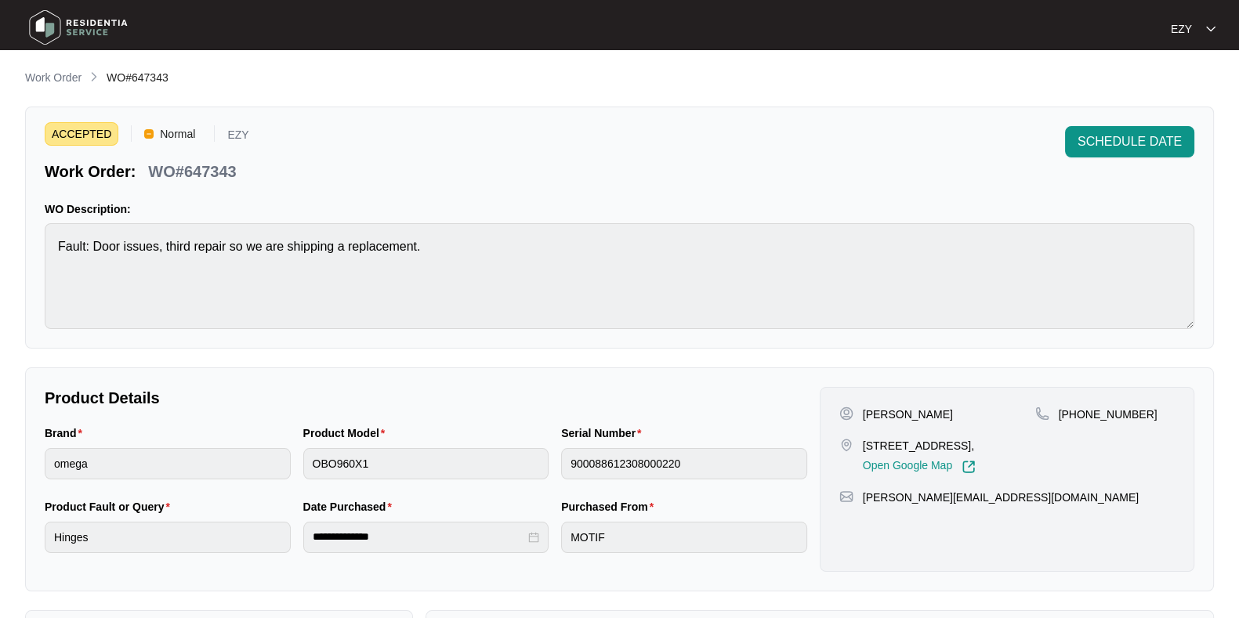
click at [223, 165] on p "WO#647343" at bounding box center [192, 172] width 88 height 22
copy p "647343"
click at [58, 66] on main "**********" at bounding box center [619, 519] width 1239 height 1039
click at [66, 79] on p "Work Order" at bounding box center [53, 78] width 56 height 16
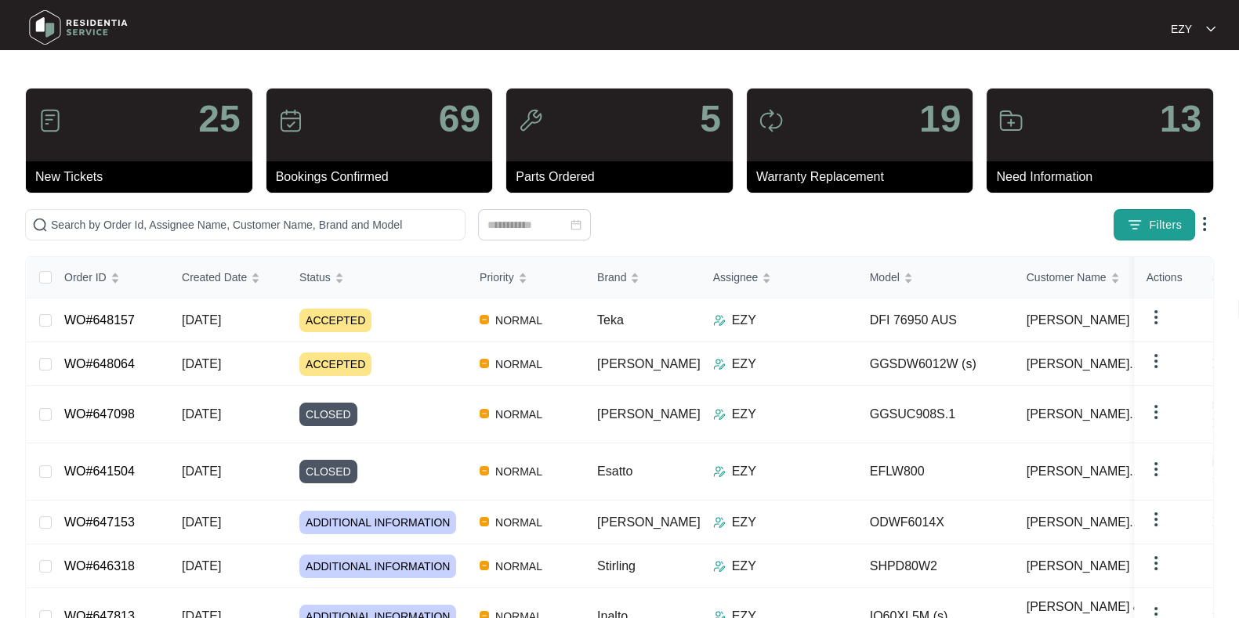
click at [1128, 227] on img "button" at bounding box center [1135, 225] width 16 height 16
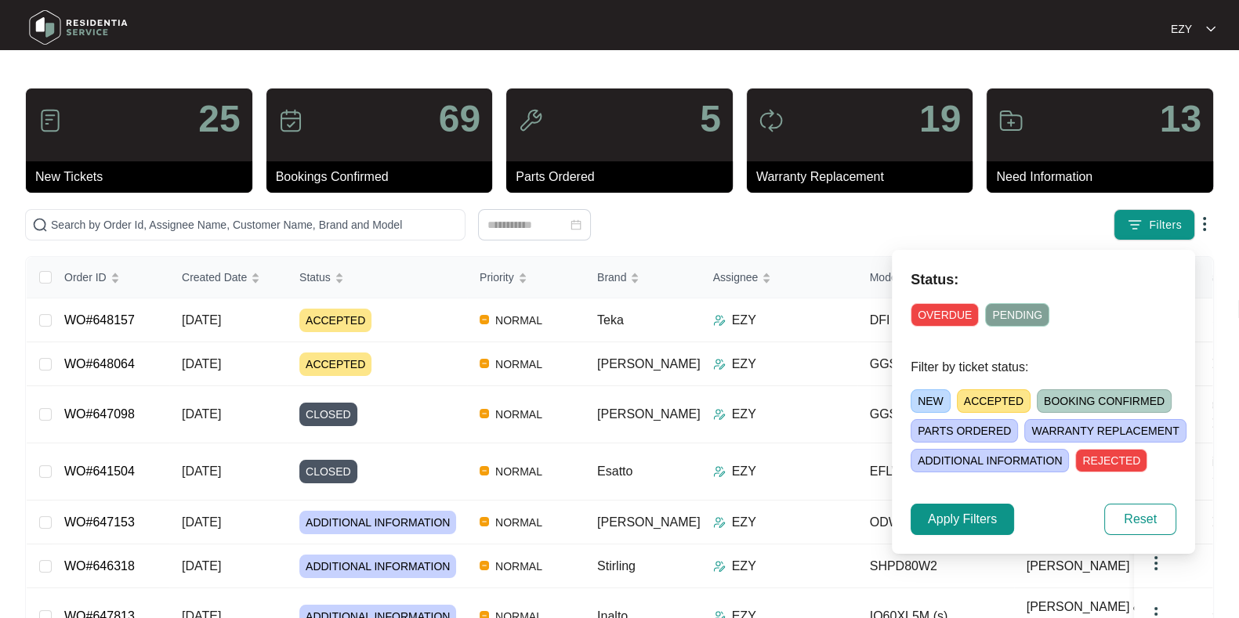
click at [987, 413] on div "NEW ACCEPTED BOOKING CONFIRMED [PERSON_NAME] ORDERED [PERSON_NAME] REPLACEMENT …" at bounding box center [1062, 427] width 303 height 89
click at [973, 397] on span "ACCEPTED" at bounding box center [994, 401] width 74 height 24
click at [963, 505] on button "Apply Filters" at bounding box center [962, 519] width 103 height 31
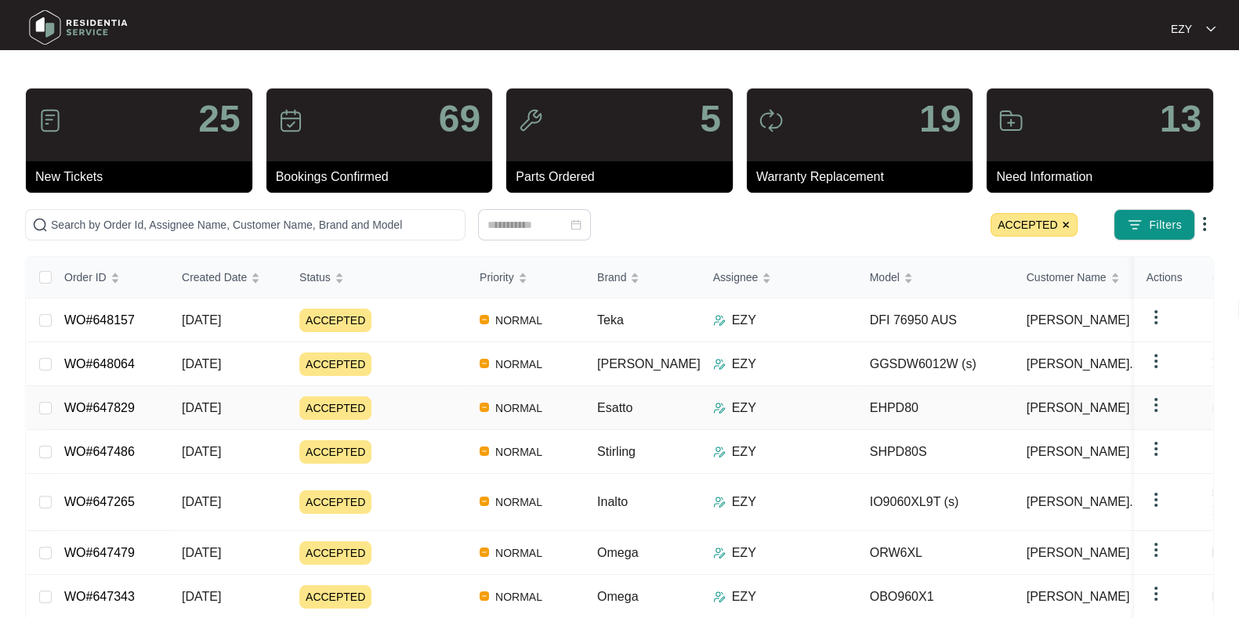
scroll to position [71, 0]
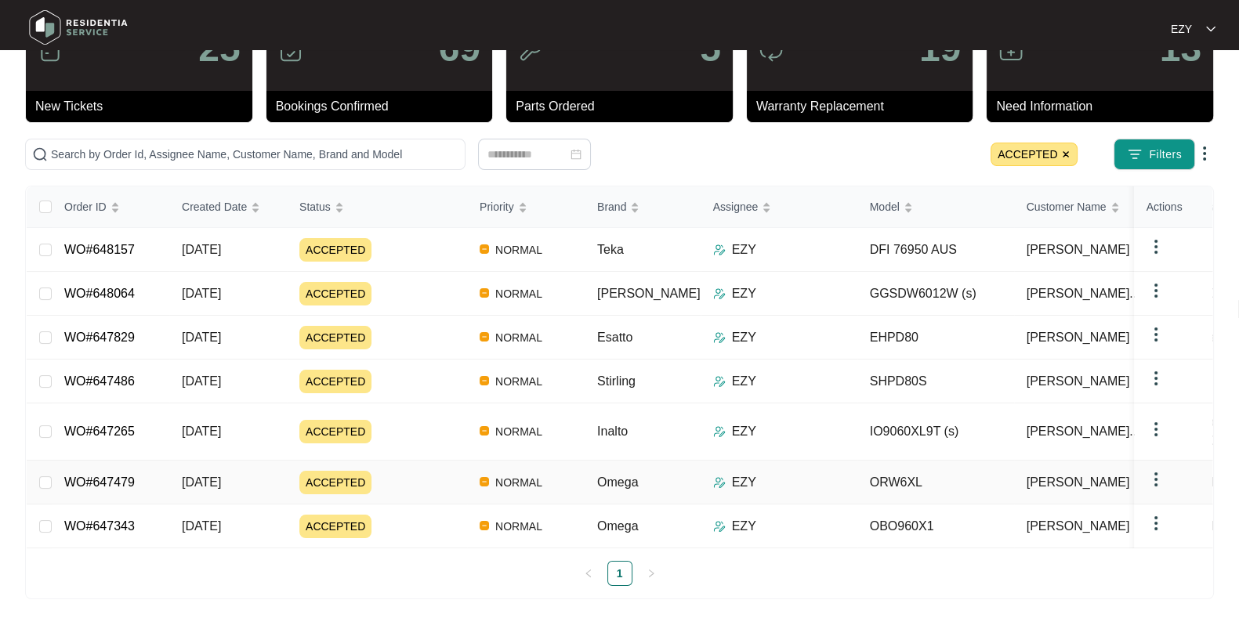
click at [393, 471] on div "ACCEPTED" at bounding box center [383, 483] width 168 height 24
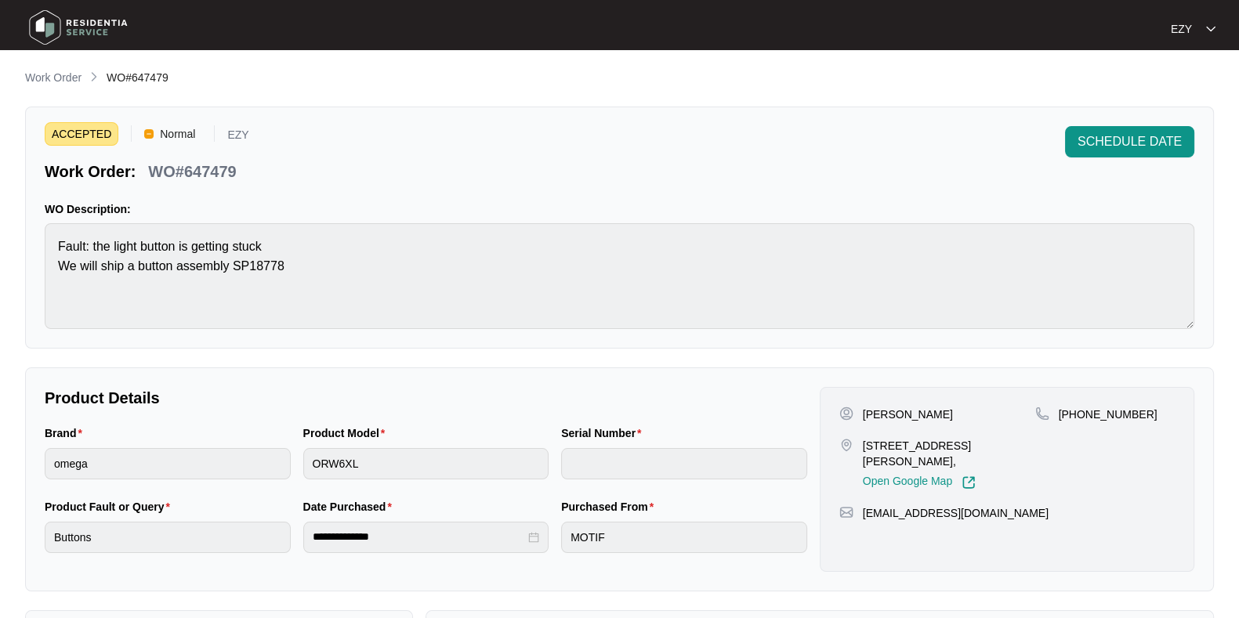
click at [215, 170] on p "WO#647479" at bounding box center [192, 172] width 88 height 22
copy p "647479"
click at [1124, 139] on span "SCHEDULE DATE" at bounding box center [1129, 141] width 104 height 19
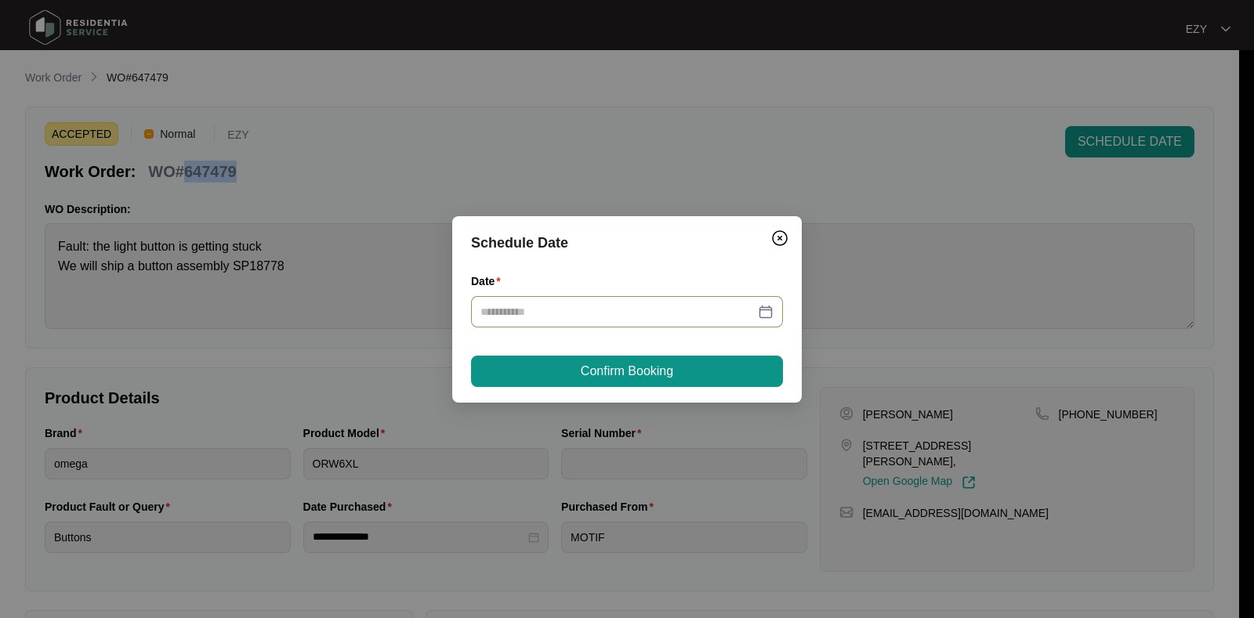
click at [686, 320] on div at bounding box center [627, 311] width 312 height 31
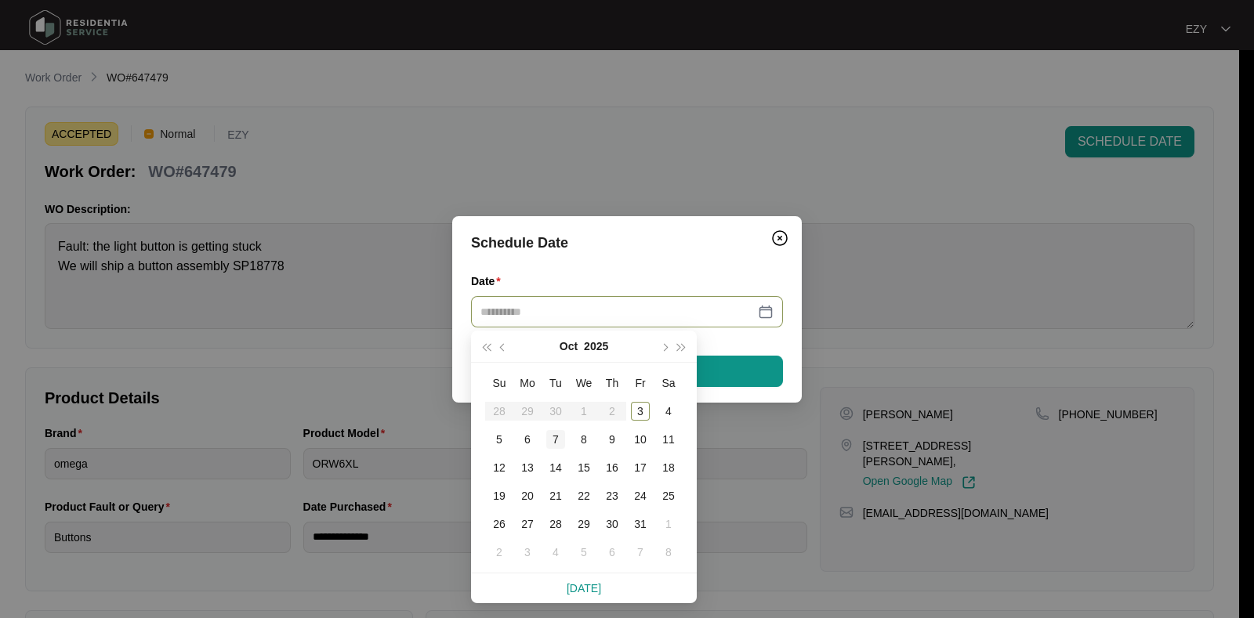
type input "**********"
click at [551, 435] on div "7" at bounding box center [555, 439] width 19 height 19
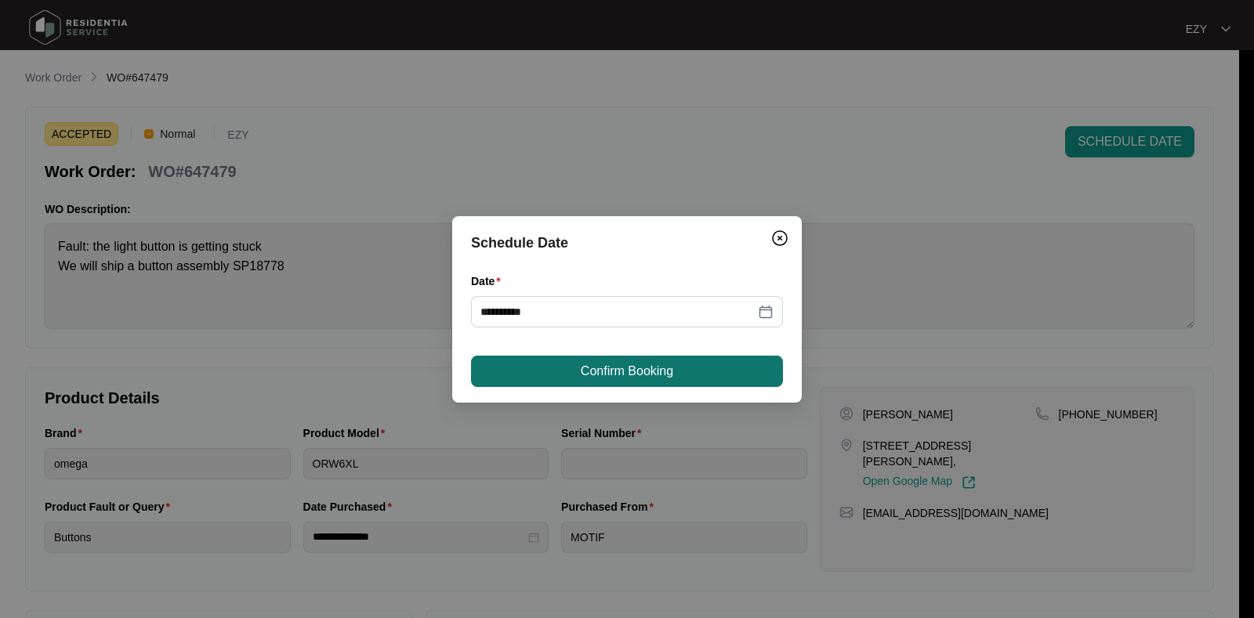
click at [626, 374] on span "Confirm Booking" at bounding box center [627, 371] width 92 height 19
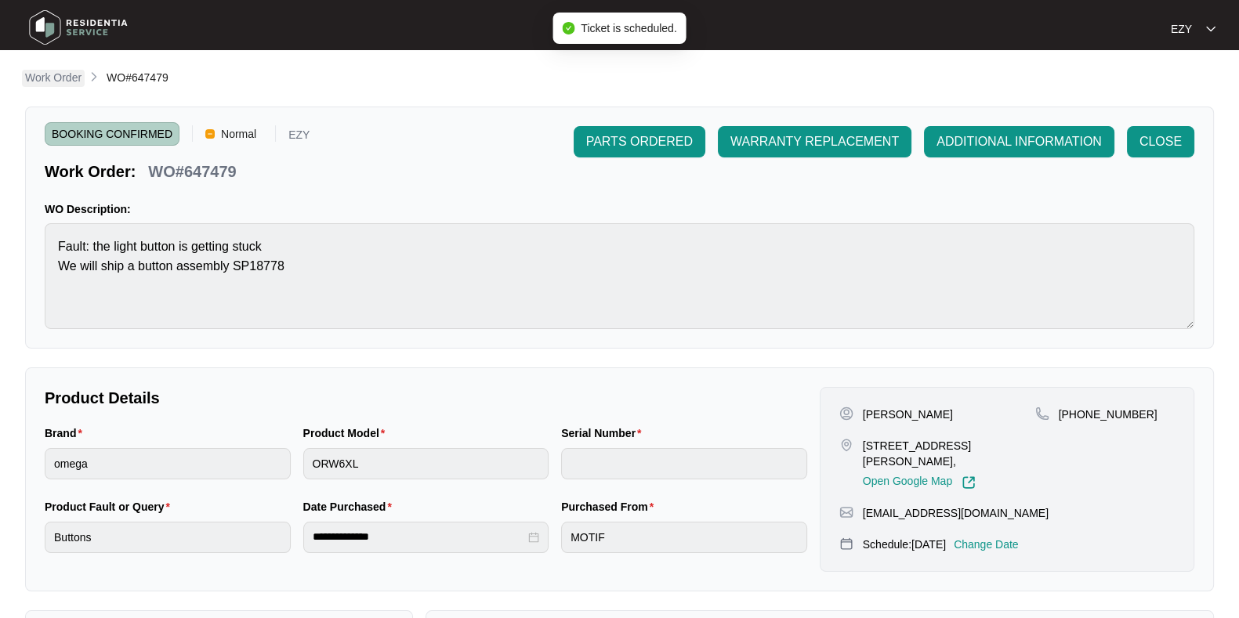
click at [55, 74] on p "Work Order" at bounding box center [53, 78] width 56 height 16
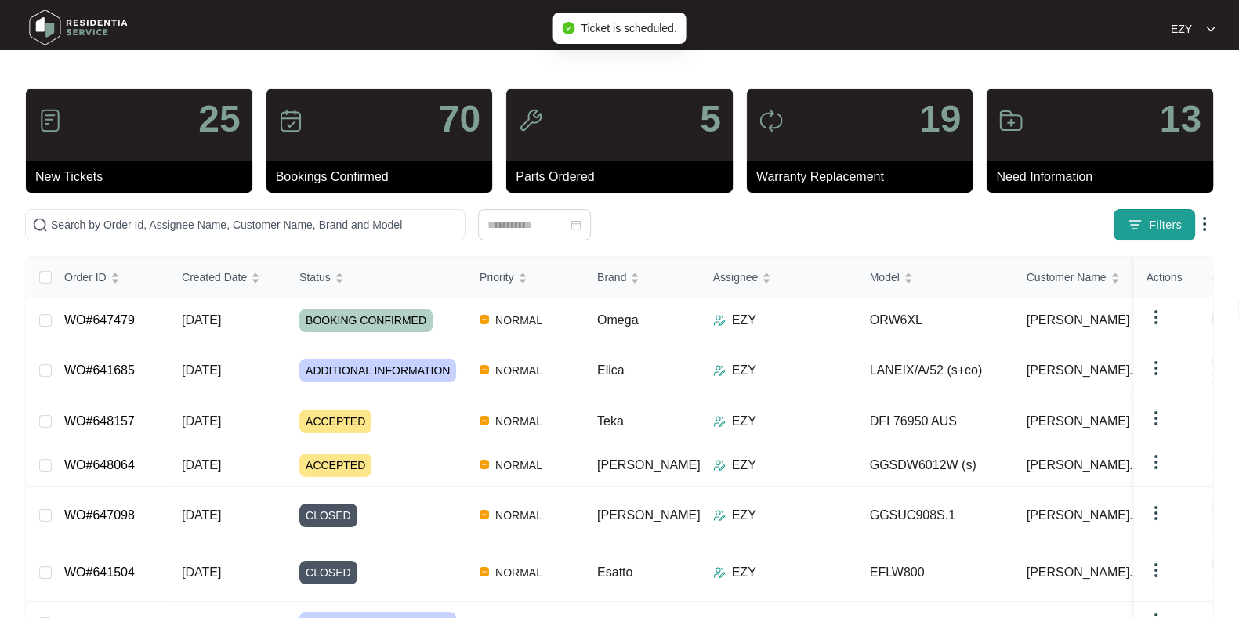
click at [1136, 226] on img "button" at bounding box center [1135, 225] width 16 height 16
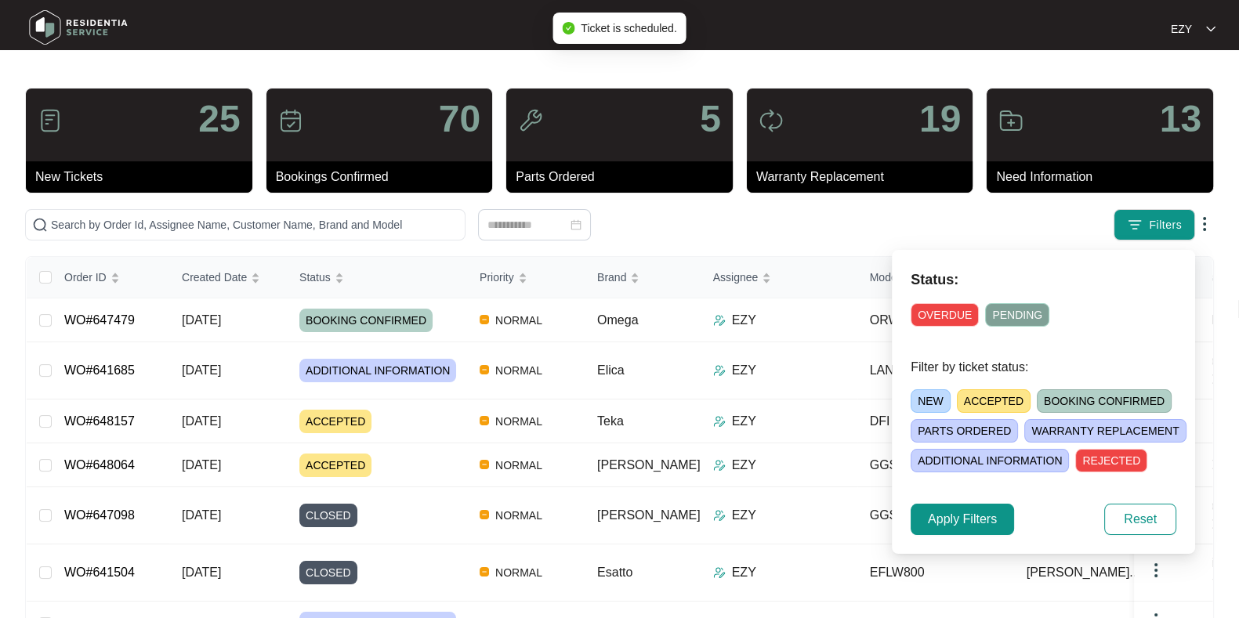
click at [989, 393] on span "ACCEPTED" at bounding box center [994, 401] width 74 height 24
click at [951, 508] on button "Apply Filters" at bounding box center [962, 519] width 103 height 31
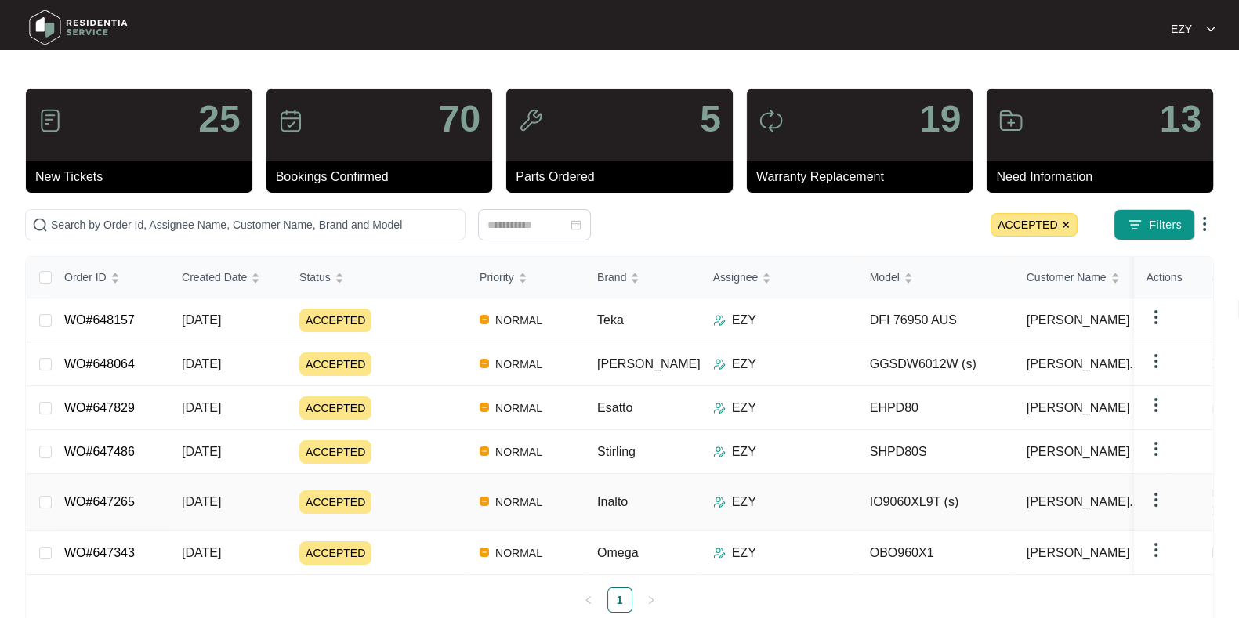
scroll to position [27, 0]
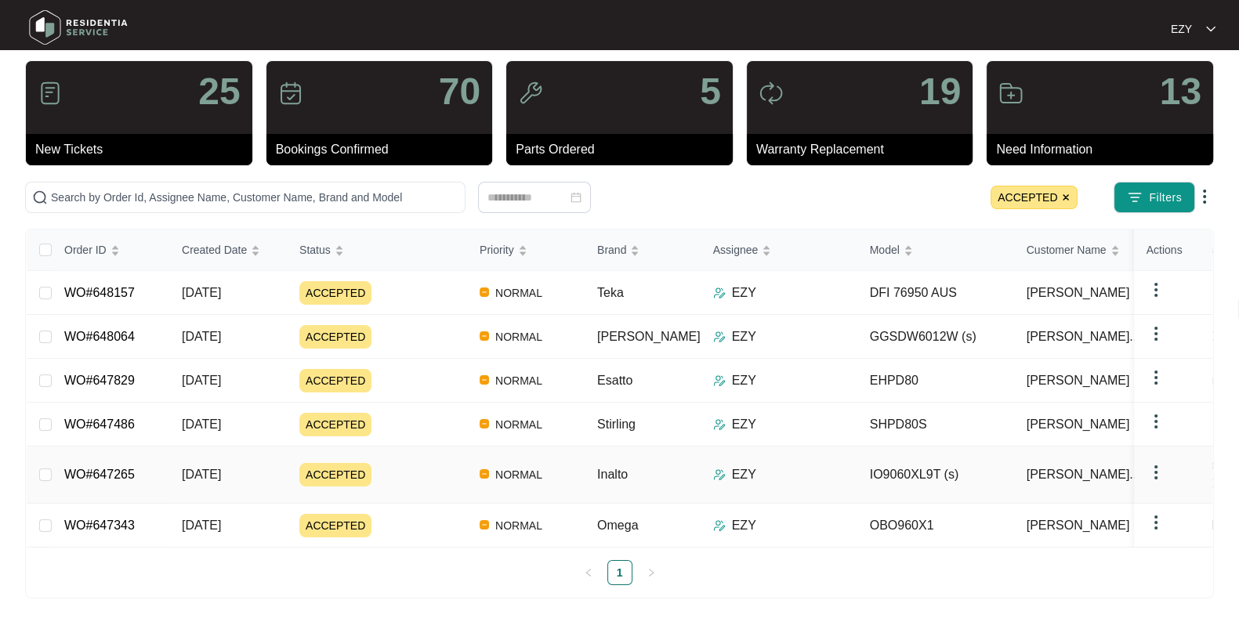
click at [430, 469] on div "ACCEPTED" at bounding box center [383, 475] width 168 height 24
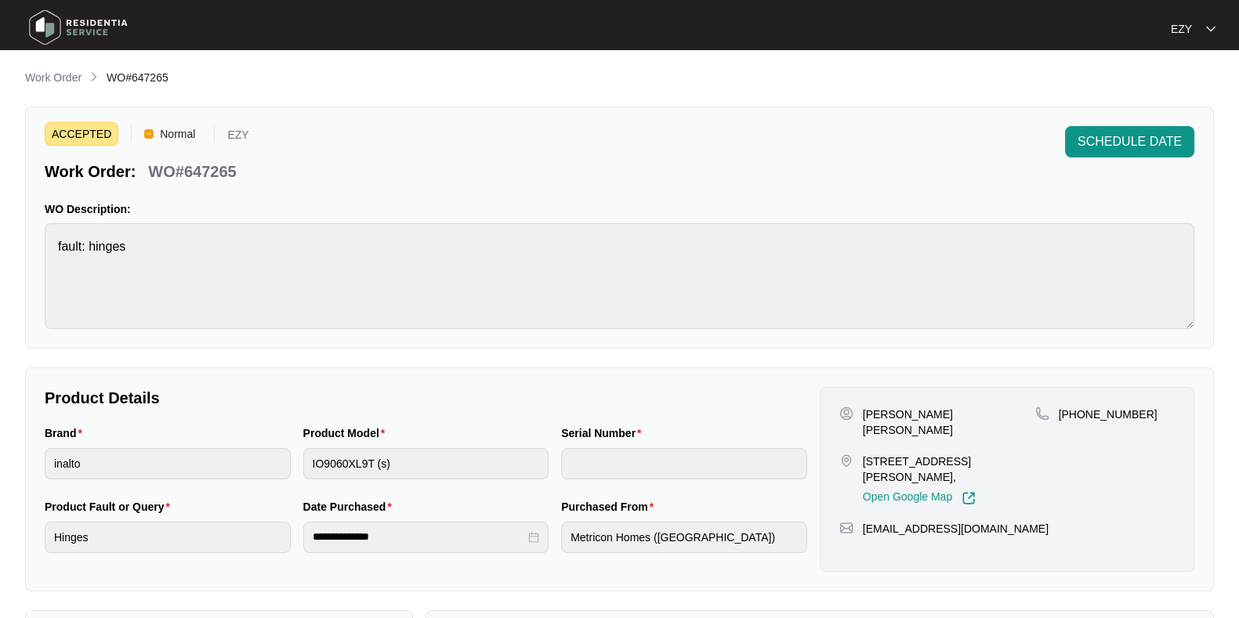
click at [209, 170] on p "WO#647265" at bounding box center [192, 172] width 88 height 22
click at [1136, 131] on button "SCHEDULE DATE" at bounding box center [1129, 141] width 129 height 31
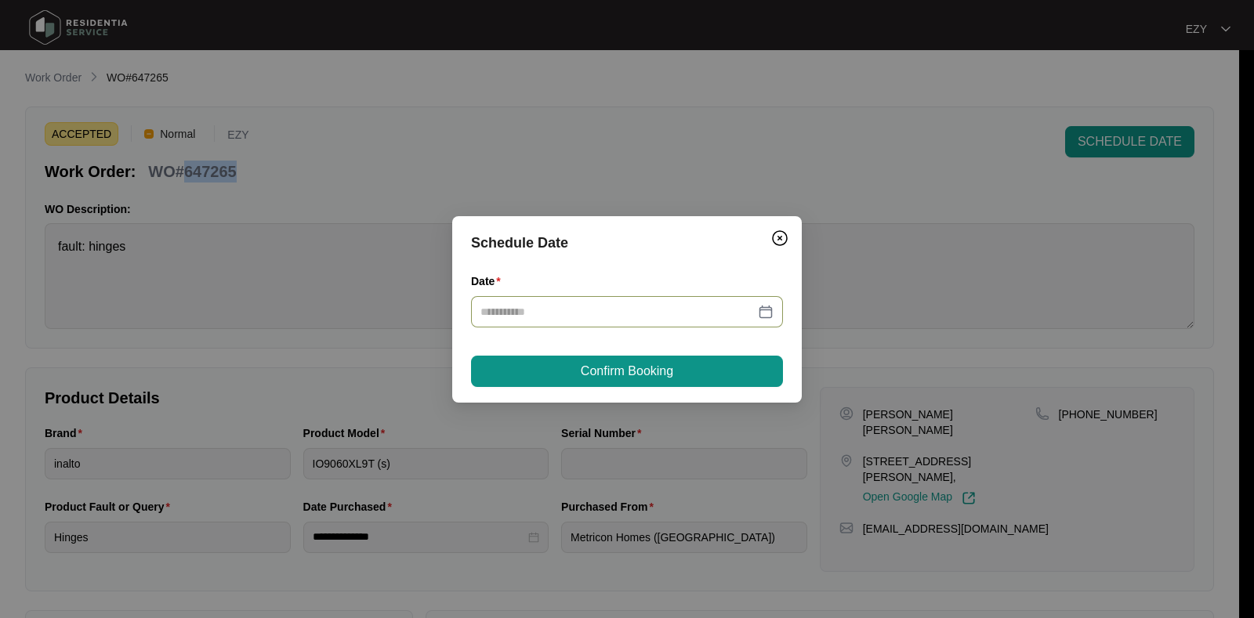
click at [607, 323] on div at bounding box center [627, 311] width 312 height 31
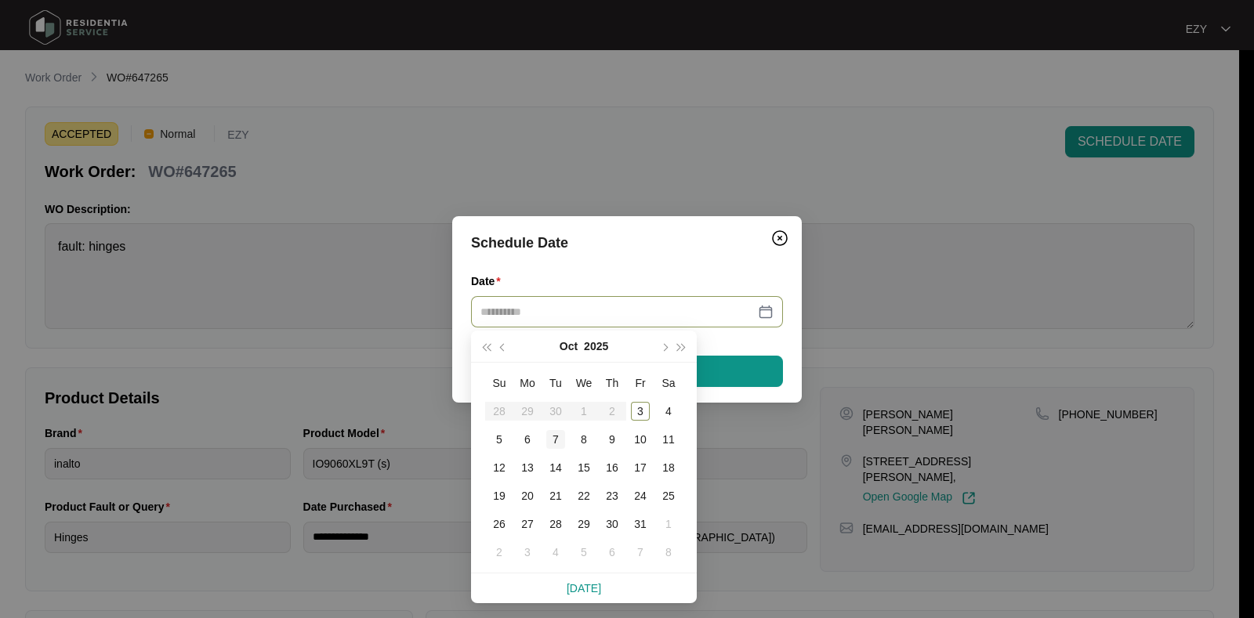
type input "**********"
click at [553, 436] on div "7" at bounding box center [555, 439] width 19 height 19
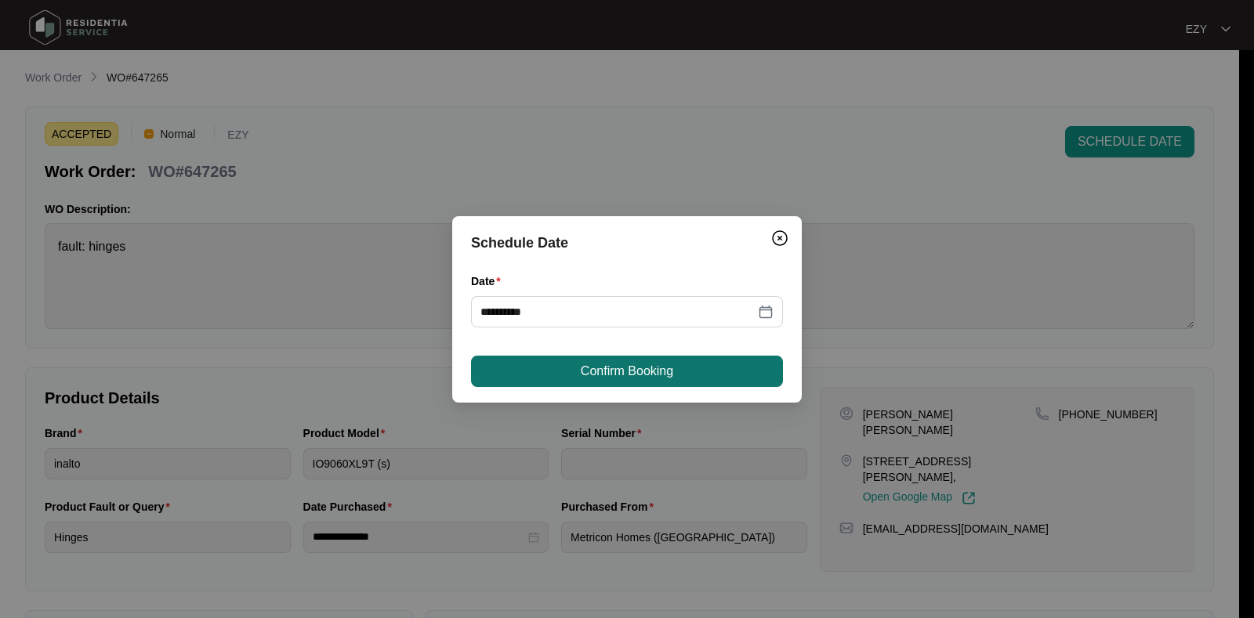
click at [619, 370] on span "Confirm Booking" at bounding box center [627, 371] width 92 height 19
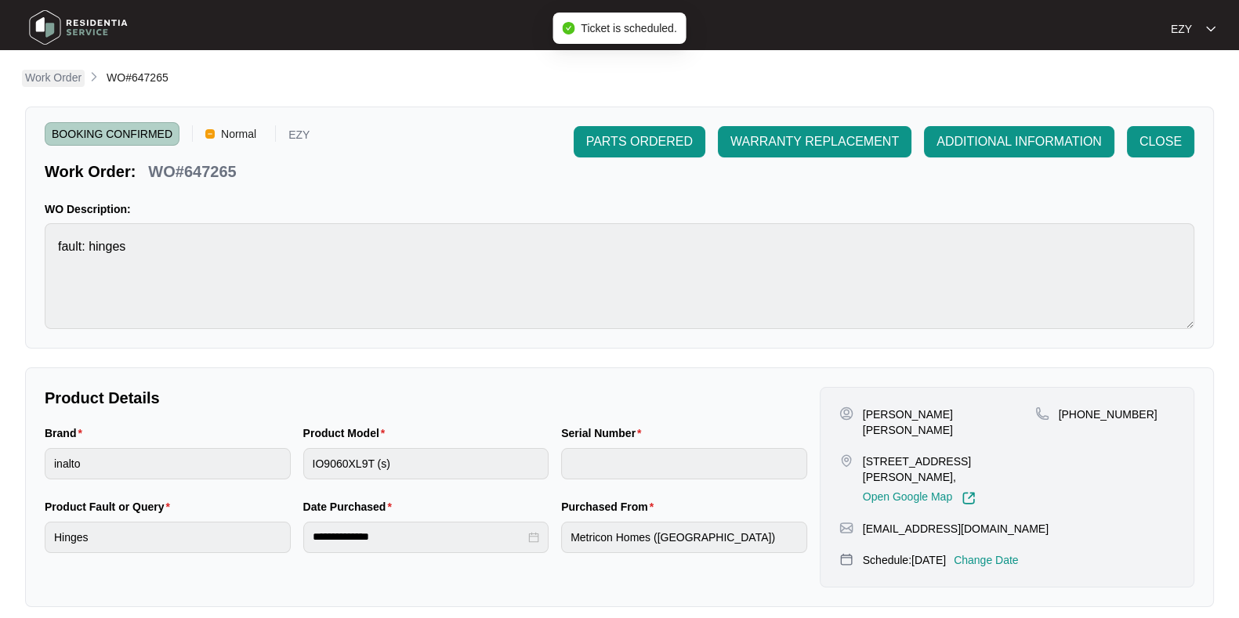
click at [43, 74] on p "Work Order" at bounding box center [53, 78] width 56 height 16
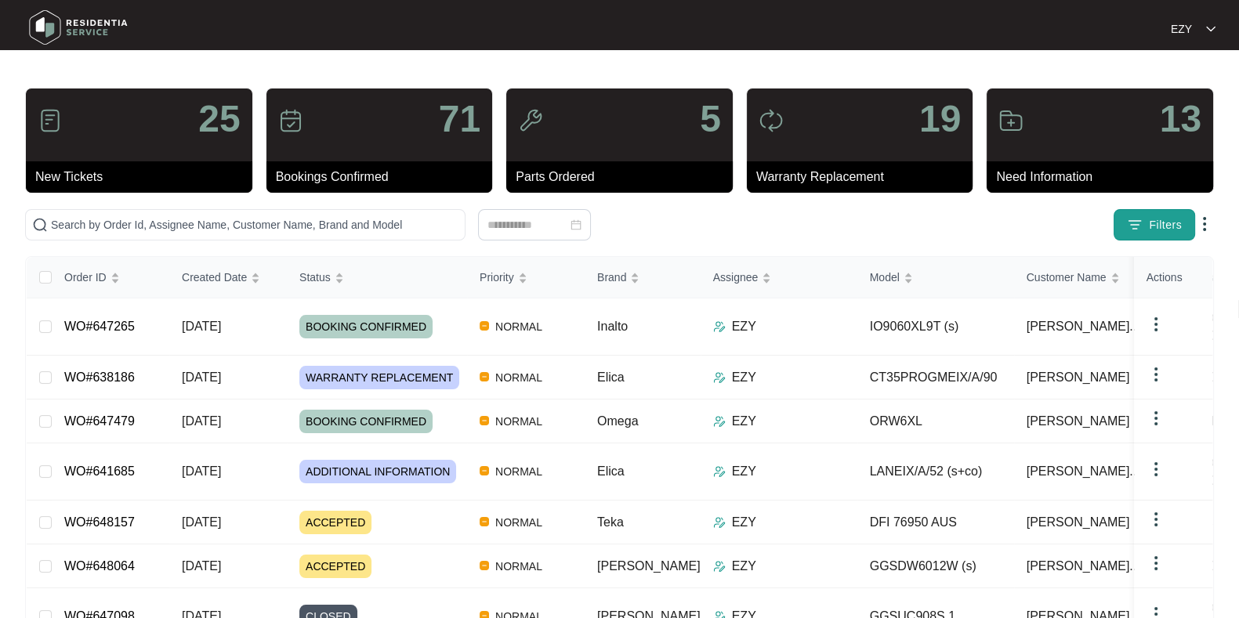
click at [1173, 225] on span "Filters" at bounding box center [1165, 225] width 33 height 16
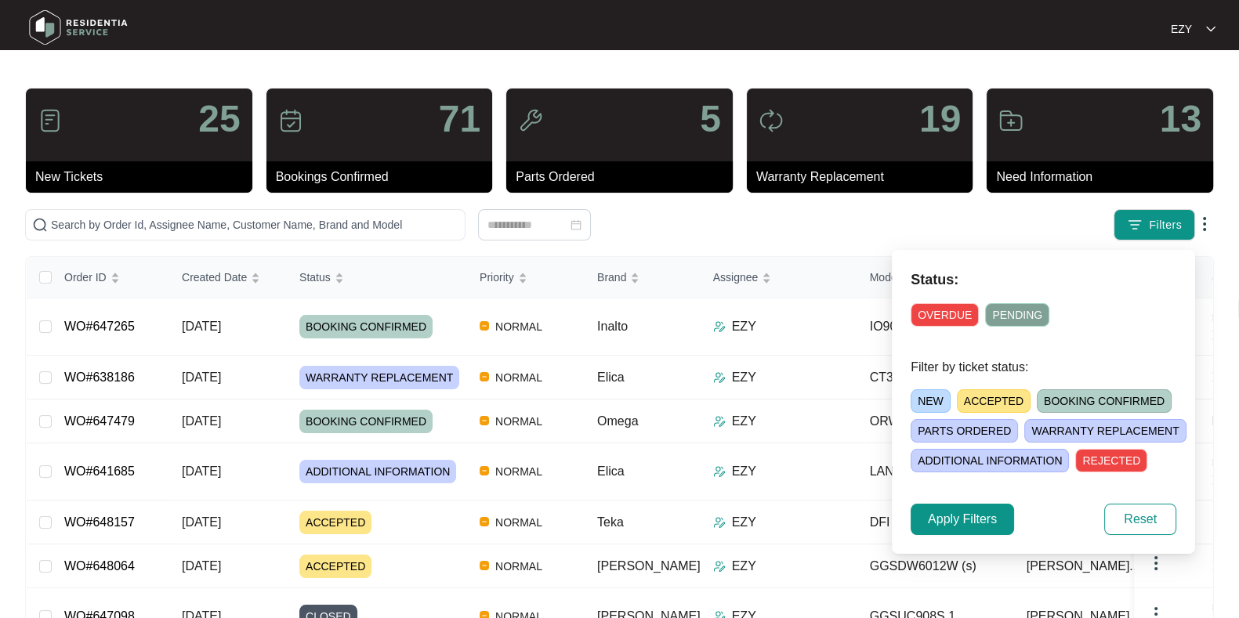
click at [987, 399] on span "ACCEPTED" at bounding box center [994, 401] width 74 height 24
click at [972, 516] on span "Apply Filters" at bounding box center [962, 519] width 69 height 19
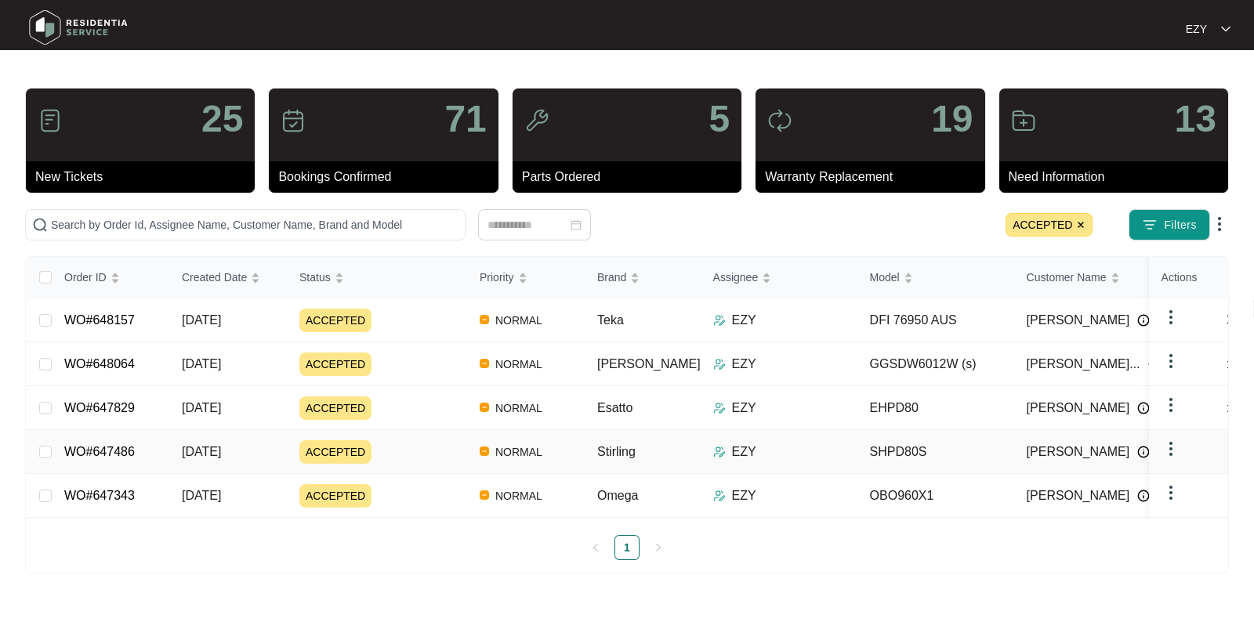
click at [427, 440] on div "ACCEPTED" at bounding box center [383, 452] width 168 height 24
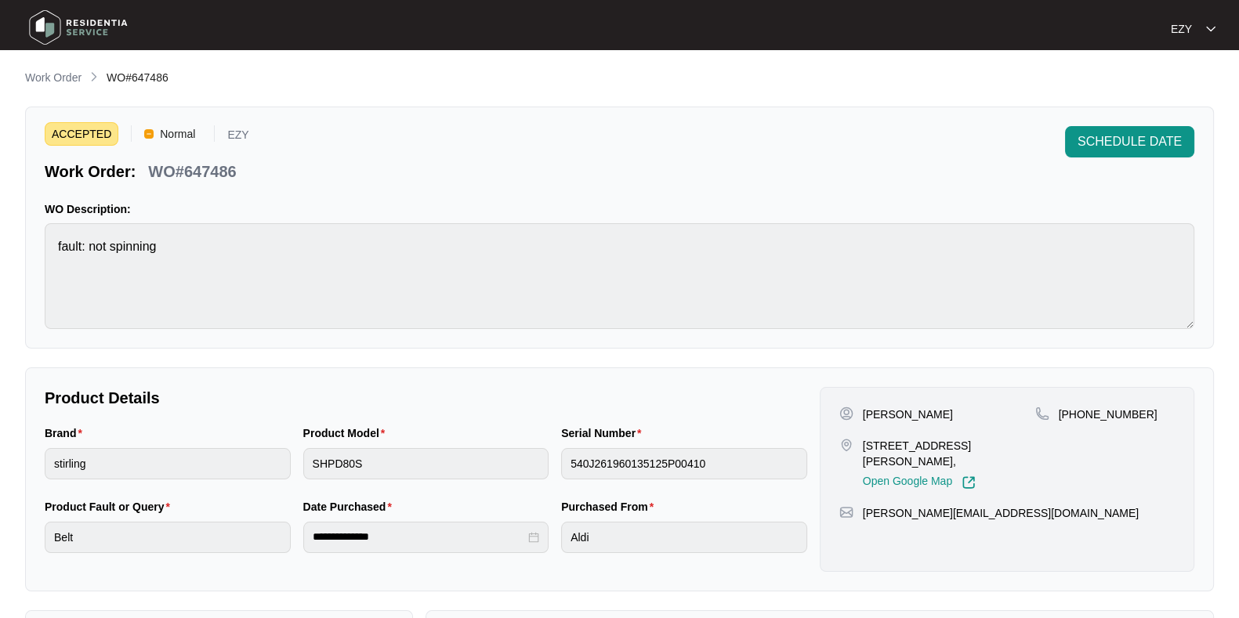
click at [233, 172] on p "WO#647486" at bounding box center [192, 172] width 88 height 22
click at [216, 175] on p "WO#647486" at bounding box center [192, 172] width 88 height 22
click at [1118, 150] on span "SCHEDULE DATE" at bounding box center [1129, 141] width 104 height 19
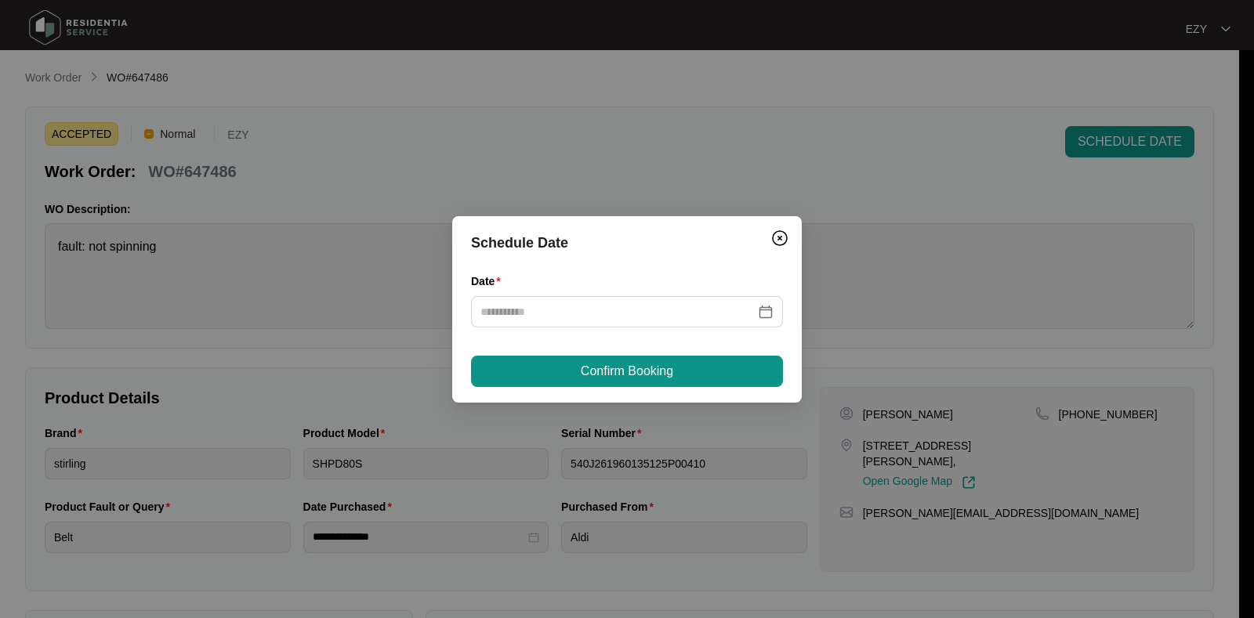
click at [672, 294] on div "Date" at bounding box center [627, 285] width 312 height 24
click at [668, 317] on input "Date" at bounding box center [617, 311] width 274 height 17
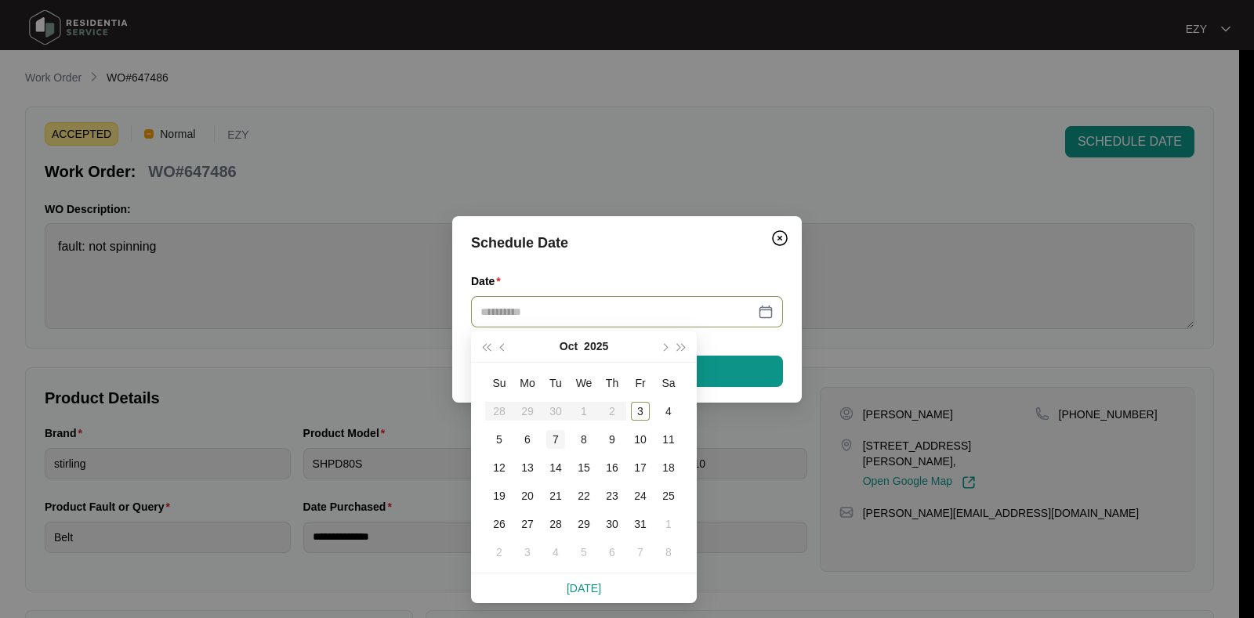
click at [549, 444] on div "7" at bounding box center [555, 439] width 19 height 19
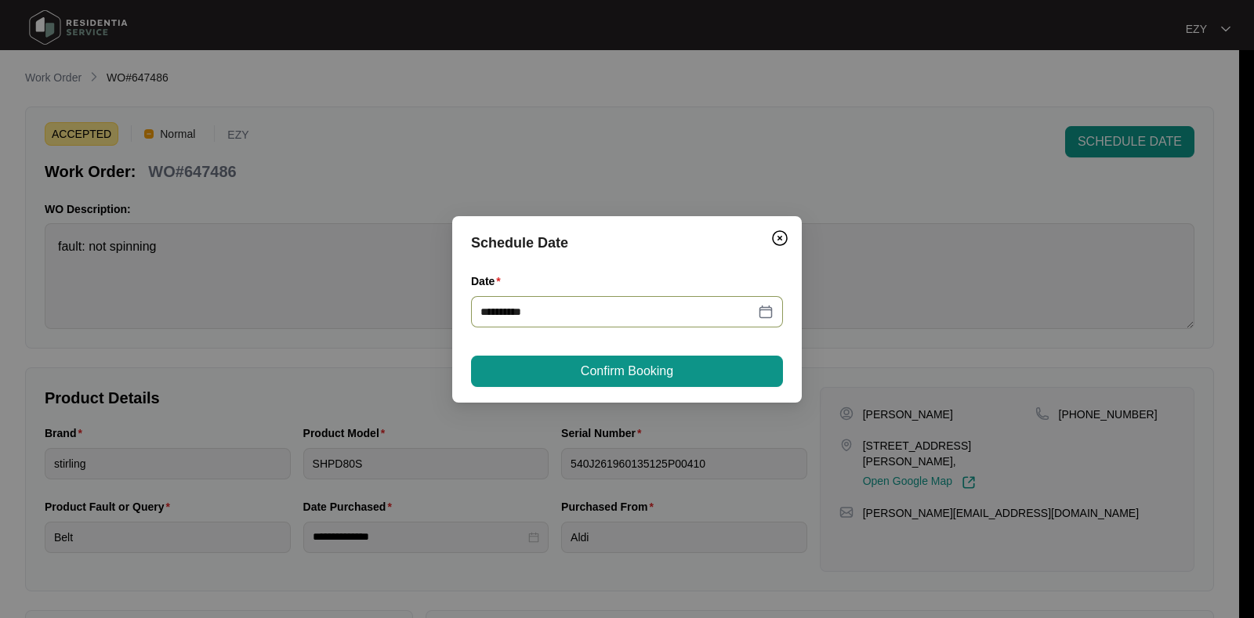
type input "**********"
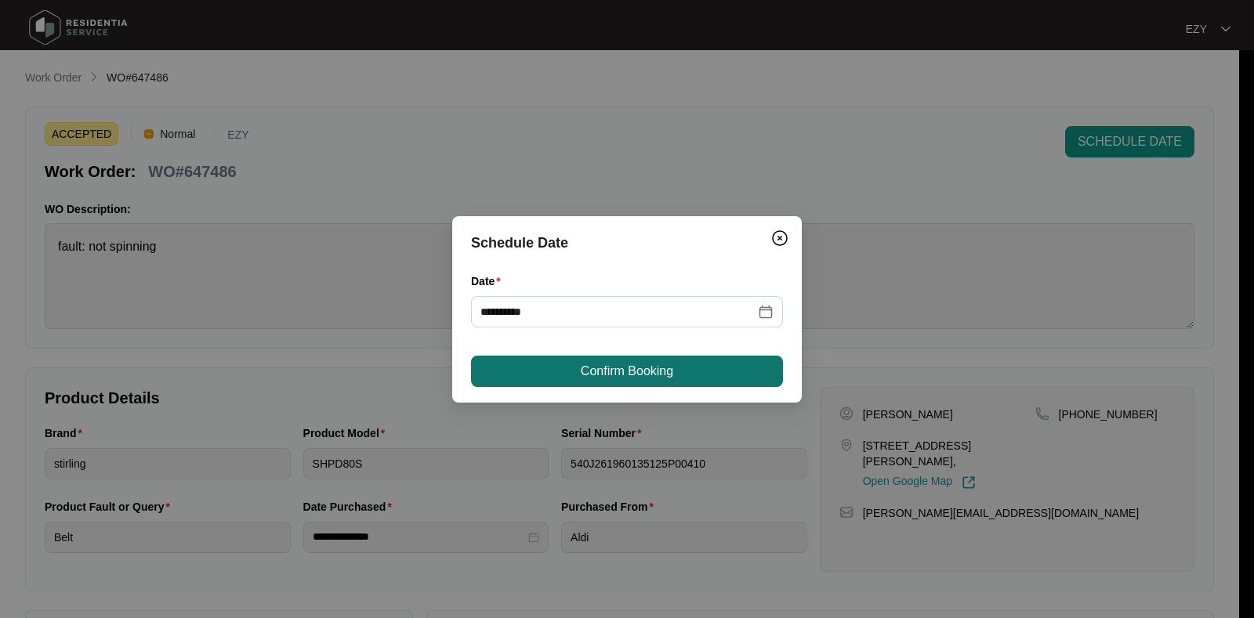
click at [558, 366] on button "Confirm Booking" at bounding box center [627, 371] width 312 height 31
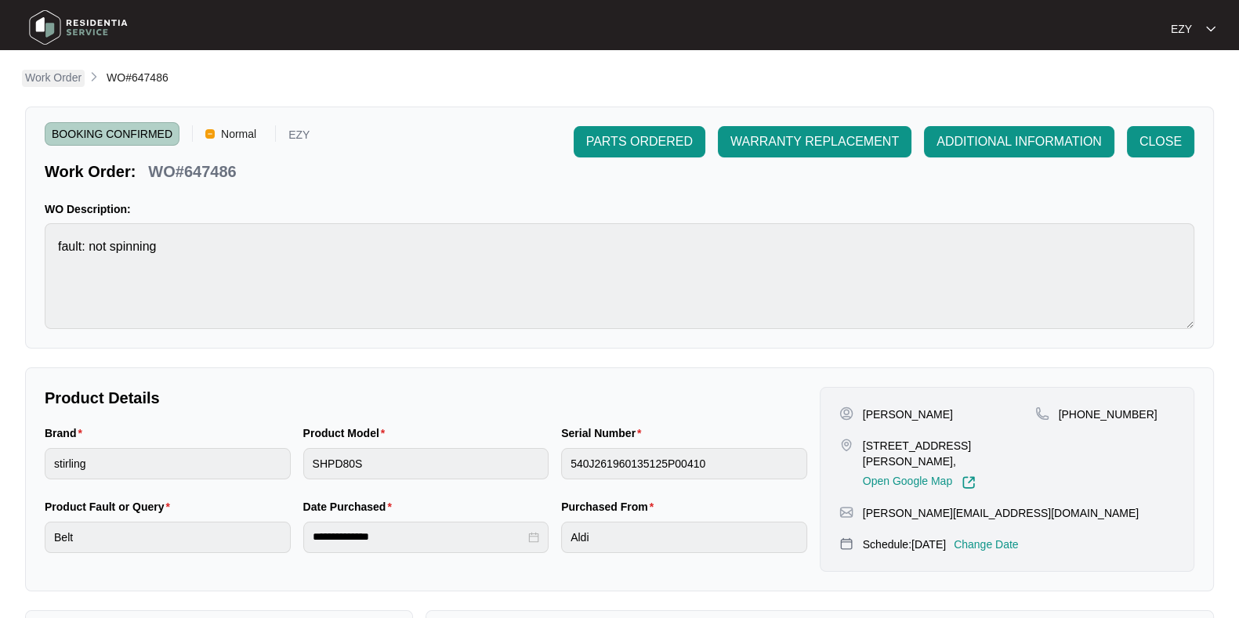
click at [40, 78] on p "Work Order" at bounding box center [53, 78] width 56 height 16
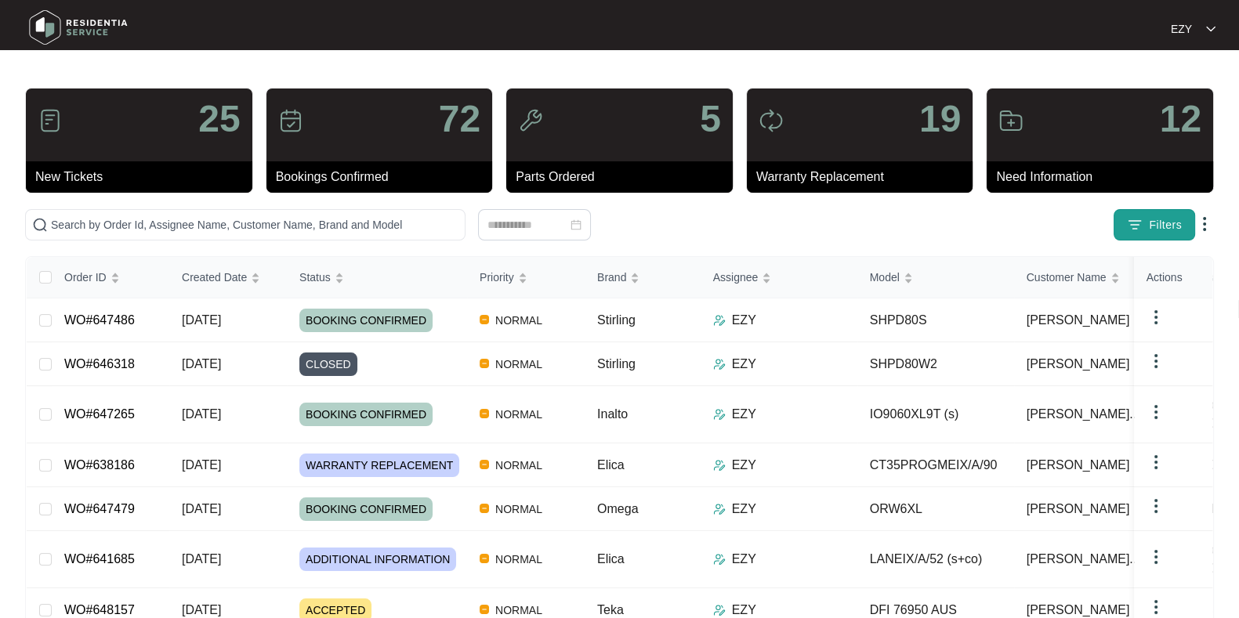
click at [1162, 221] on span "Filters" at bounding box center [1165, 225] width 33 height 16
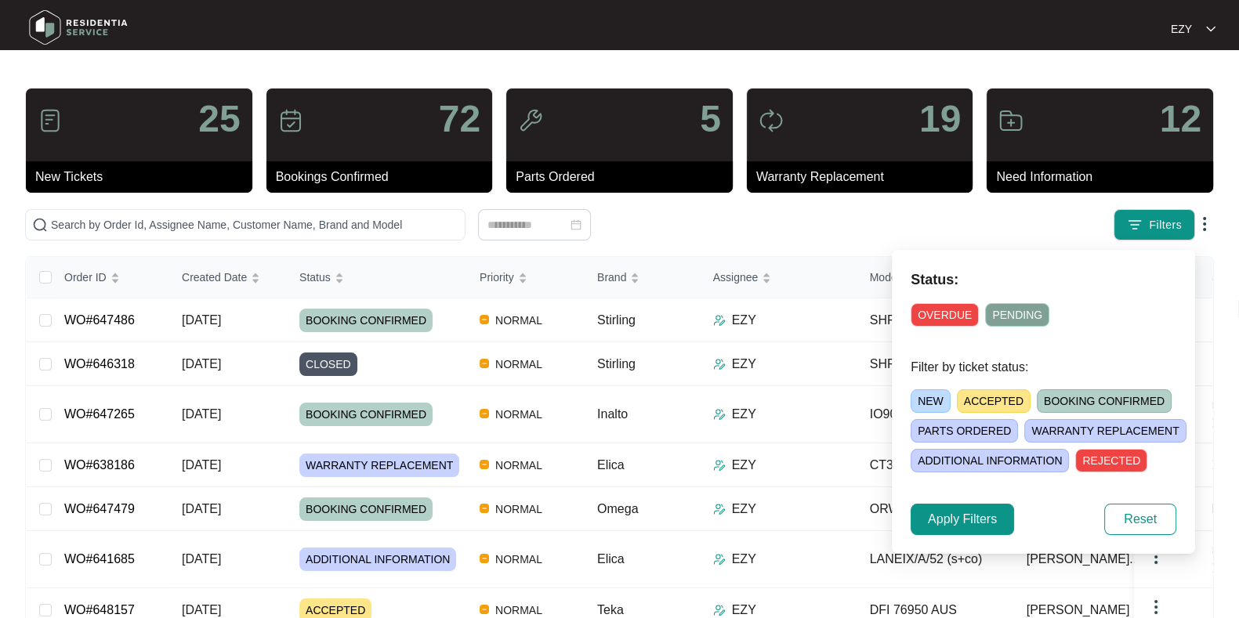
click at [973, 408] on span "ACCEPTED" at bounding box center [994, 401] width 74 height 24
click at [965, 523] on span "Apply Filters" at bounding box center [962, 519] width 69 height 19
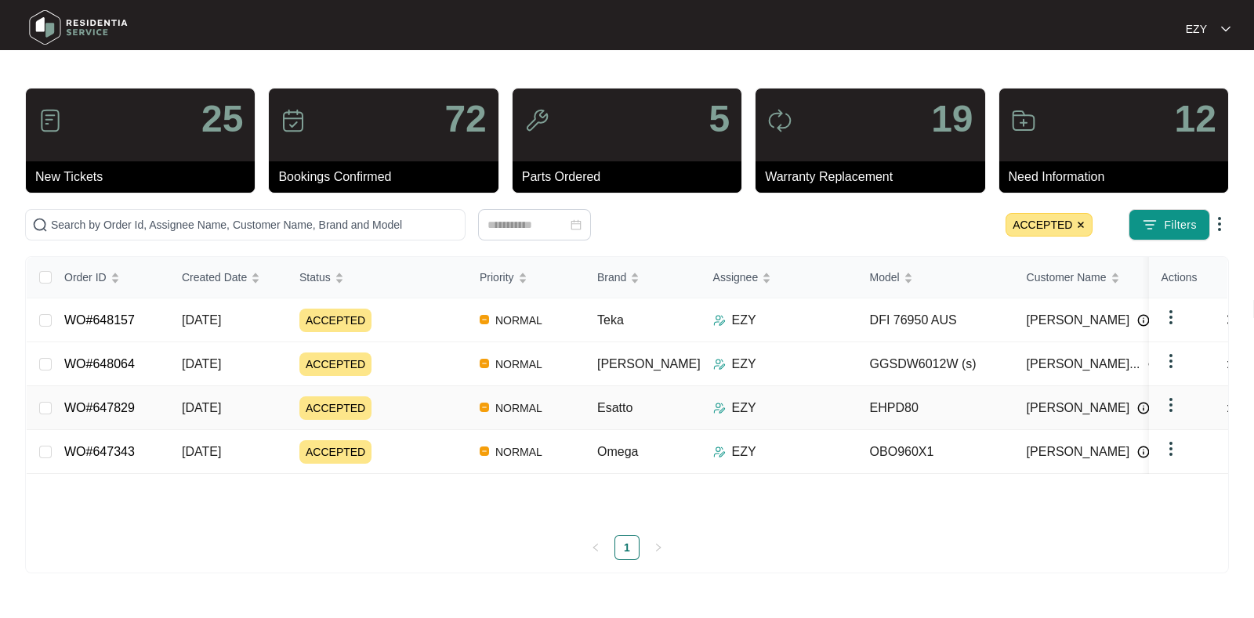
click at [407, 409] on div "ACCEPTED" at bounding box center [383, 409] width 168 height 24
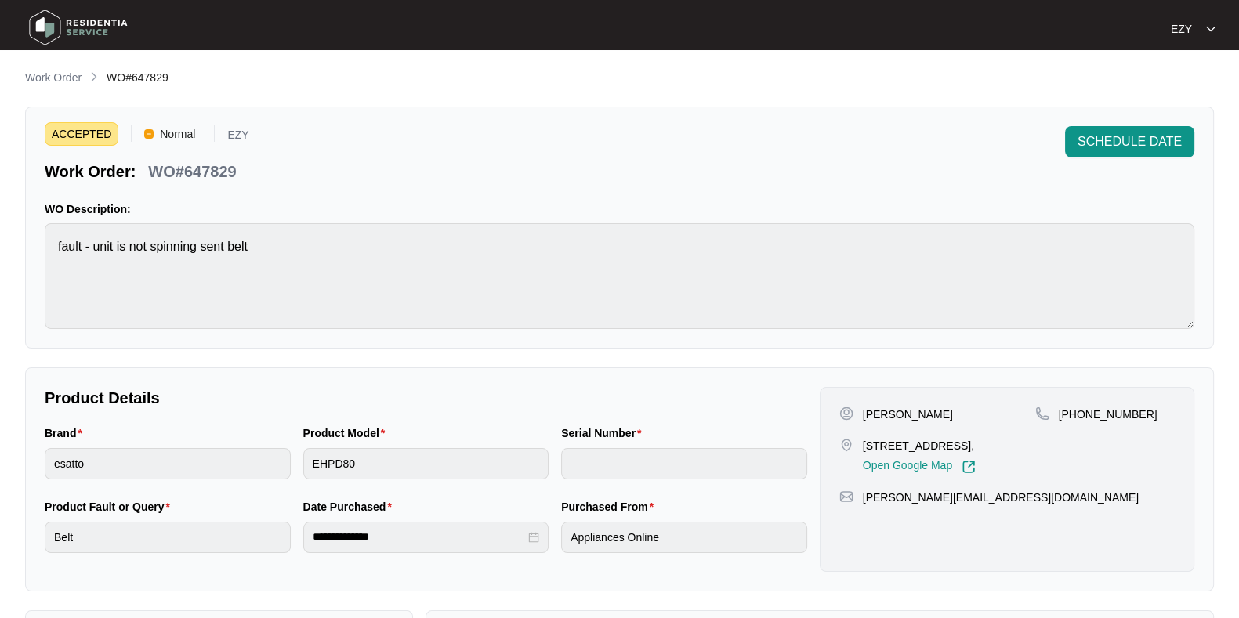
click at [219, 168] on p "WO#647829" at bounding box center [192, 172] width 88 height 22
click at [47, 72] on p "Work Order" at bounding box center [53, 78] width 56 height 16
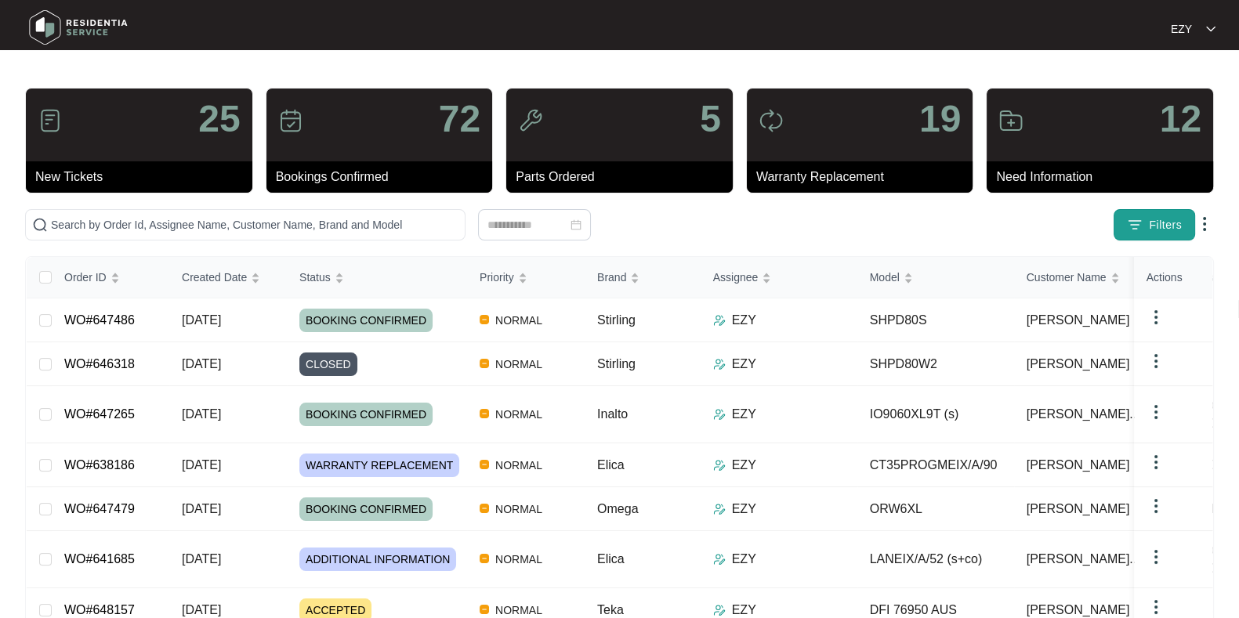
click at [1159, 226] on span "Filters" at bounding box center [1165, 225] width 33 height 16
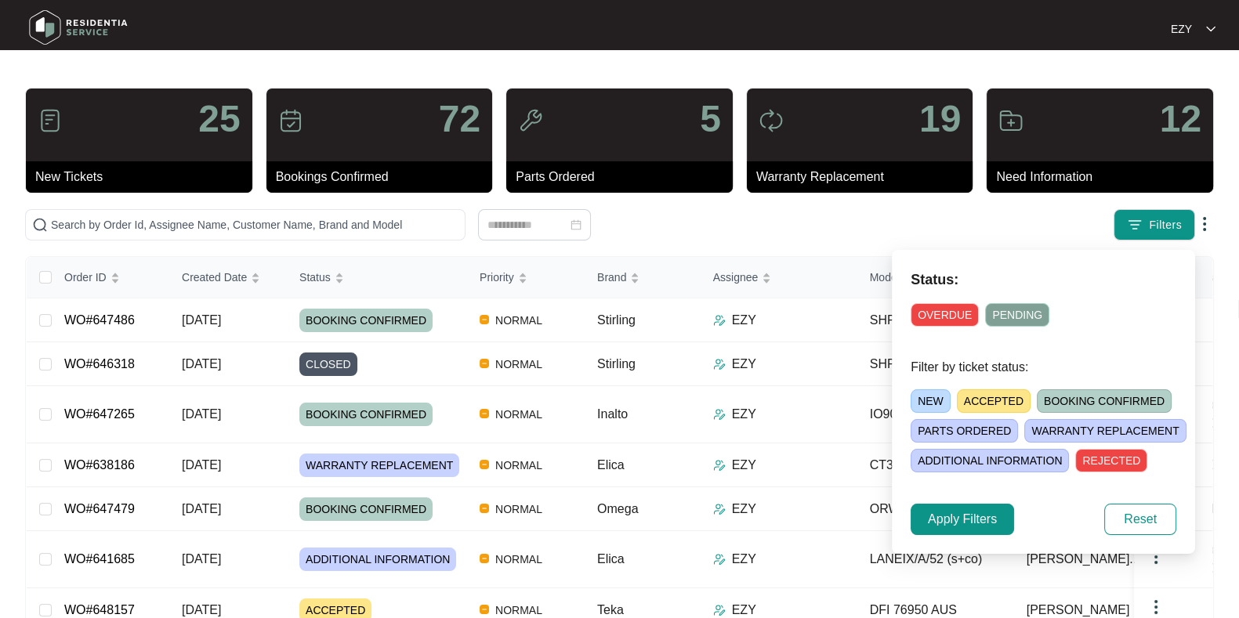
click at [989, 400] on span "ACCEPTED" at bounding box center [994, 401] width 74 height 24
click at [972, 525] on span "Apply Filters" at bounding box center [962, 519] width 69 height 19
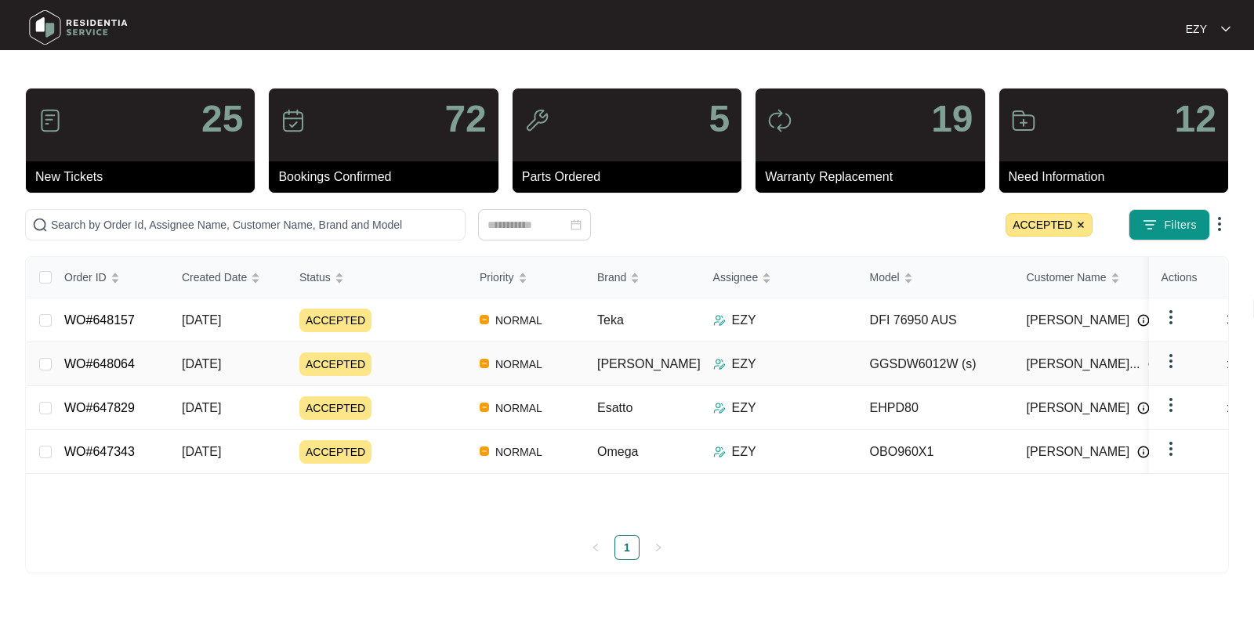
click at [408, 358] on div "ACCEPTED" at bounding box center [383, 365] width 168 height 24
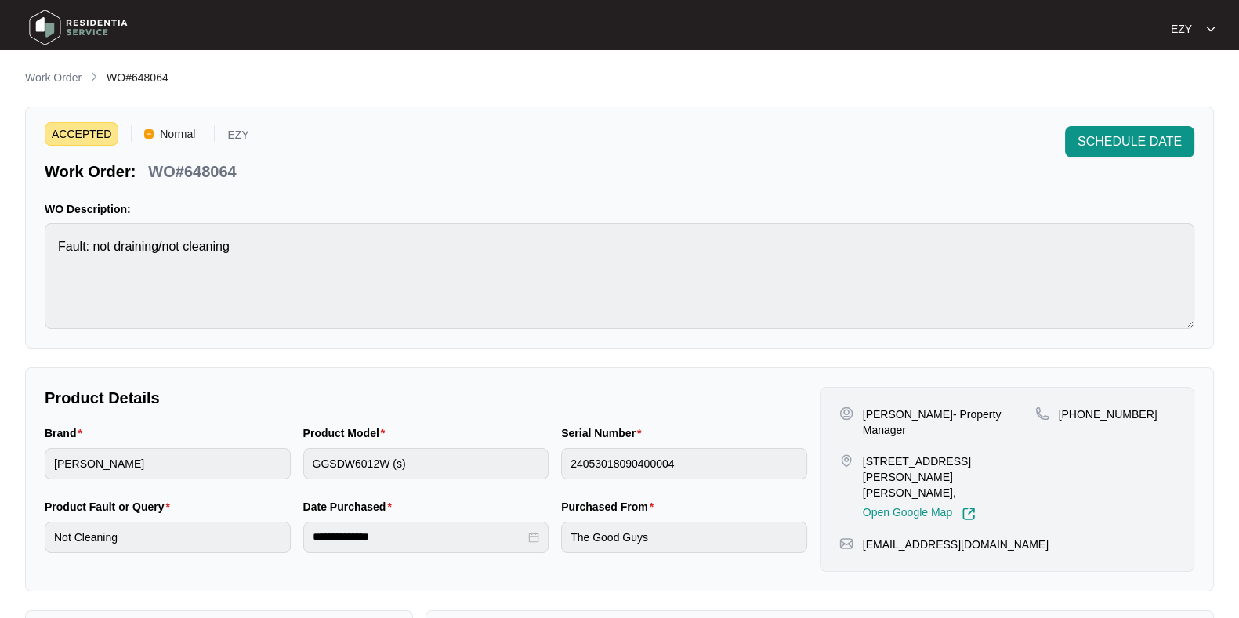
click at [212, 165] on p "WO#648064" at bounding box center [192, 172] width 88 height 22
click at [1163, 145] on span "SCHEDULE DATE" at bounding box center [1129, 141] width 104 height 19
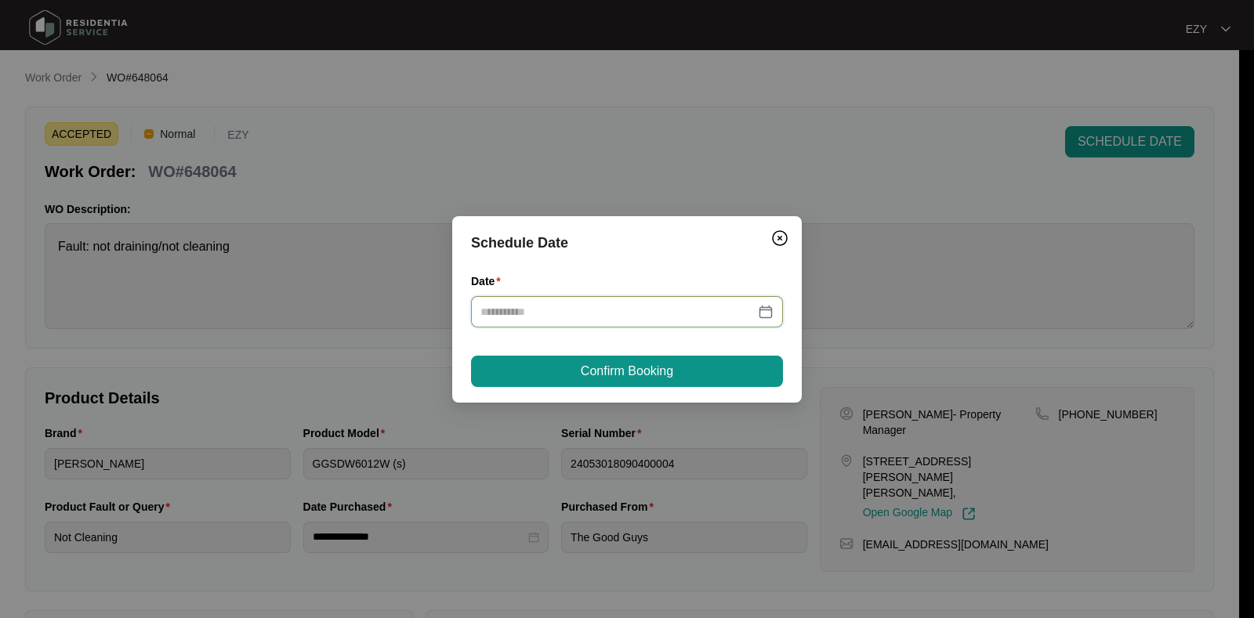
click at [589, 310] on input "Date" at bounding box center [617, 311] width 274 height 17
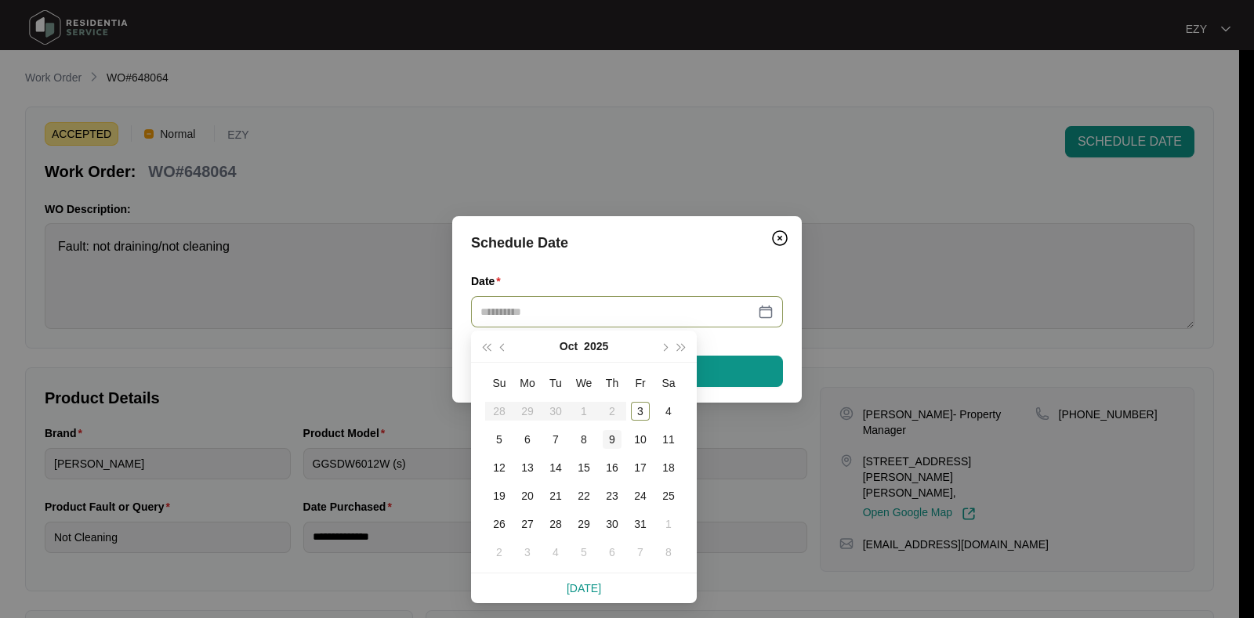
type input "**********"
click at [616, 436] on div "9" at bounding box center [612, 439] width 19 height 19
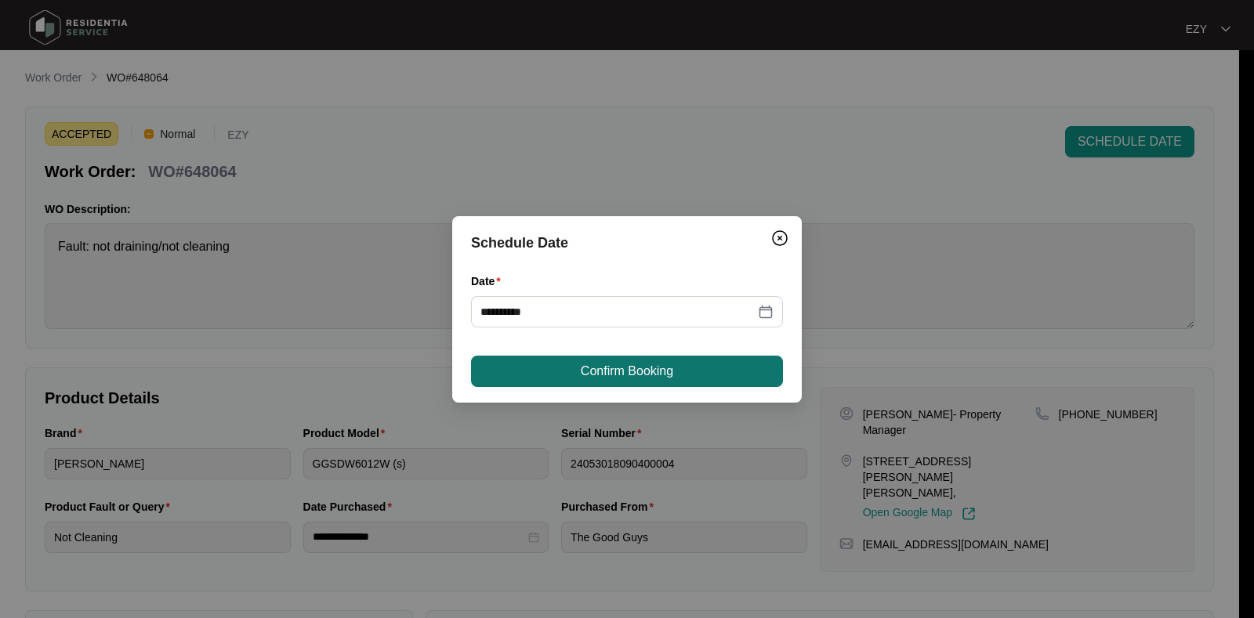
click at [559, 382] on button "Confirm Booking" at bounding box center [627, 371] width 312 height 31
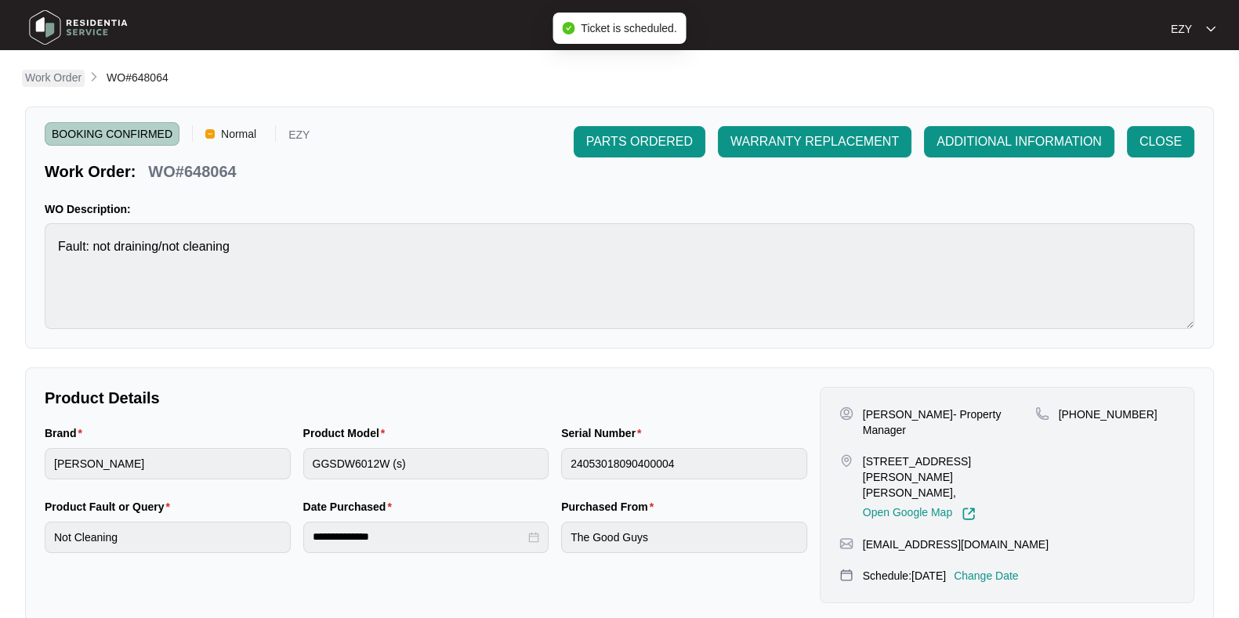
click at [58, 75] on p "Work Order" at bounding box center [53, 78] width 56 height 16
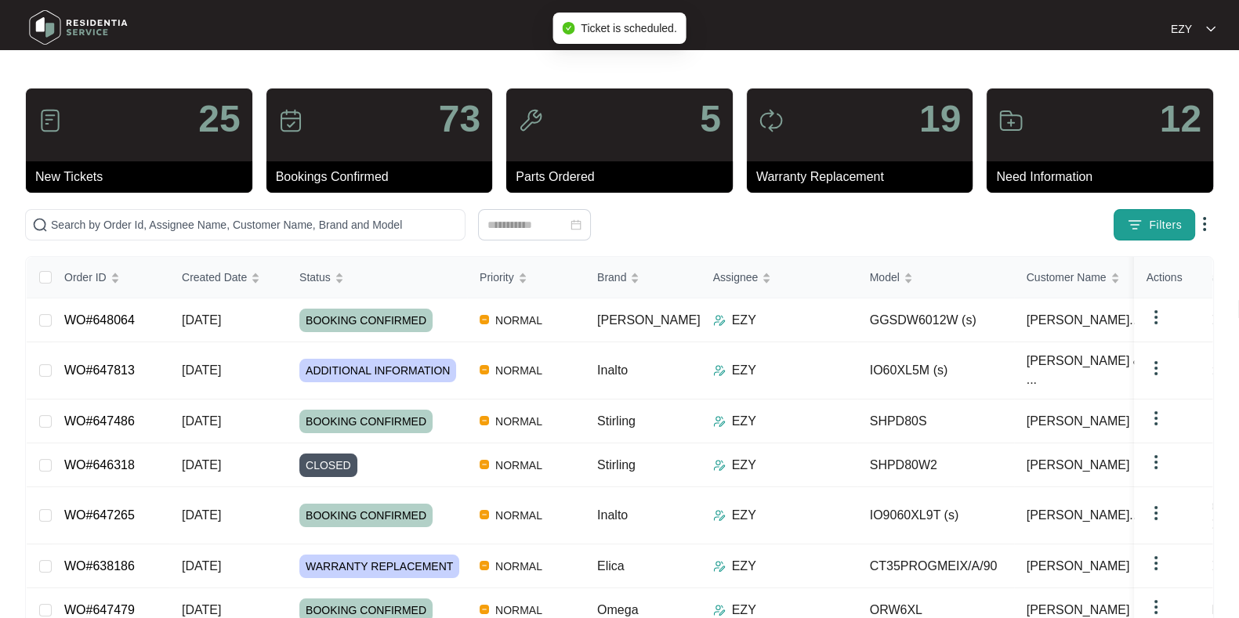
click at [1164, 223] on span "Filters" at bounding box center [1165, 225] width 33 height 16
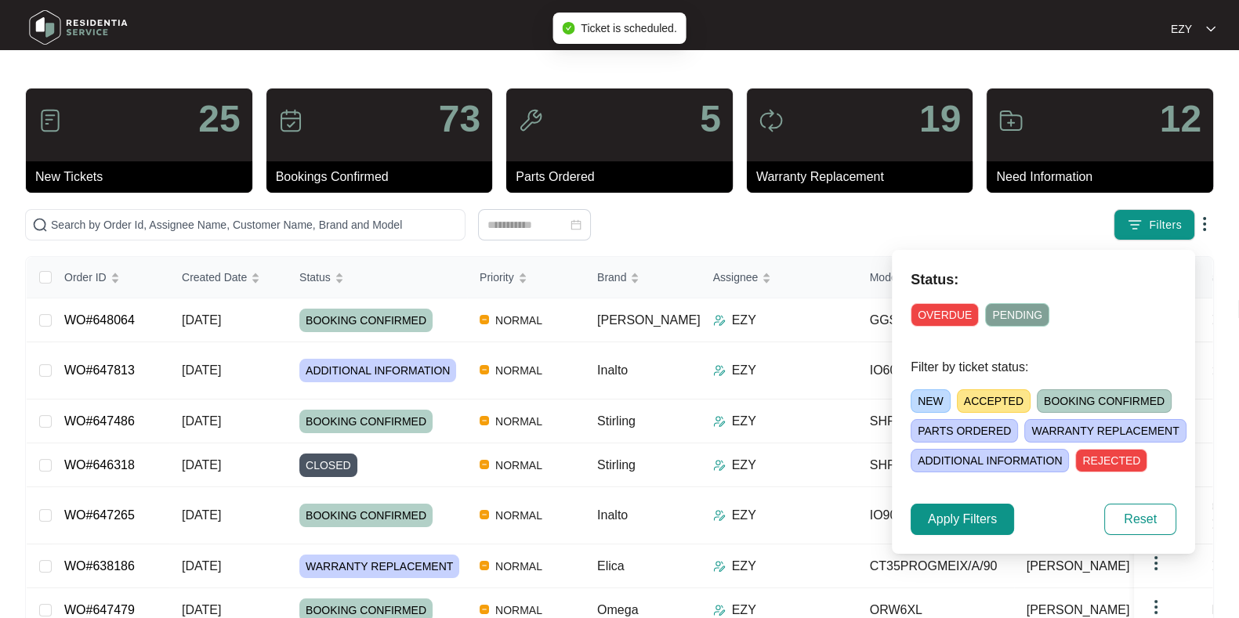
click at [978, 403] on span "ACCEPTED" at bounding box center [994, 401] width 74 height 24
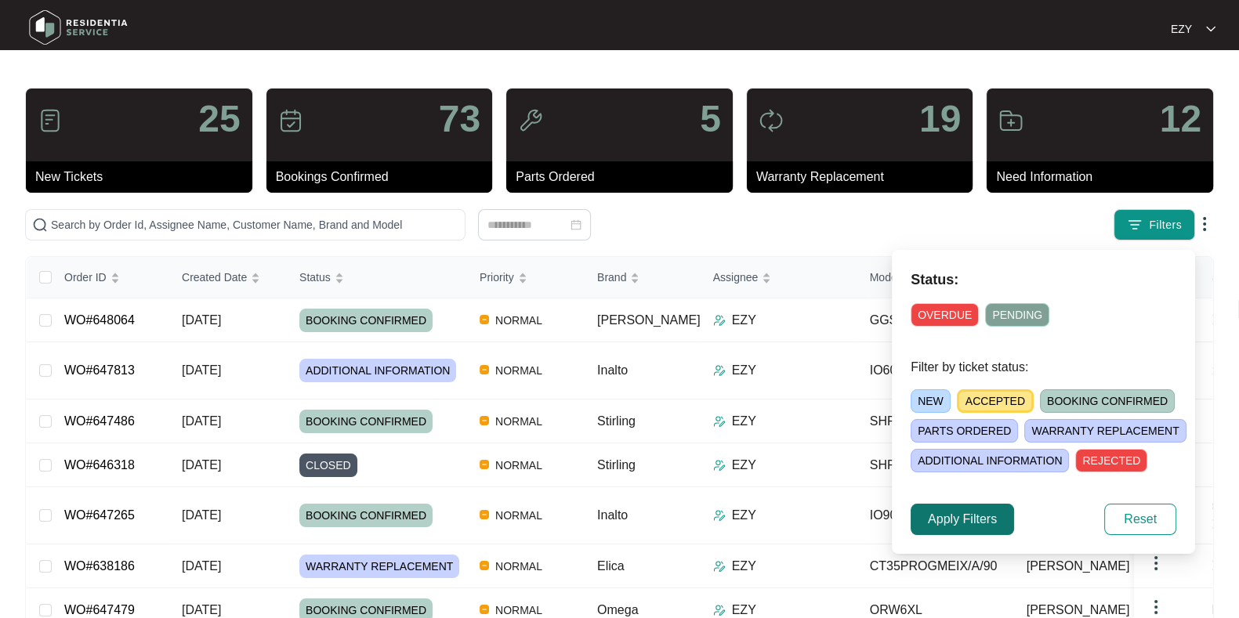
click at [990, 514] on span "Apply Filters" at bounding box center [962, 519] width 69 height 19
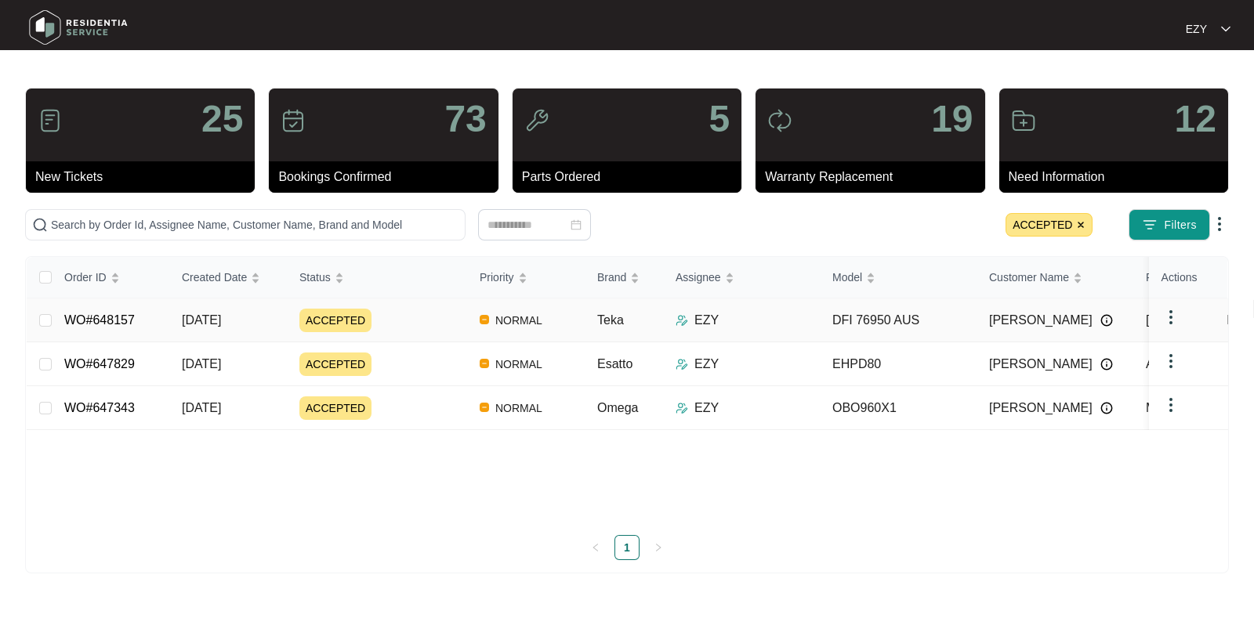
click at [422, 319] on div "ACCEPTED" at bounding box center [383, 321] width 168 height 24
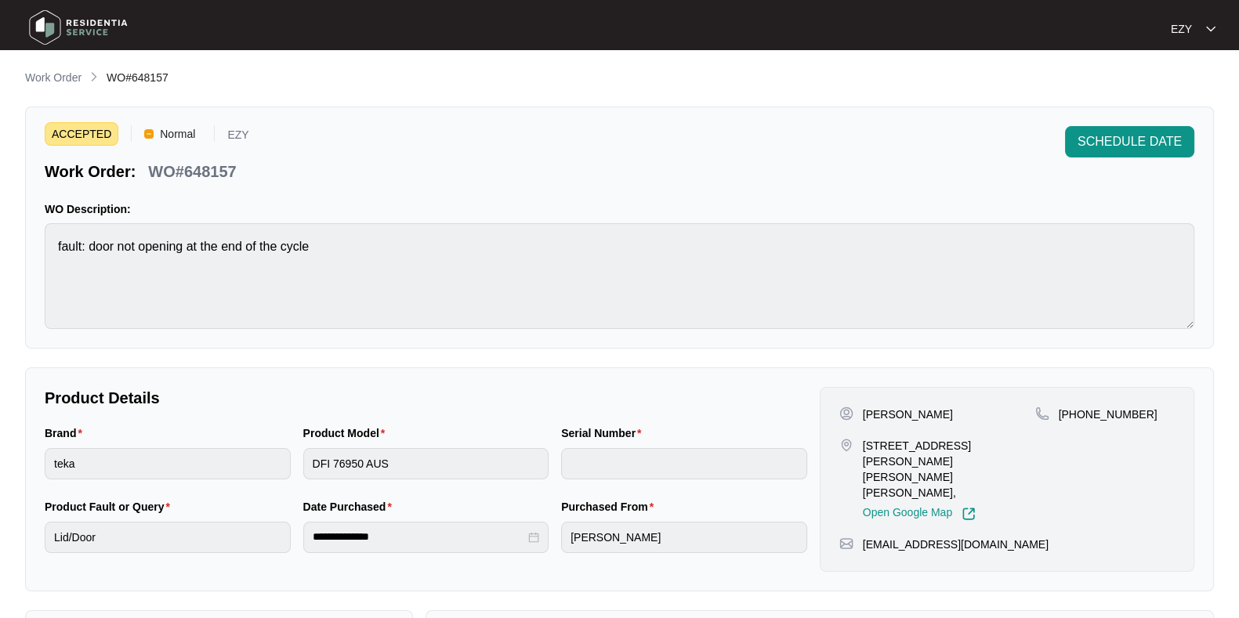
click at [226, 161] on p "WO#648157" at bounding box center [192, 172] width 88 height 22
click at [1092, 137] on span "SCHEDULE DATE" at bounding box center [1129, 141] width 104 height 19
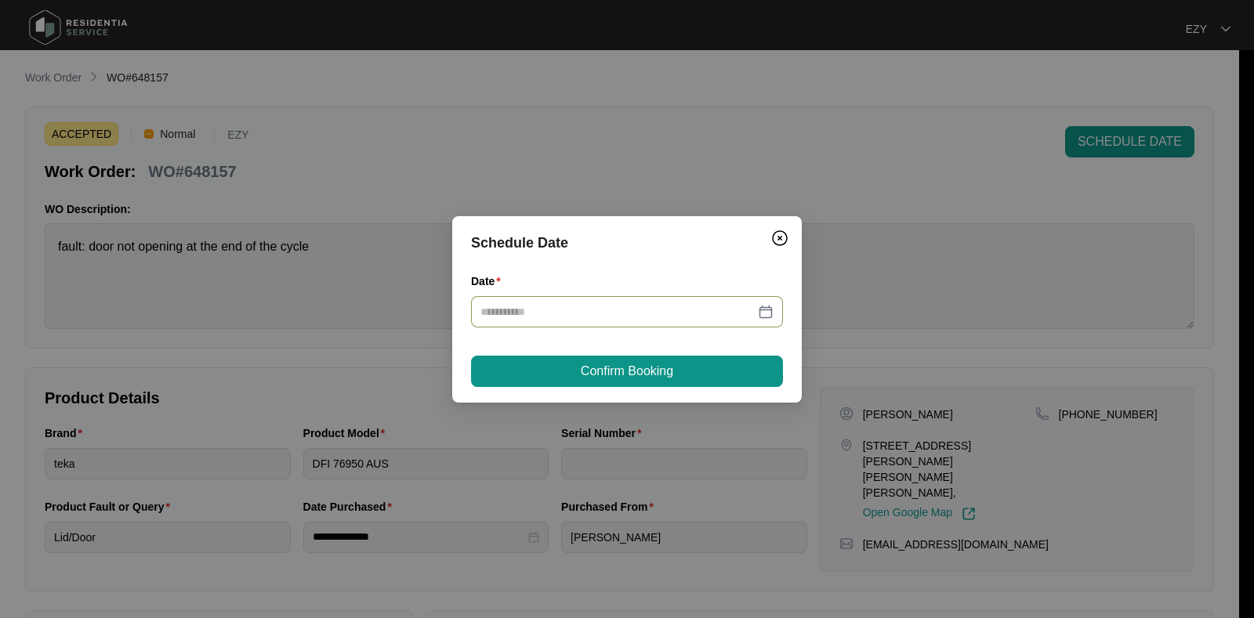
click at [657, 306] on input "Date" at bounding box center [617, 311] width 274 height 17
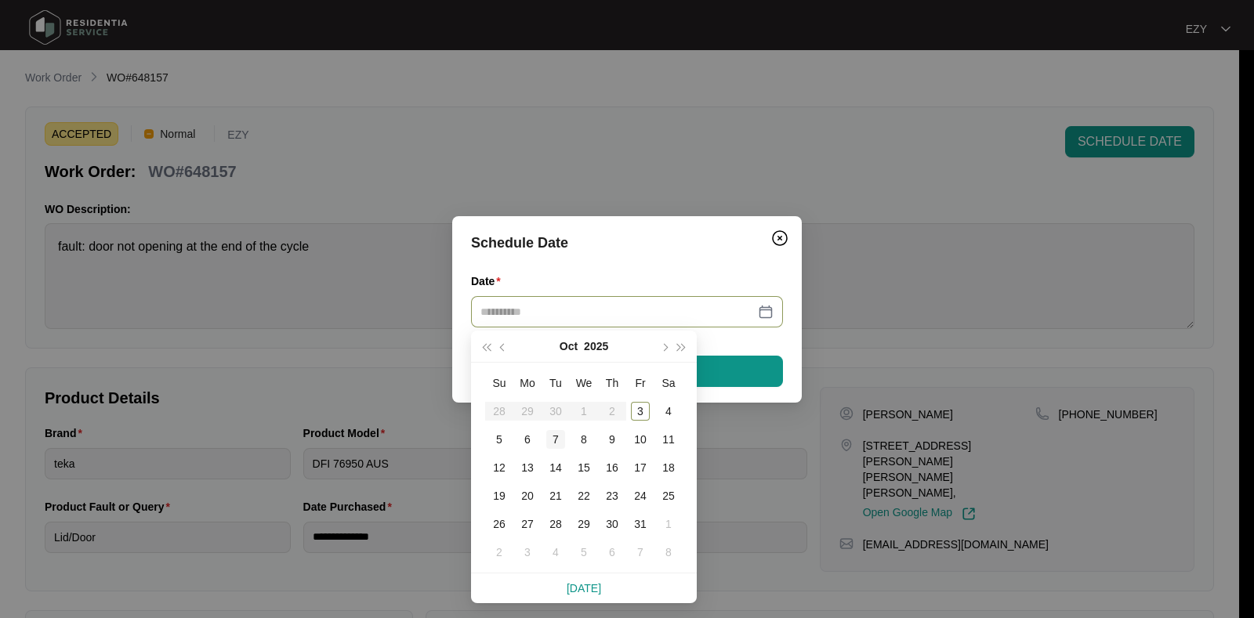
type input "**********"
click at [552, 440] on div "7" at bounding box center [555, 439] width 19 height 19
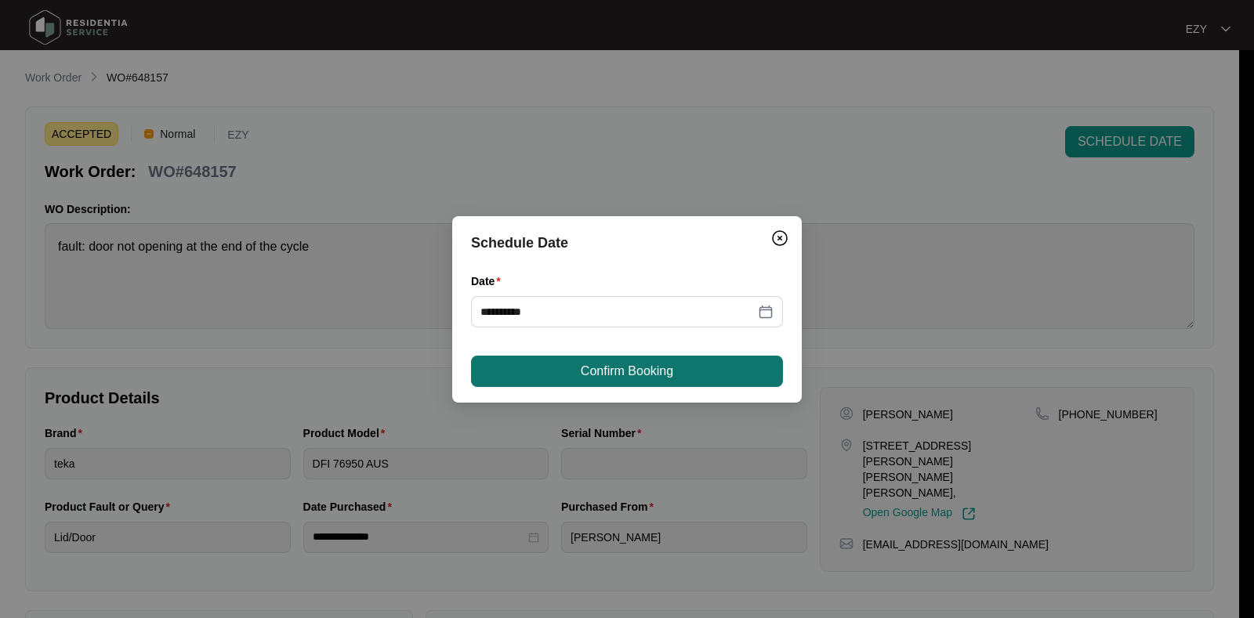
click at [597, 382] on button "Confirm Booking" at bounding box center [627, 371] width 312 height 31
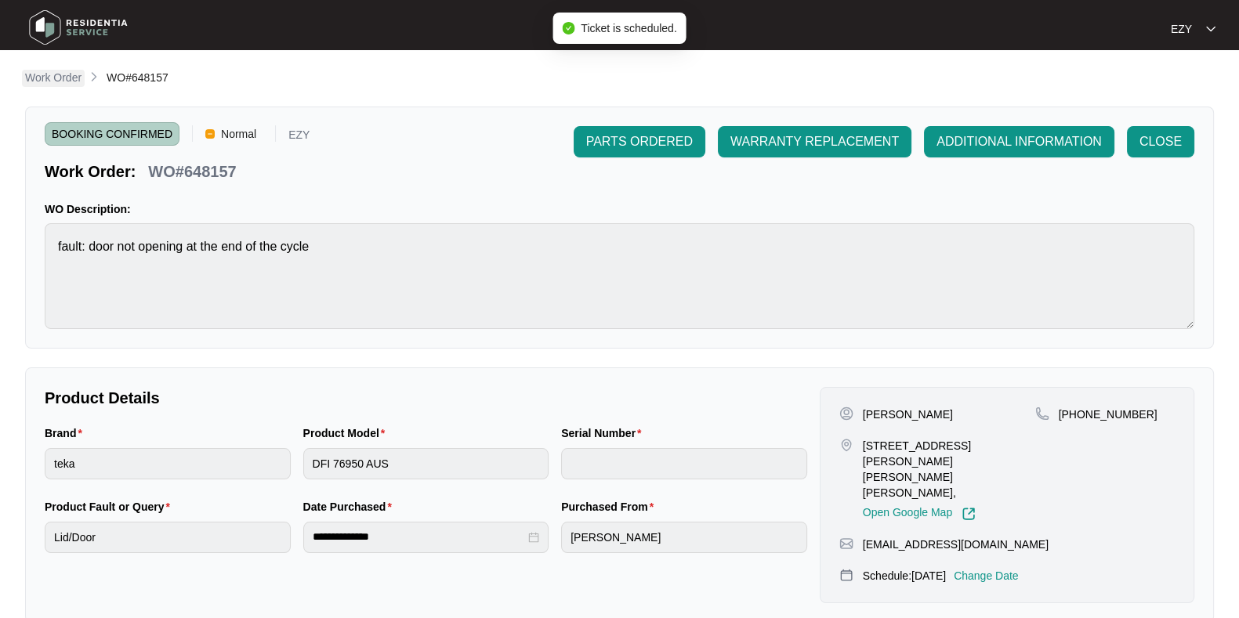
click at [67, 76] on p "Work Order" at bounding box center [53, 78] width 56 height 16
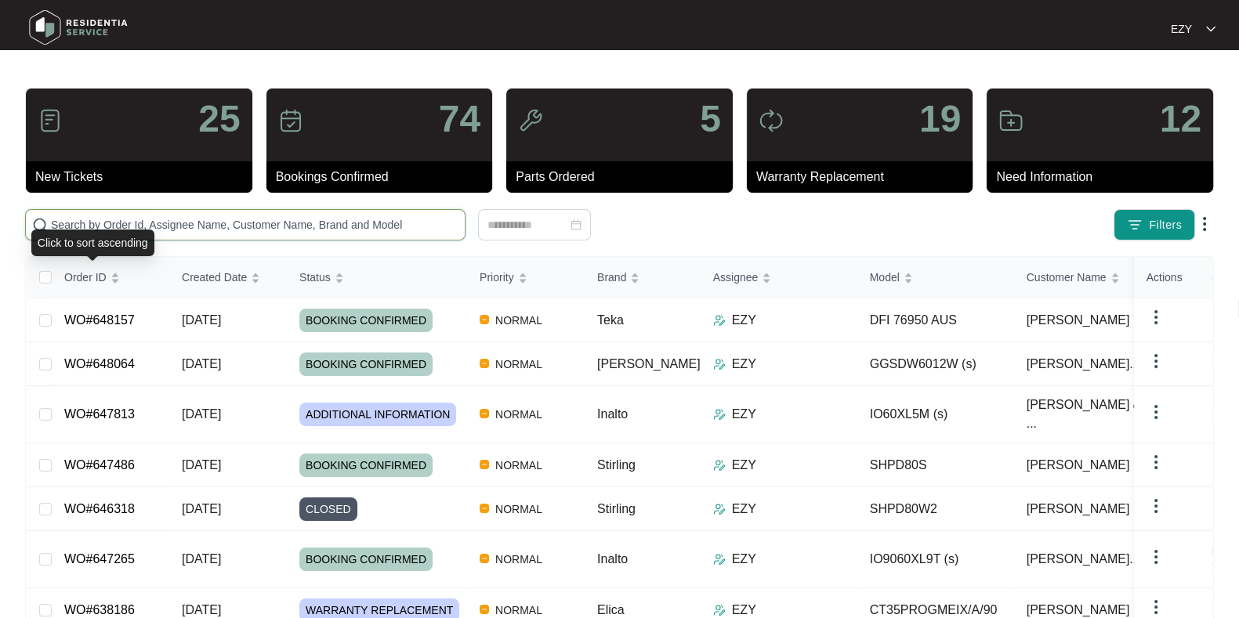
click at [143, 217] on input "text" at bounding box center [254, 224] width 407 height 17
paste input "641685"
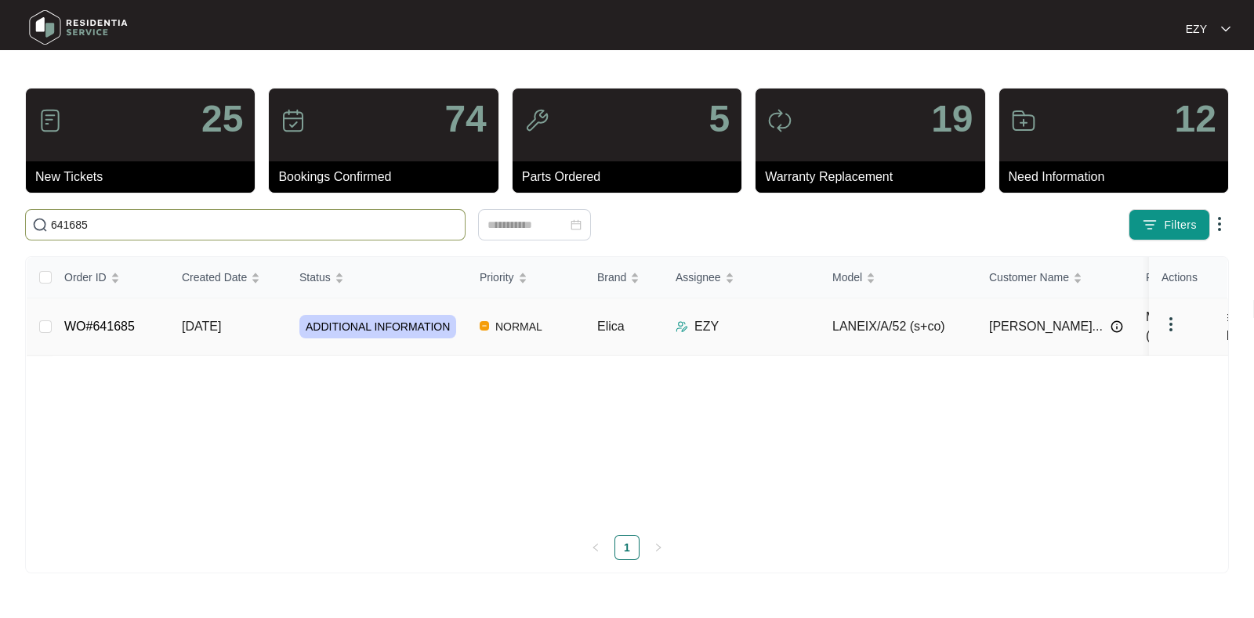
type input "641685"
click at [133, 330] on td "WO#641685" at bounding box center [111, 327] width 118 height 57
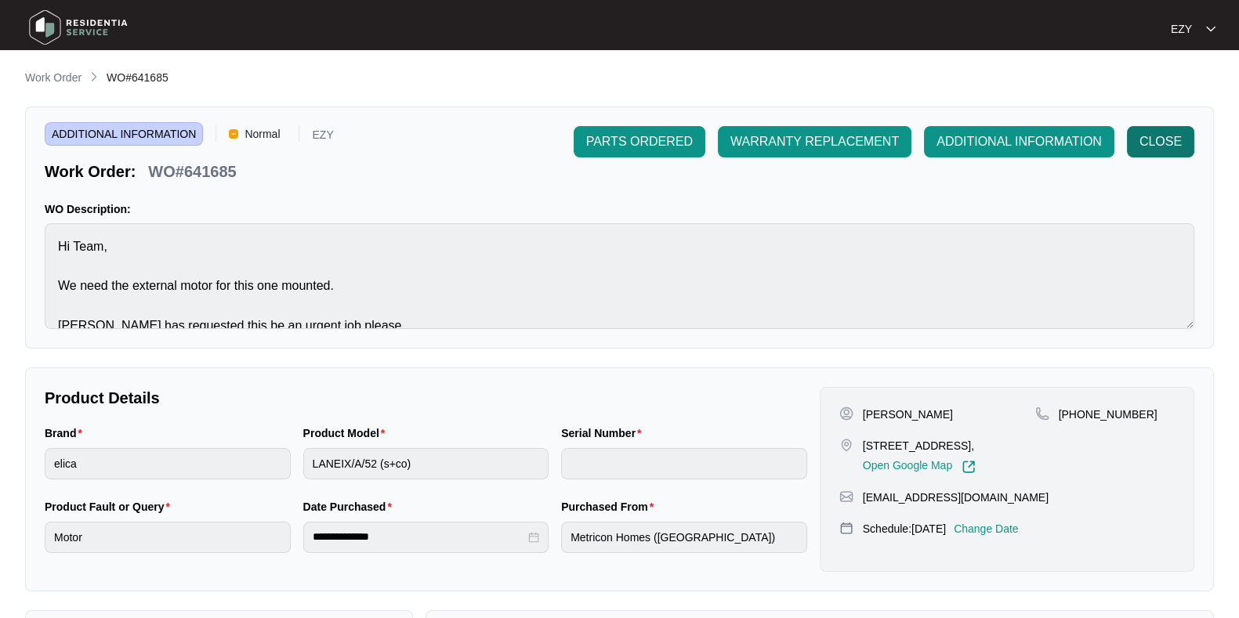
click at [1137, 149] on button "CLOSE" at bounding box center [1160, 141] width 67 height 31
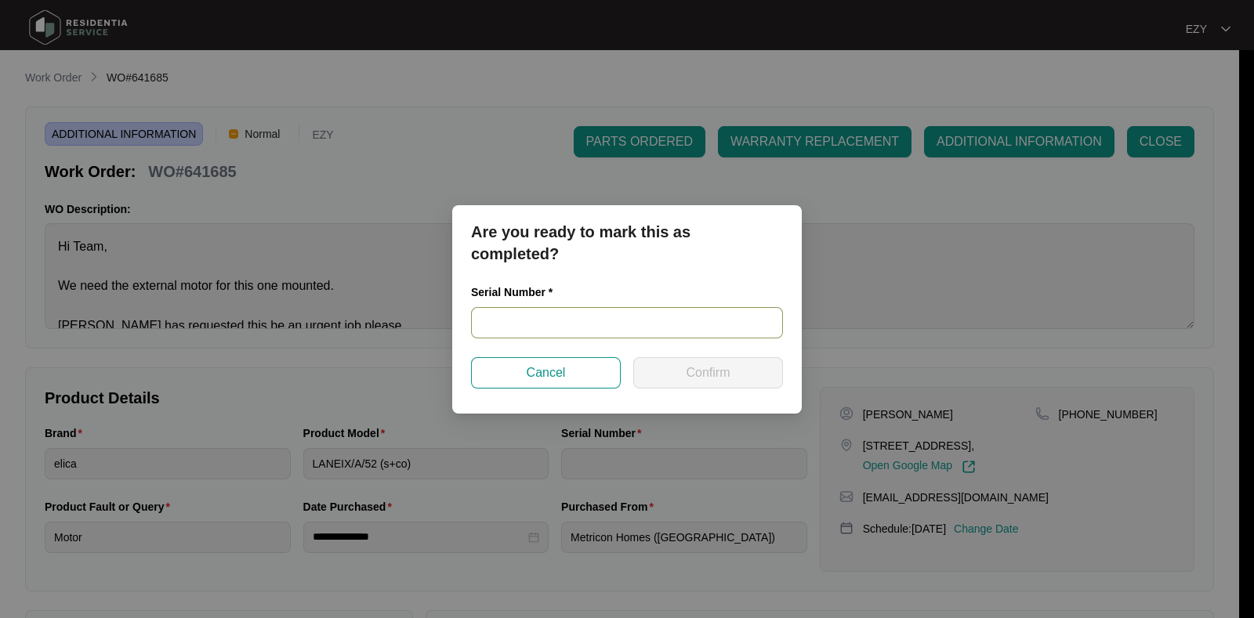
click at [500, 319] on input "text" at bounding box center [627, 322] width 312 height 31
paste input "245000168"
type input "245000168"
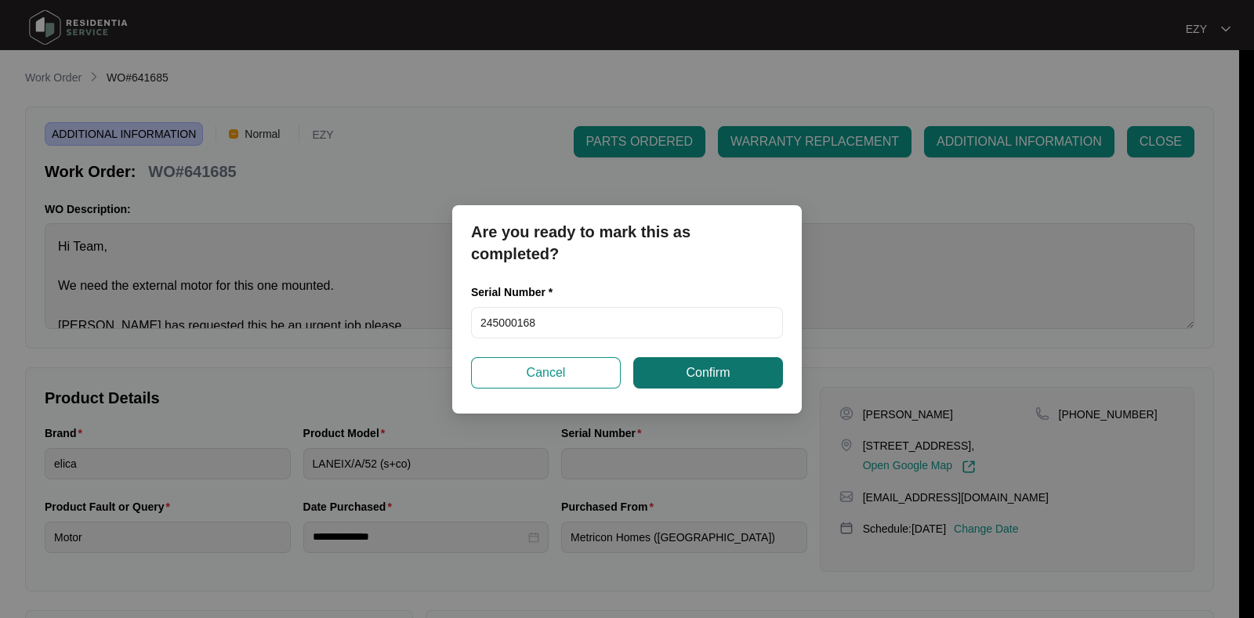
click at [684, 378] on button "Confirm" at bounding box center [708, 372] width 150 height 31
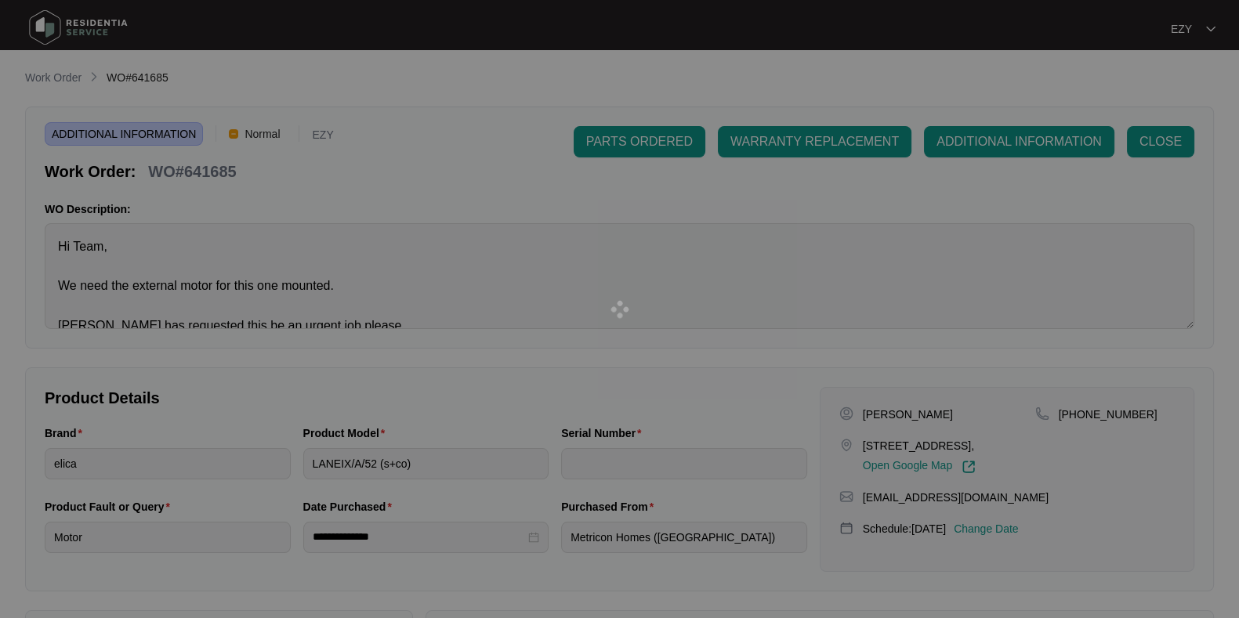
type input "245000168"
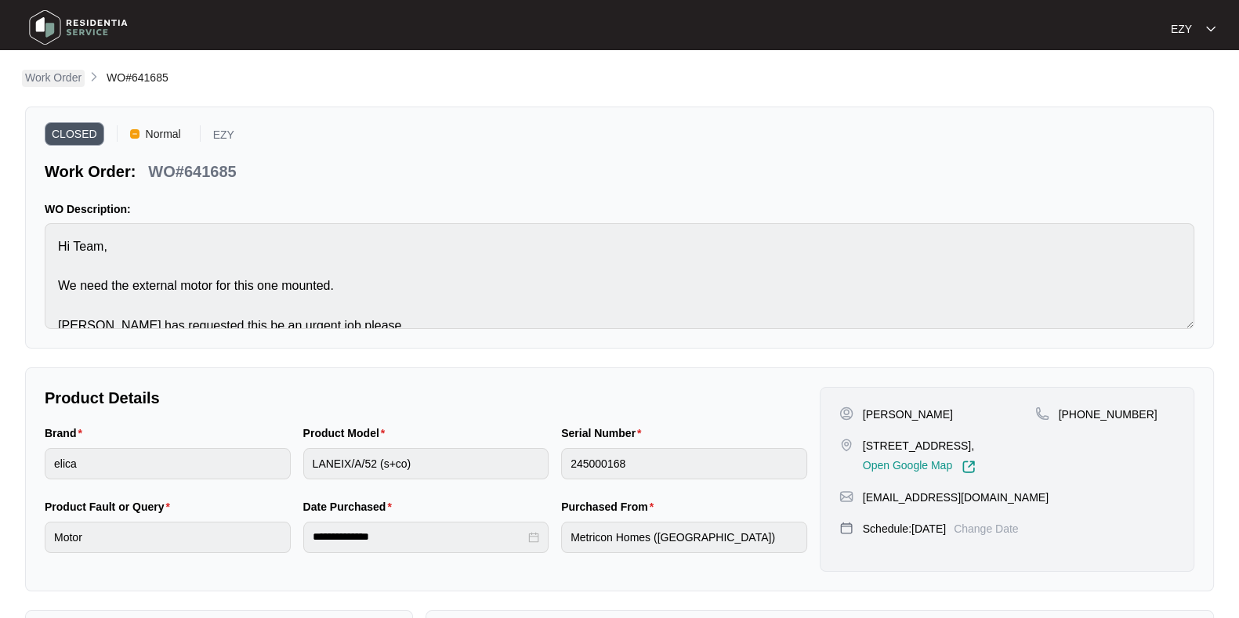
click at [67, 71] on p "Work Order" at bounding box center [53, 78] width 56 height 16
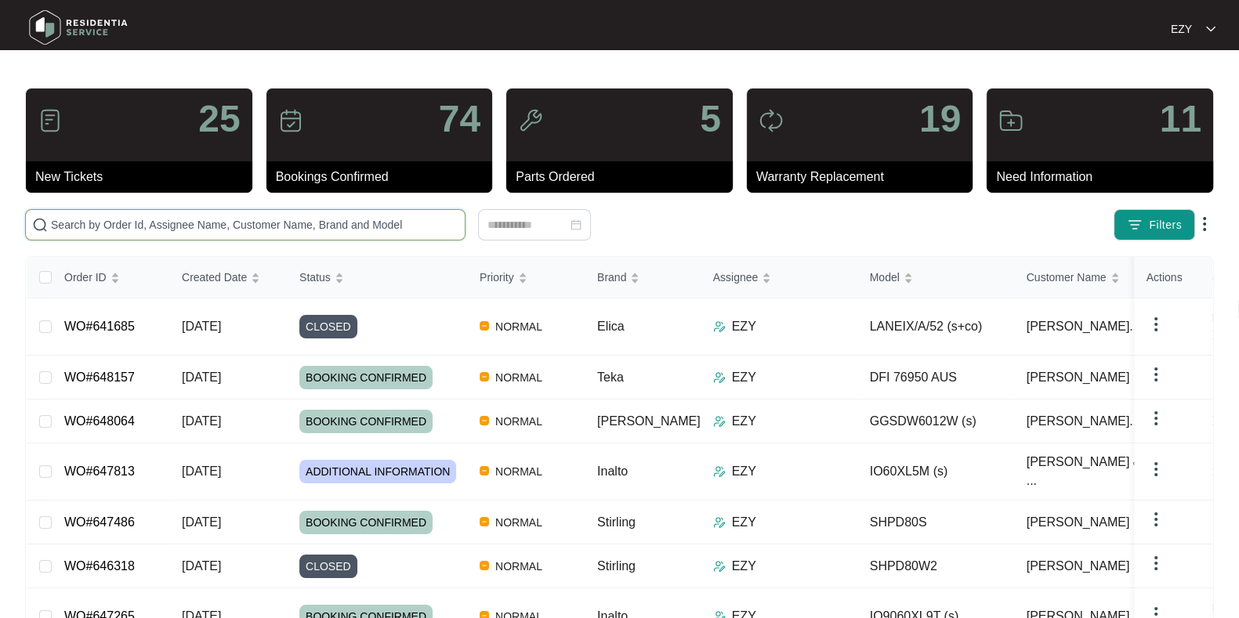
click at [277, 223] on input "text" at bounding box center [254, 224] width 407 height 17
paste input "638186"
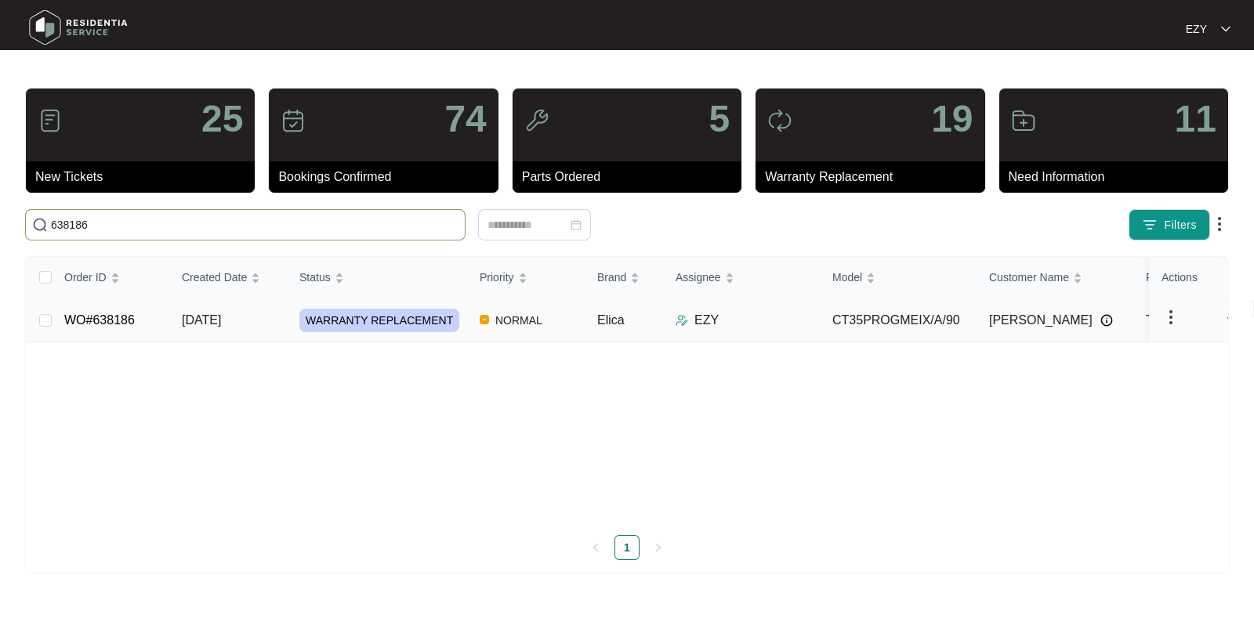
type input "638186"
click at [264, 325] on td "[DATE]" at bounding box center [228, 321] width 118 height 44
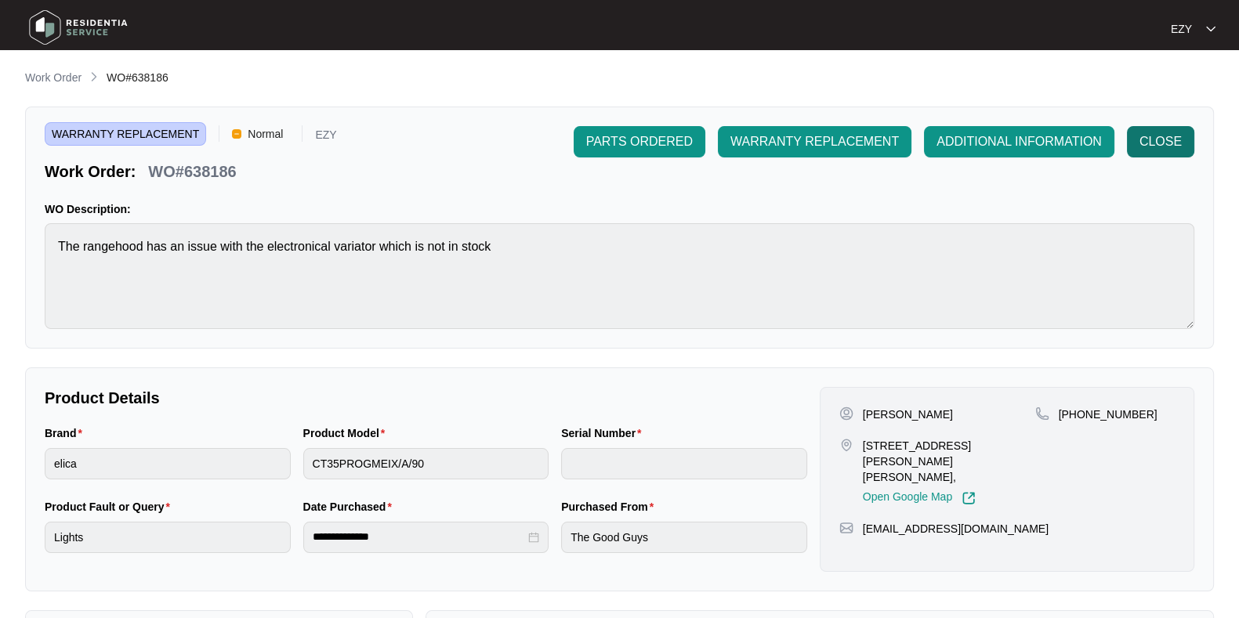
click at [1179, 143] on span "CLOSE" at bounding box center [1160, 141] width 42 height 19
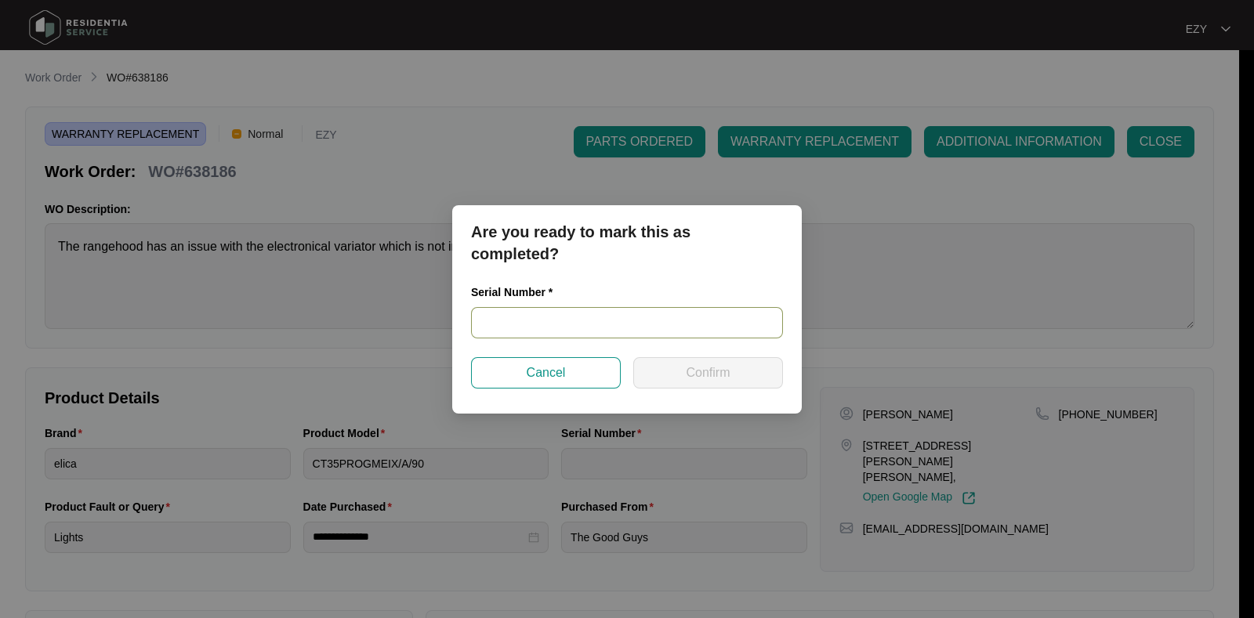
click at [533, 318] on input "text" at bounding box center [627, 322] width 312 height 31
paste input "214700016"
type input "214700016"
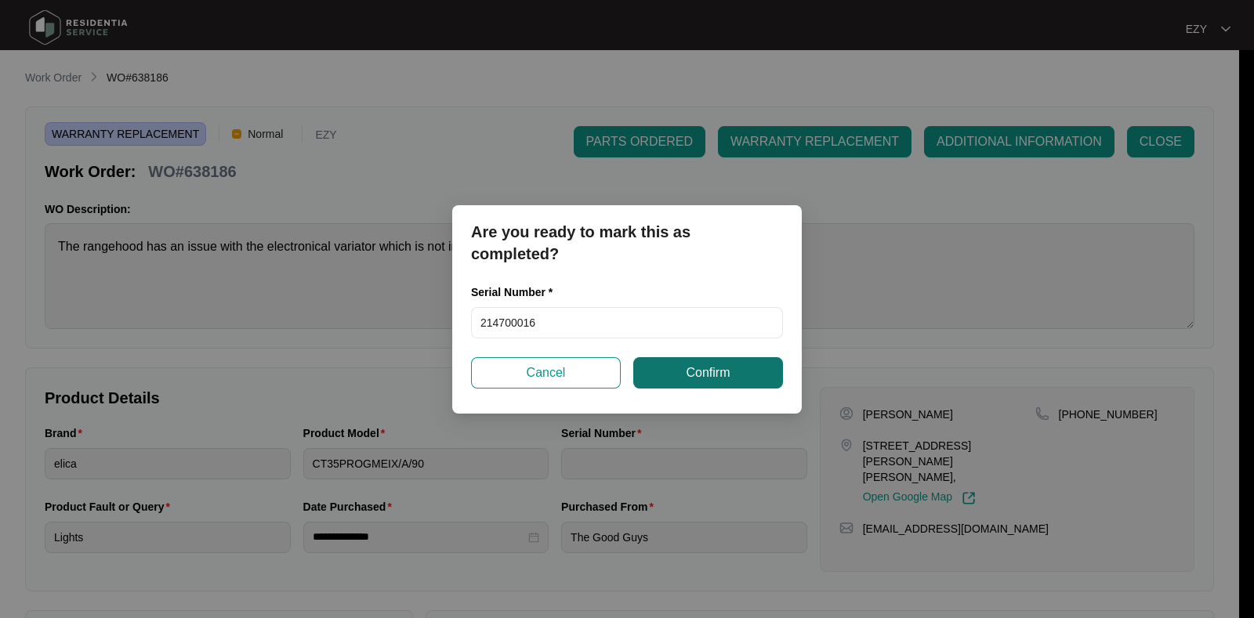
click at [731, 369] on button "Confirm" at bounding box center [708, 372] width 150 height 31
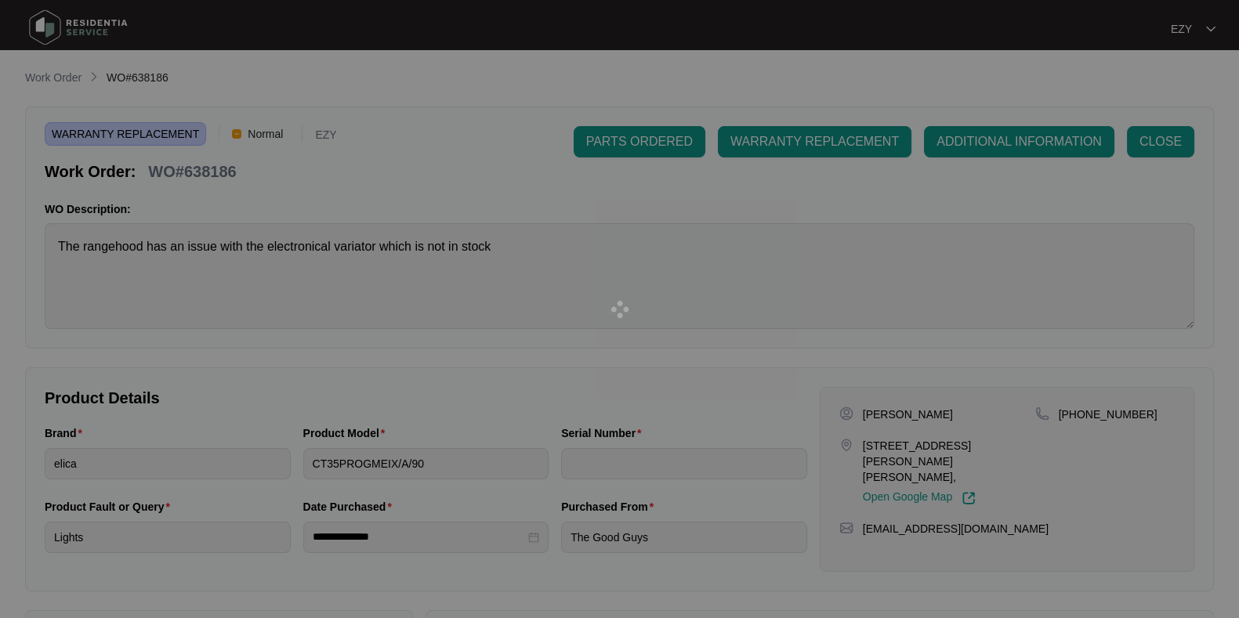
type input "214700016"
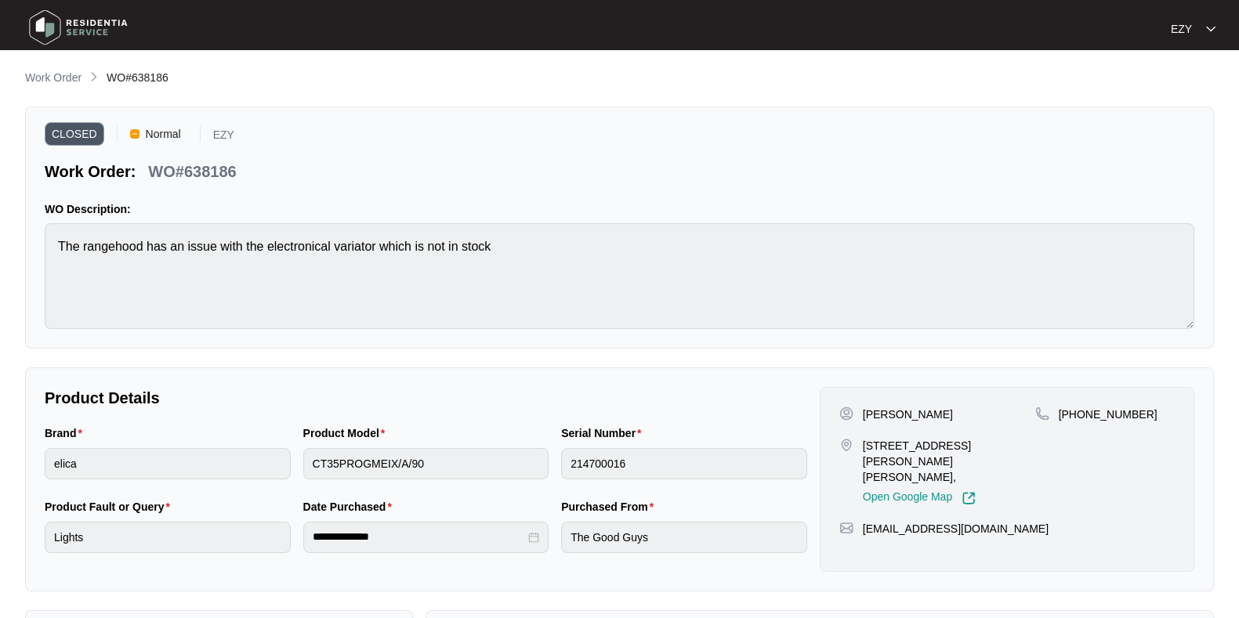
click at [59, 66] on main "**********" at bounding box center [619, 436] width 1239 height 872
click at [80, 81] on p "Work Order" at bounding box center [53, 78] width 56 height 16
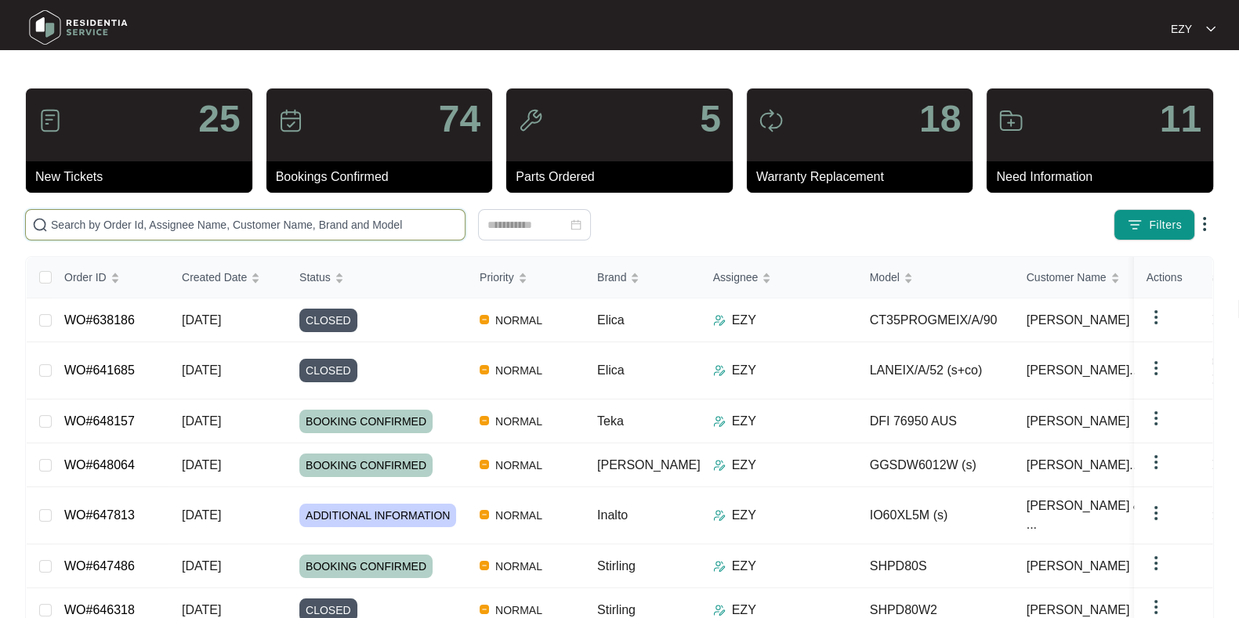
click at [317, 227] on input "text" at bounding box center [254, 224] width 407 height 17
paste input "646318"
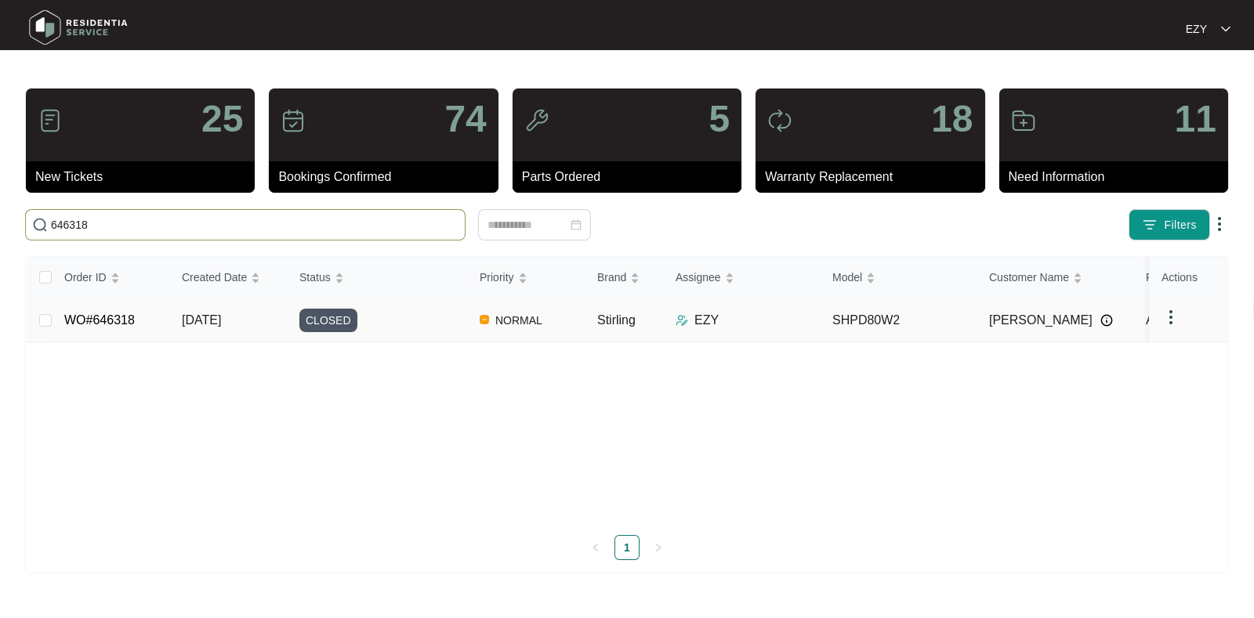
type input "646318"
click at [418, 322] on div "CLOSED" at bounding box center [383, 321] width 168 height 24
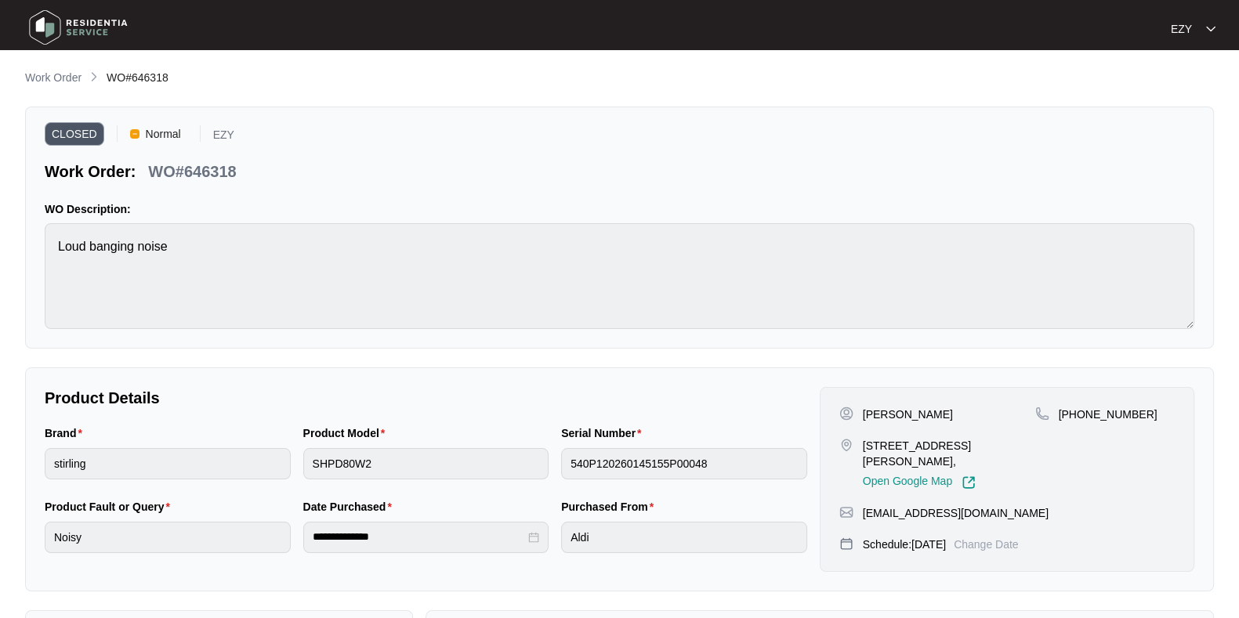
drag, startPoint x: 60, startPoint y: 72, endPoint x: 94, endPoint y: 85, distance: 36.0
click at [60, 71] on p "Work Order" at bounding box center [53, 78] width 56 height 16
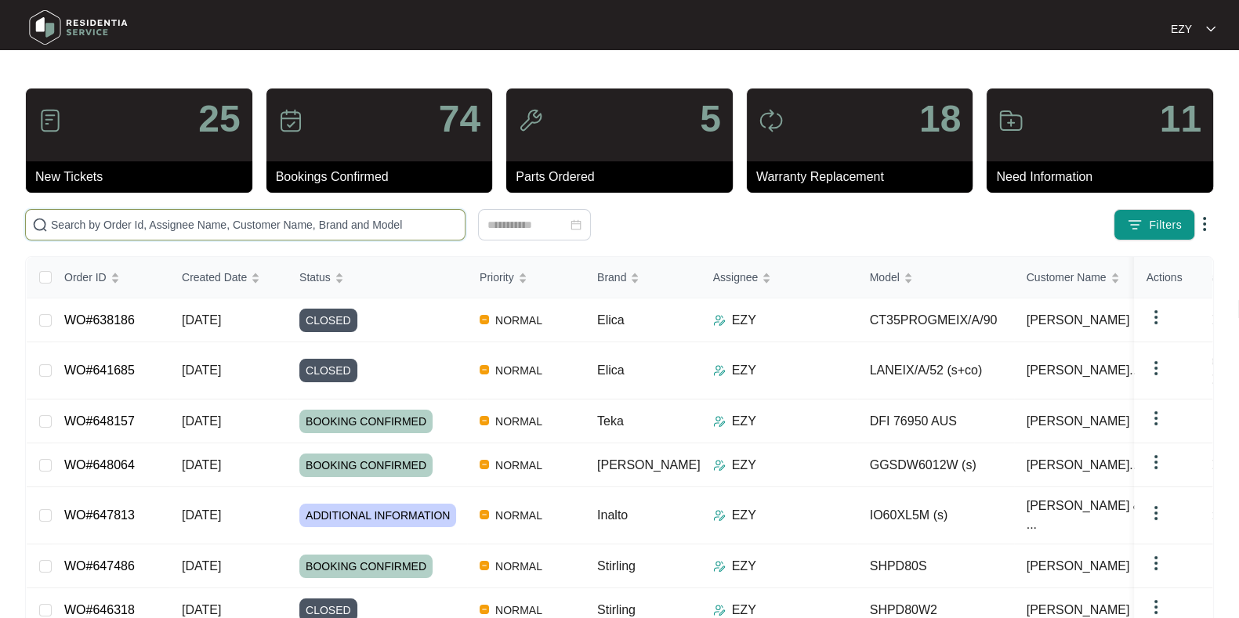
click at [259, 221] on input "text" at bounding box center [254, 224] width 407 height 17
paste input "642804"
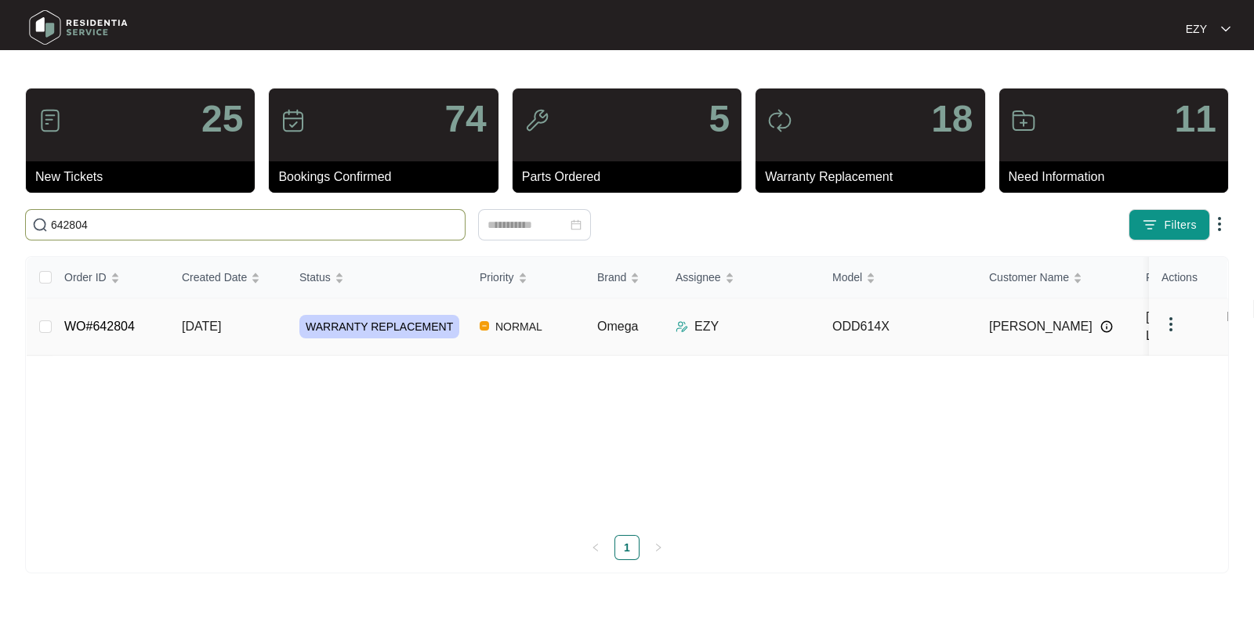
type input "642804"
click at [157, 320] on td "WO#642804" at bounding box center [111, 327] width 118 height 57
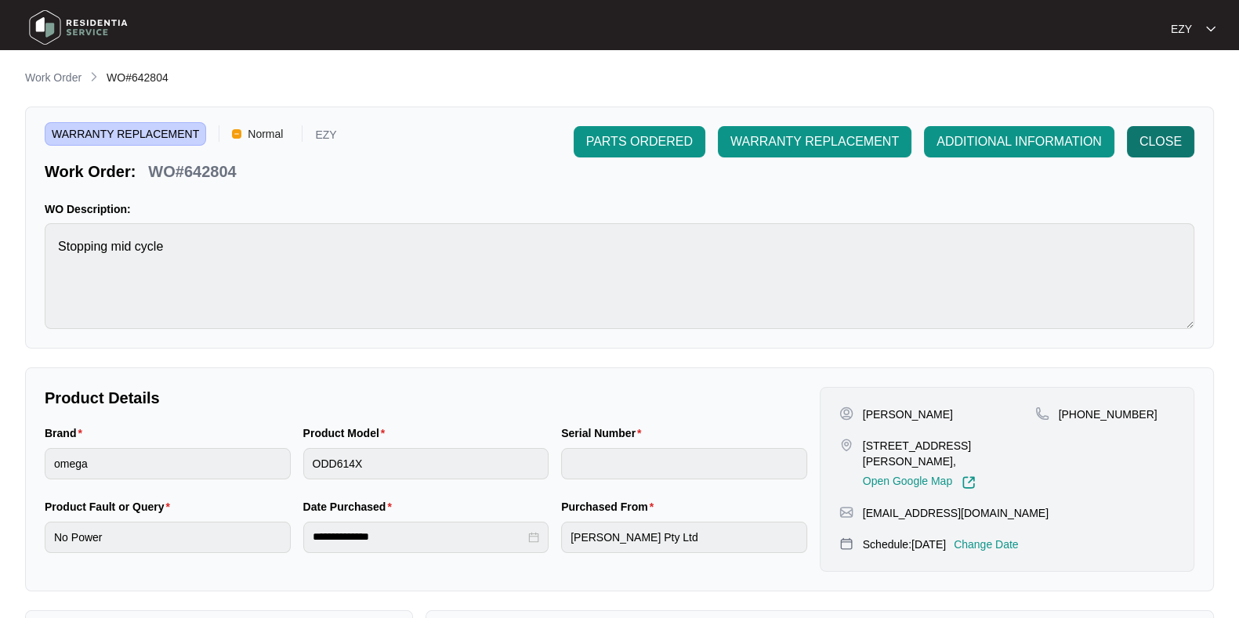
click at [1128, 129] on button "CLOSE" at bounding box center [1160, 141] width 67 height 31
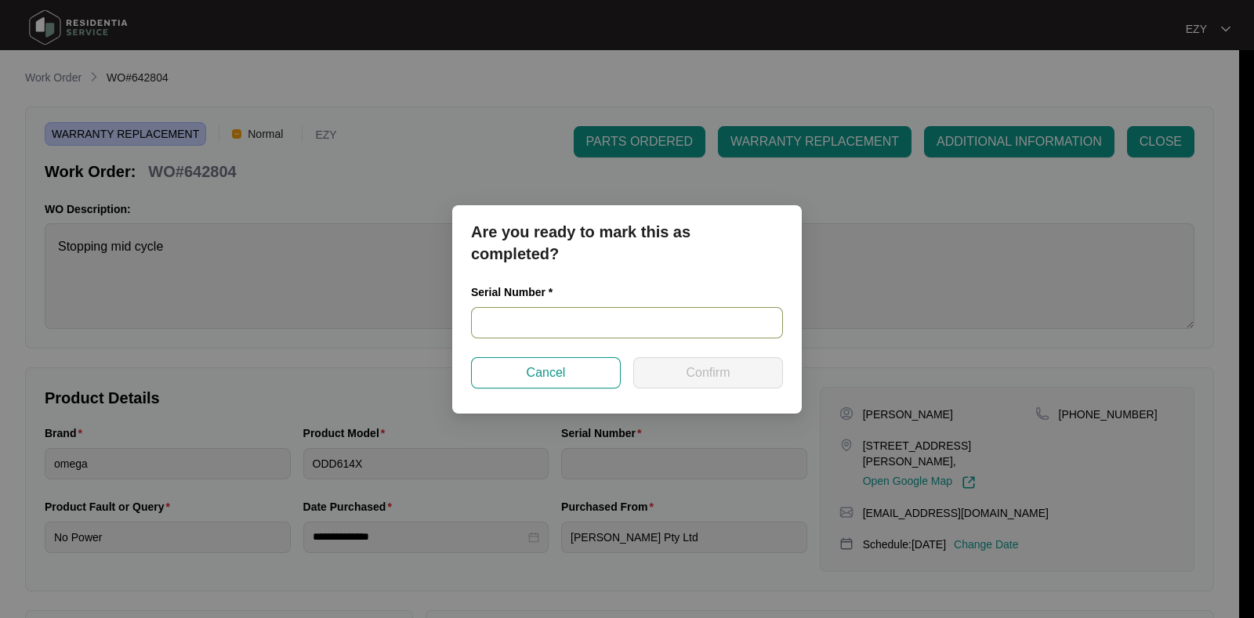
click at [591, 319] on input "text" at bounding box center [627, 322] width 312 height 31
paste input "22059723050400019"
type input "22059723050400019"
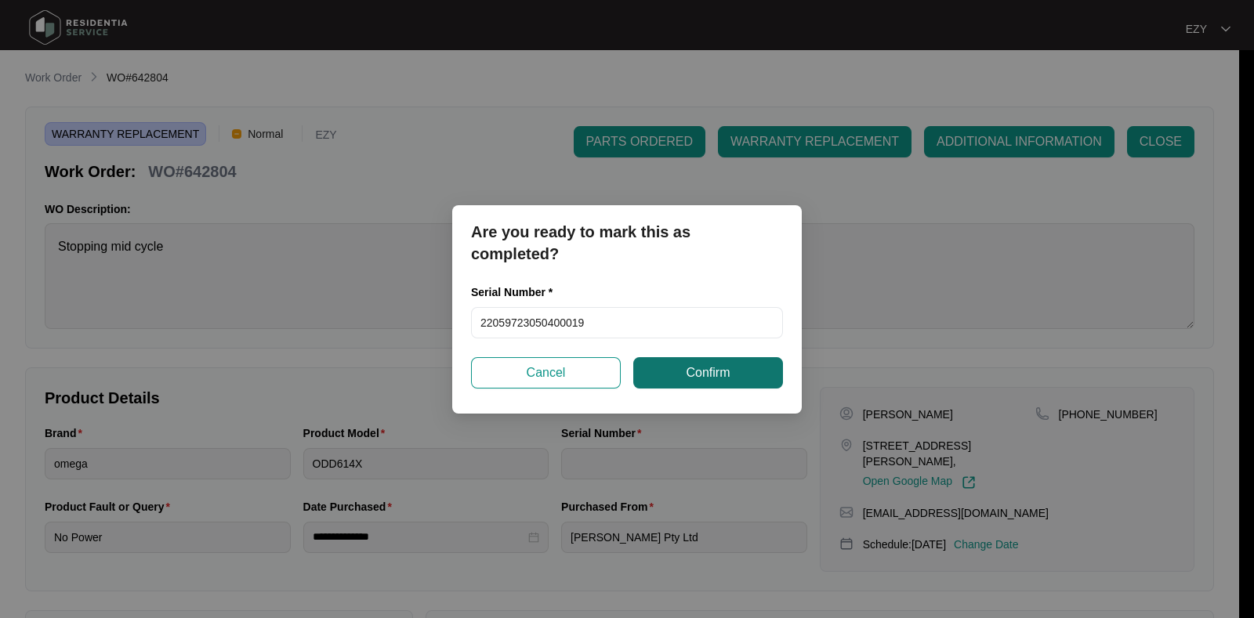
click at [697, 364] on span "Confirm" at bounding box center [708, 373] width 44 height 19
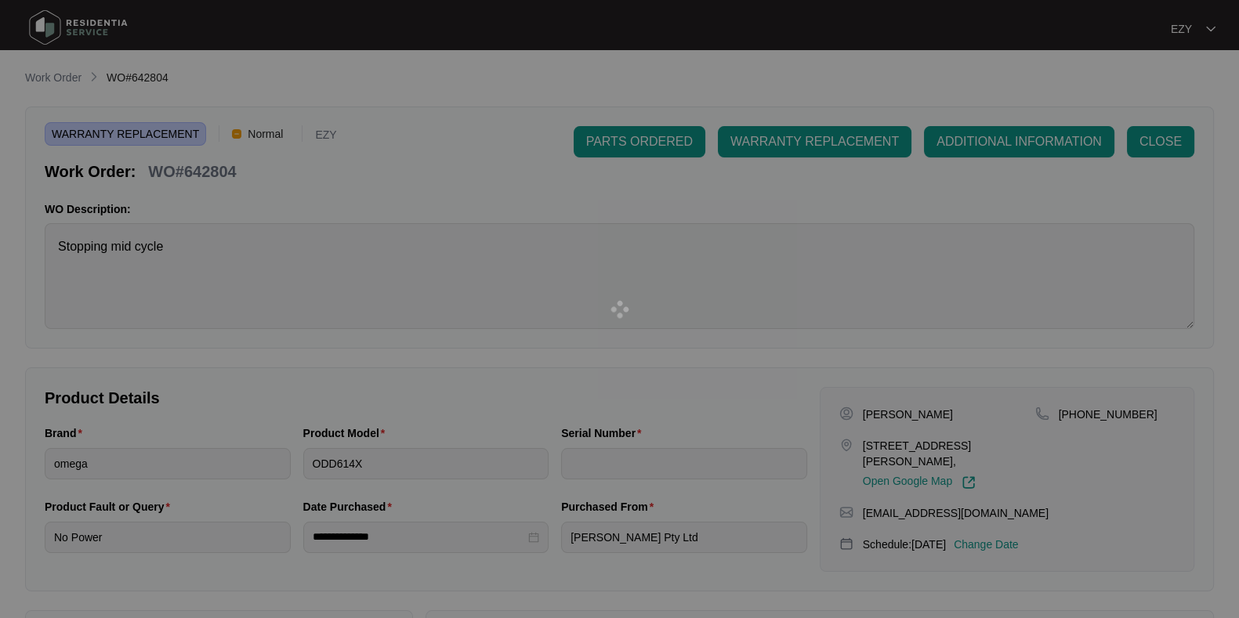
type input "22059723050400019"
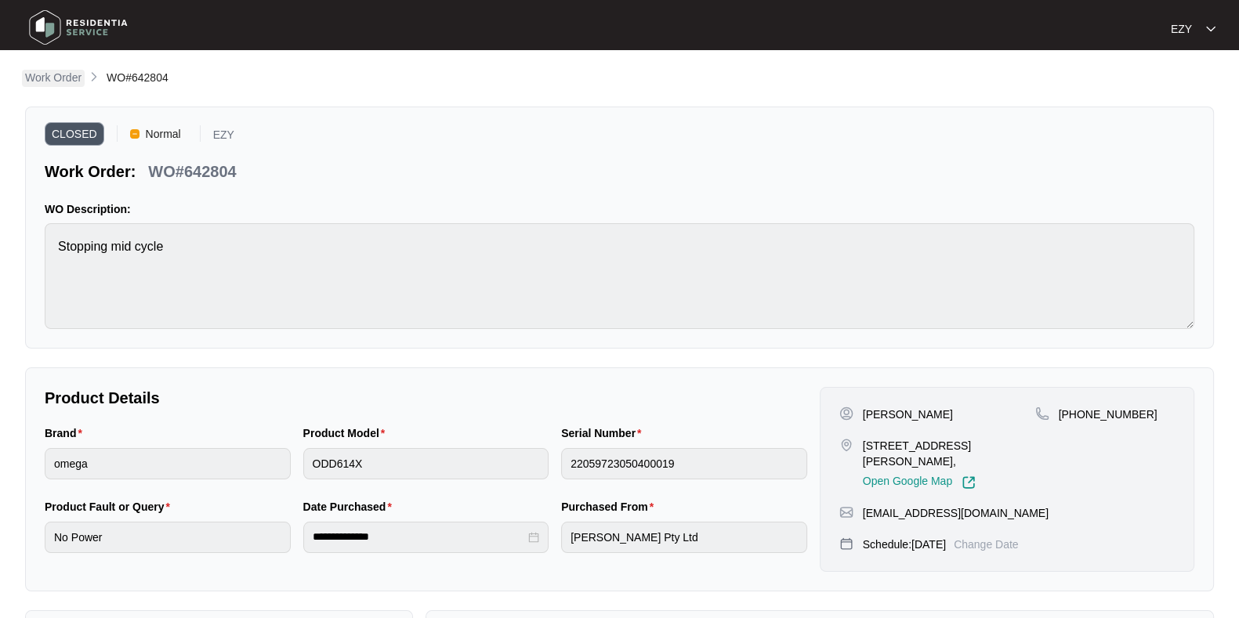
click at [63, 75] on p "Work Order" at bounding box center [53, 78] width 56 height 16
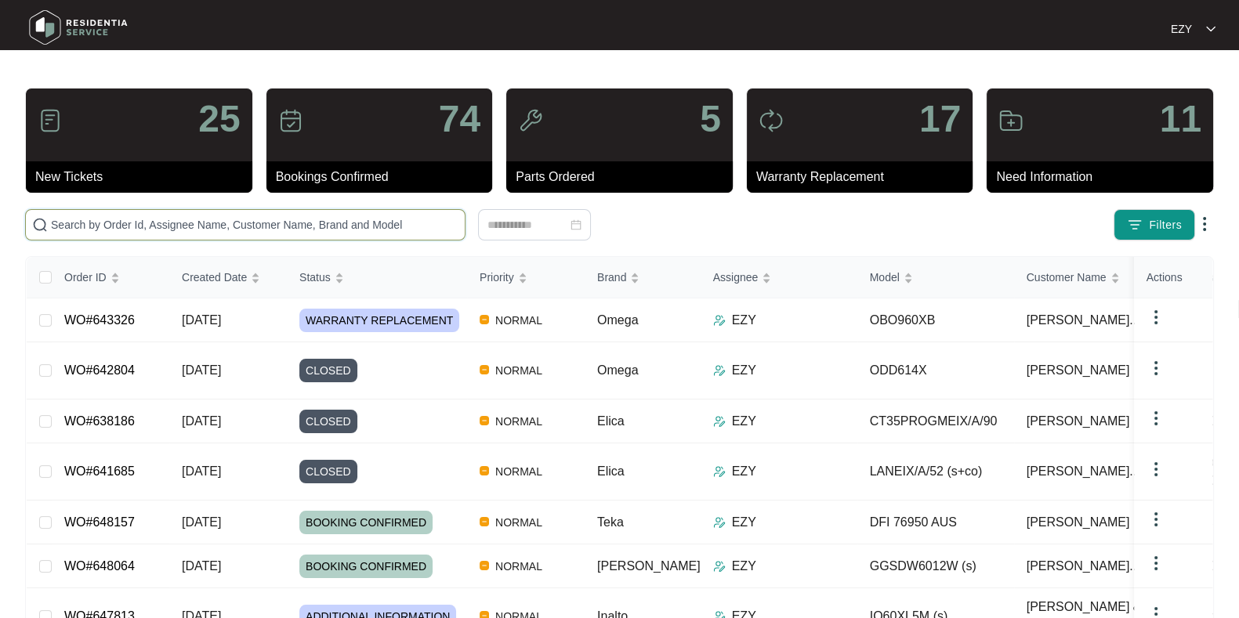
click at [299, 228] on input "text" at bounding box center [254, 224] width 407 height 17
paste input "643326"
click at [299, 228] on input "643326" at bounding box center [254, 224] width 407 height 17
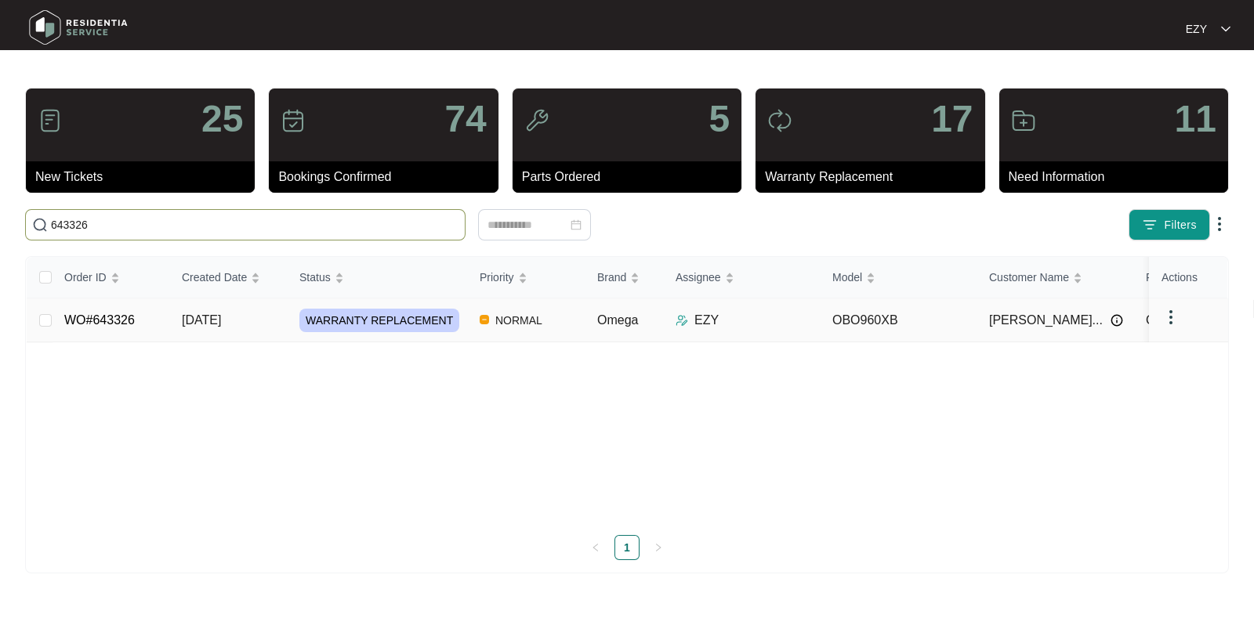
type input "643326"
click at [284, 312] on td "[DATE]" at bounding box center [228, 321] width 118 height 44
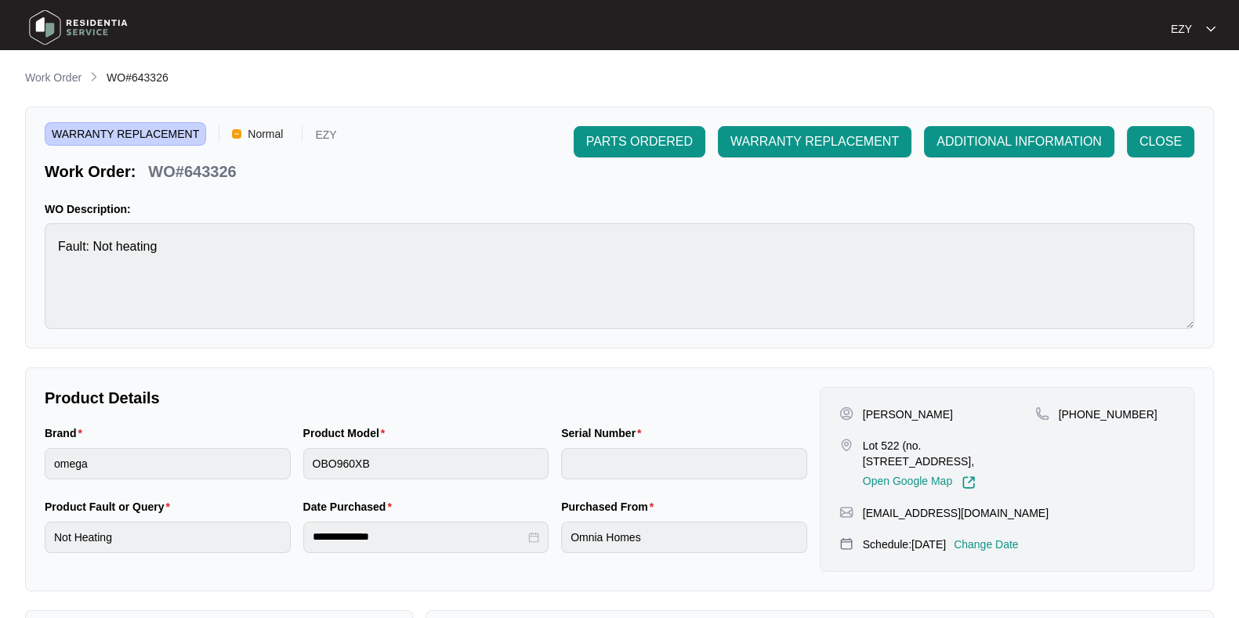
click at [1009, 546] on p "Change Date" at bounding box center [986, 545] width 65 height 16
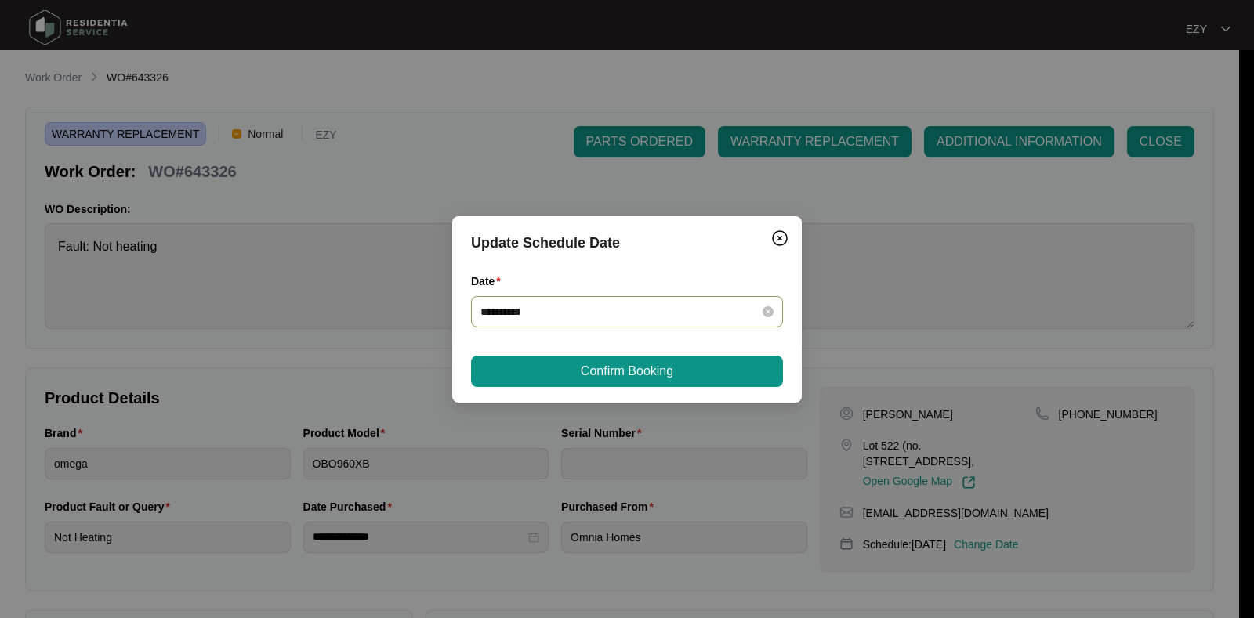
click at [584, 296] on div "**********" at bounding box center [627, 311] width 312 height 31
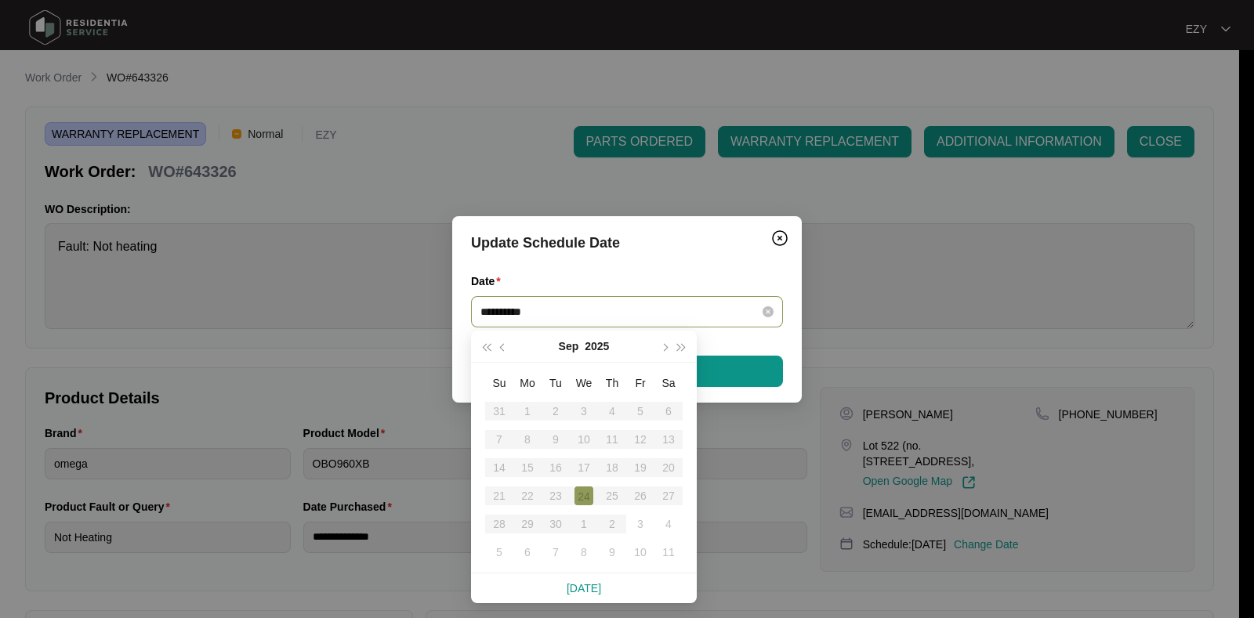
click at [592, 313] on input "**********" at bounding box center [617, 311] width 274 height 17
type input "**********"
click at [561, 554] on div "7" at bounding box center [555, 552] width 19 height 19
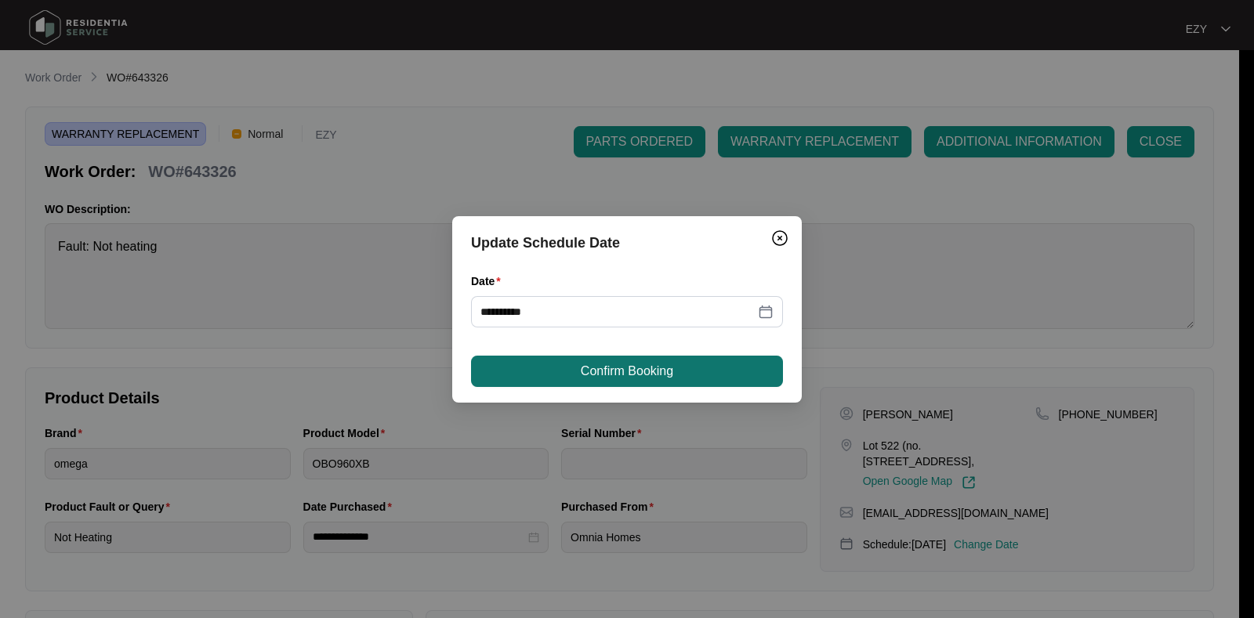
click at [607, 371] on span "Confirm Booking" at bounding box center [627, 371] width 92 height 19
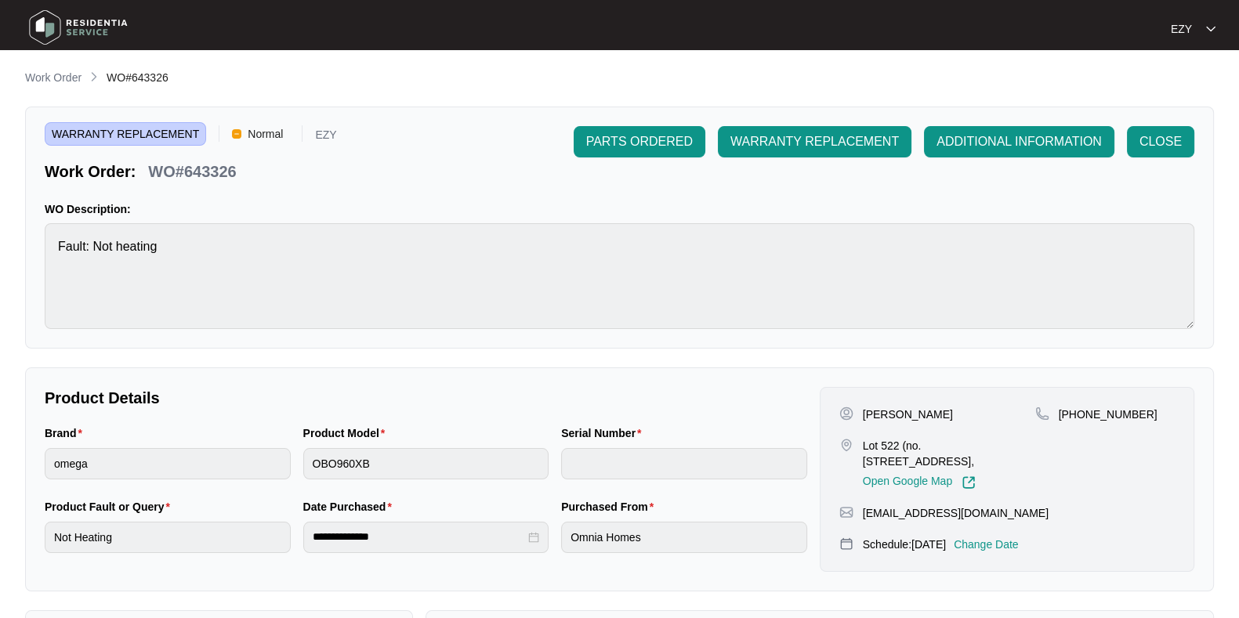
click at [47, 67] on main "**********" at bounding box center [619, 519] width 1239 height 1039
click at [57, 83] on p "Work Order" at bounding box center [53, 78] width 56 height 16
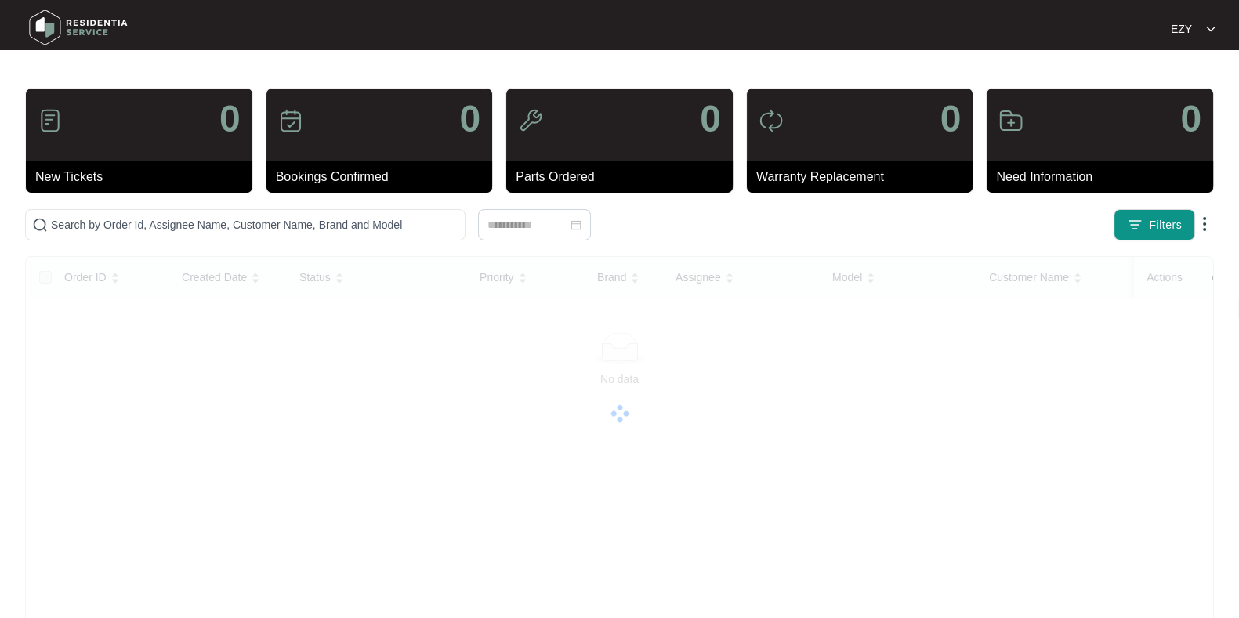
click at [57, 83] on main "0 New Tickets 0 Bookings Confirmed 0 Parts Ordered 0 Warranty Replacement 0 Nee…" at bounding box center [619, 394] width 1239 height 788
